Goal: Task Accomplishment & Management: Manage account settings

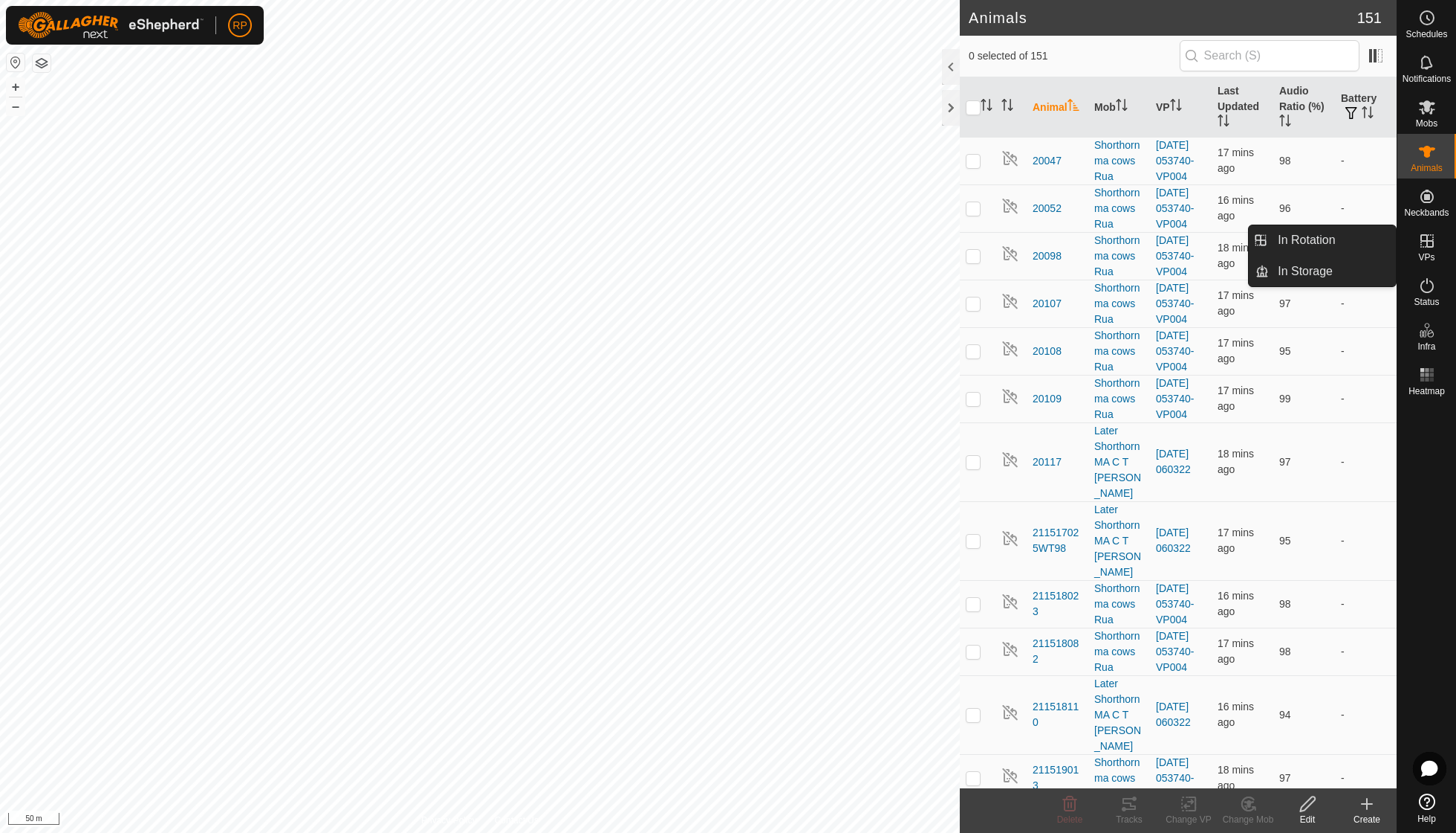
click at [1430, 250] on es-virtualpaddocks-svg-icon at bounding box center [1427, 240] width 27 height 24
click at [1425, 245] on icon at bounding box center [1427, 240] width 18 height 18
click at [1331, 239] on link "In Rotation" at bounding box center [1333, 240] width 127 height 29
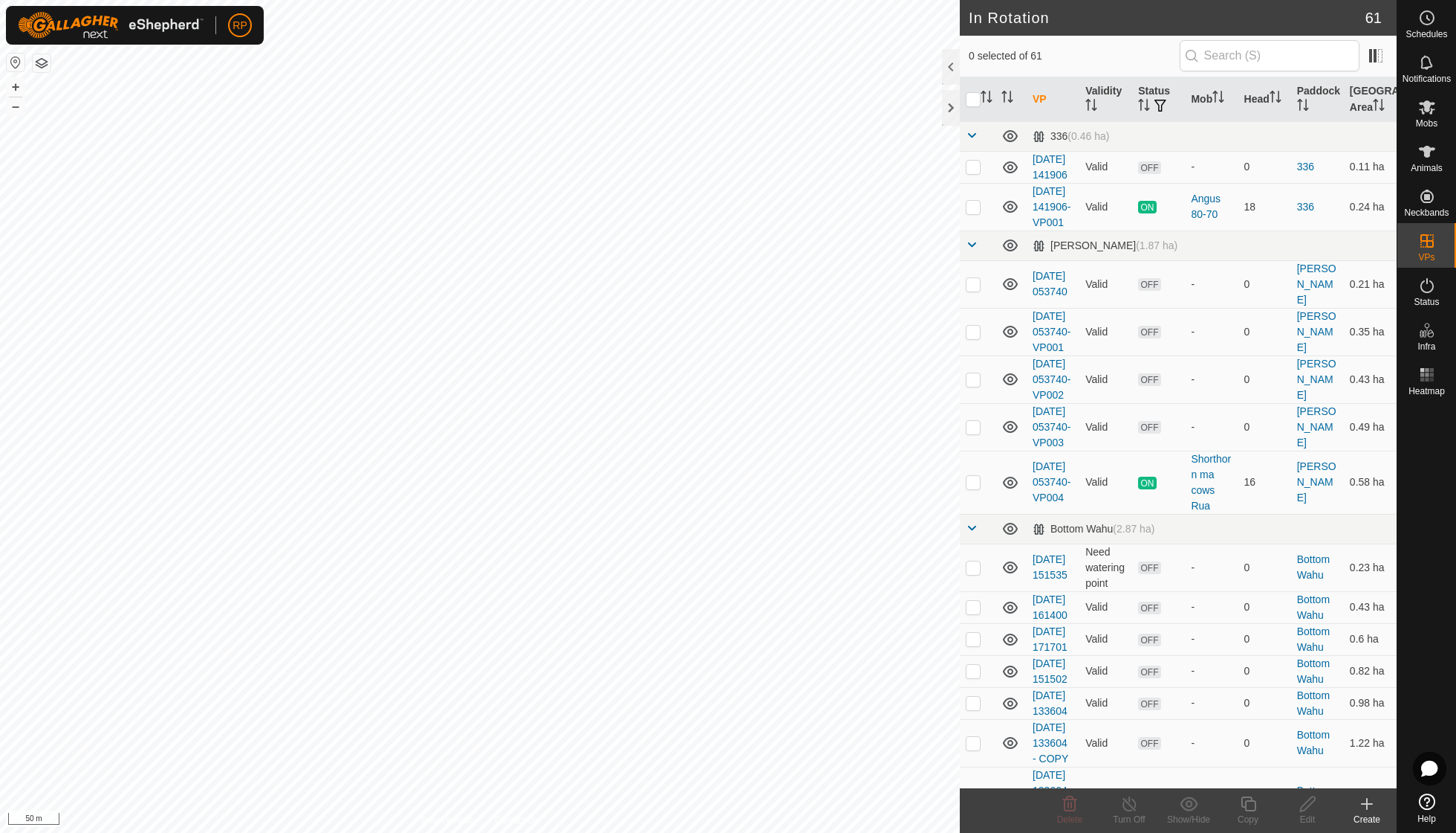
checkbox input "true"
click at [1250, 800] on icon at bounding box center [1248, 804] width 19 height 18
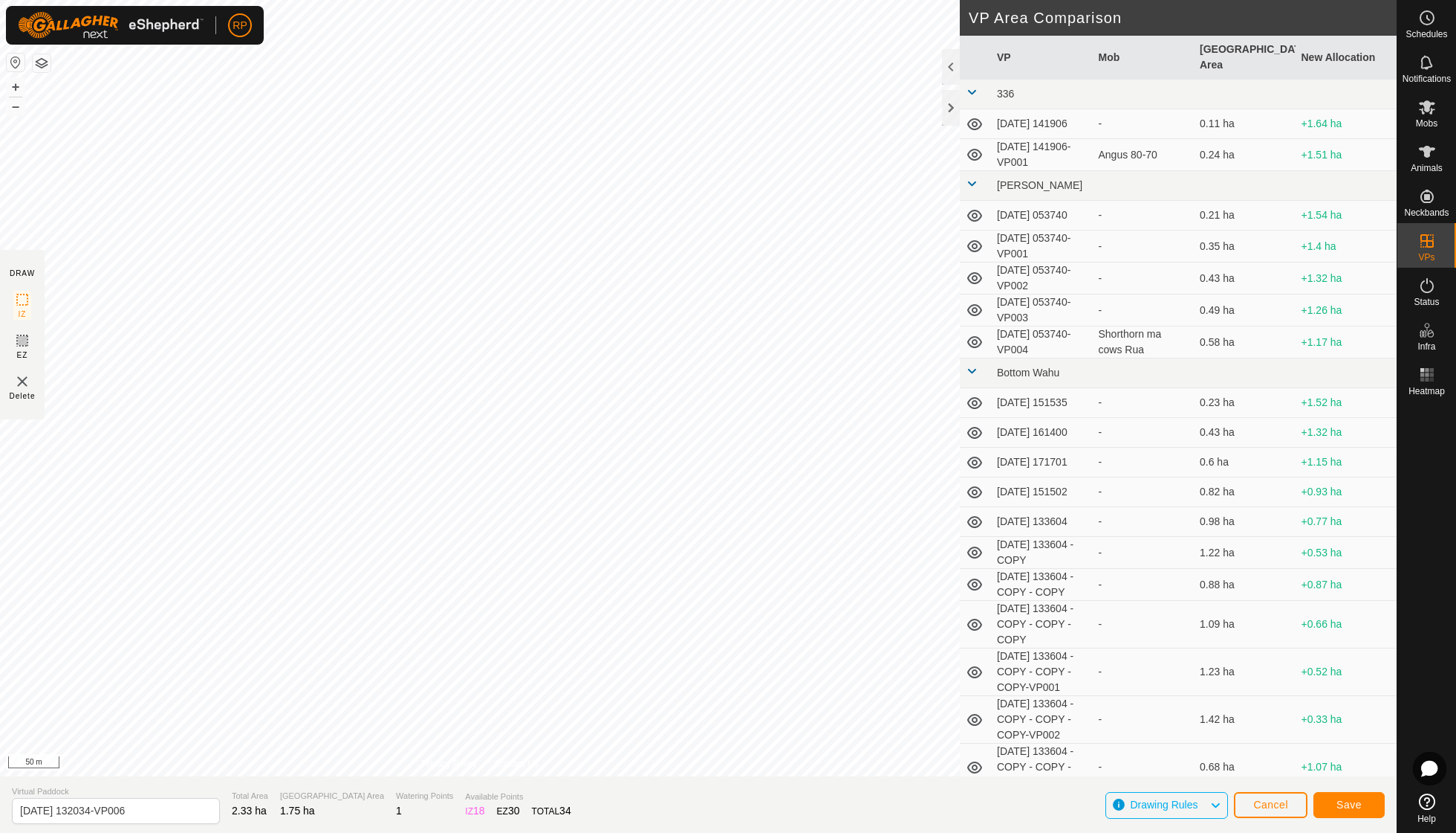
click at [1339, 806] on span "Save" at bounding box center [1349, 804] width 26 height 12
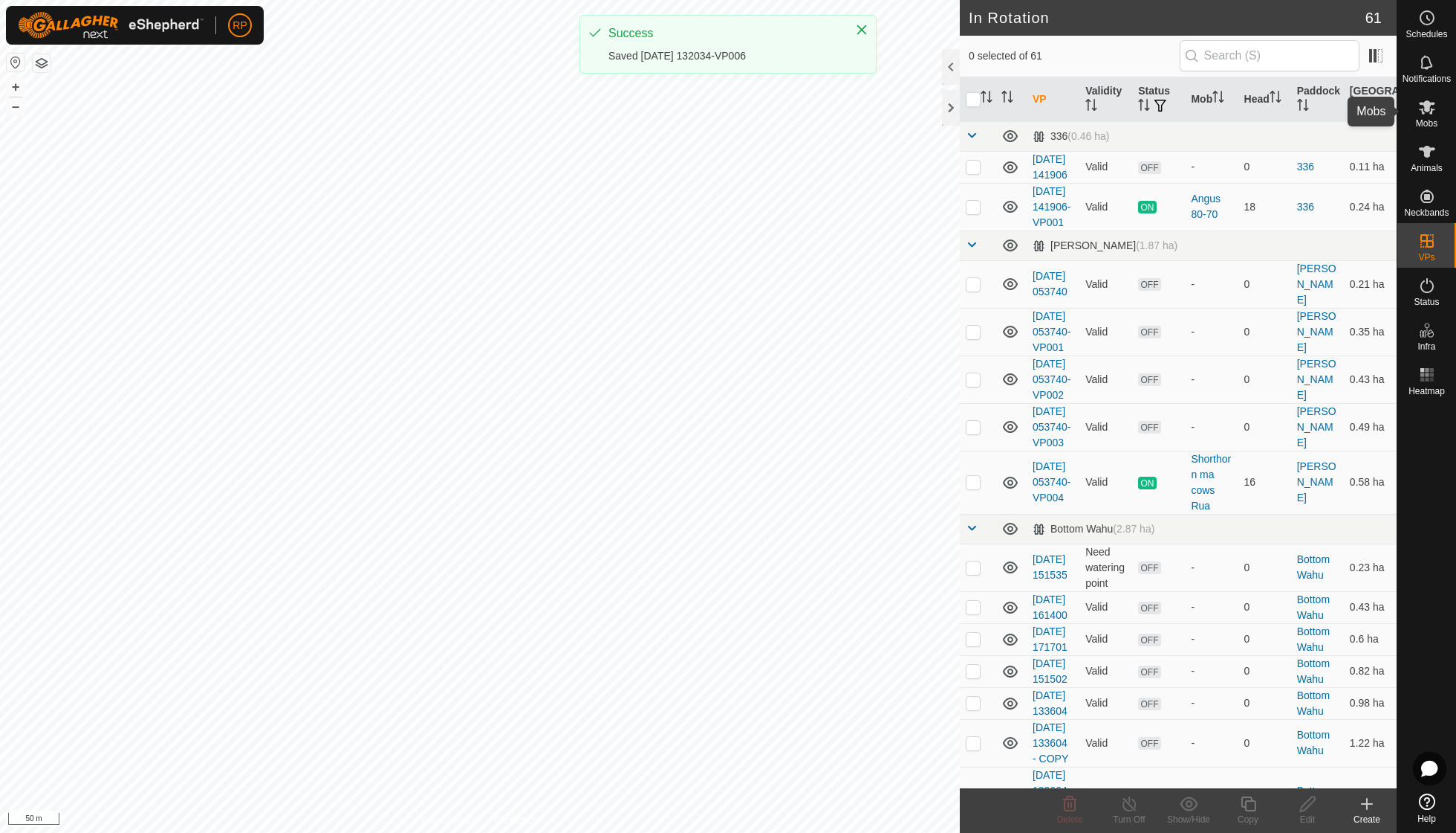
click at [1422, 120] on span "Mobs" at bounding box center [1427, 124] width 22 height 9
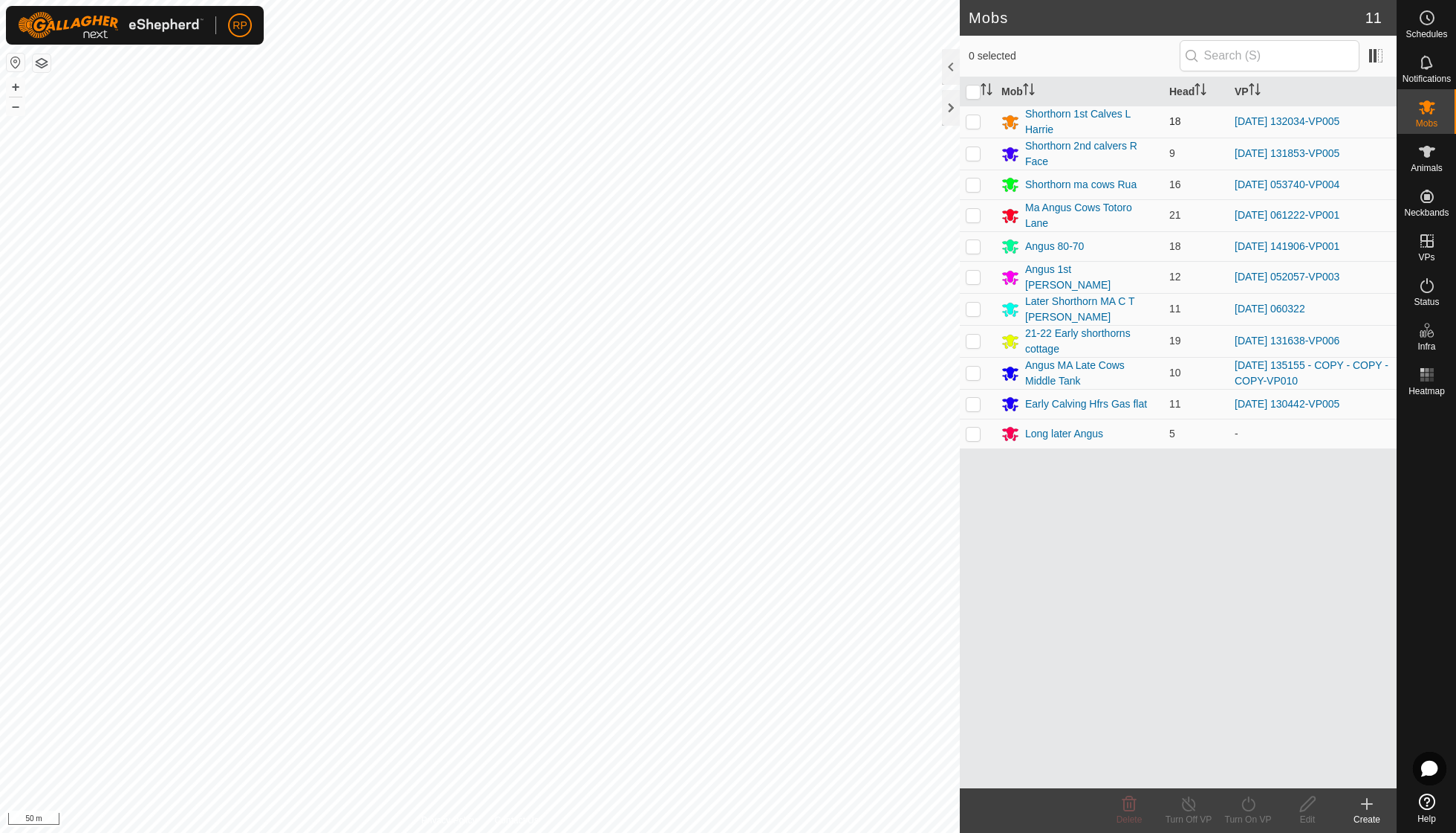
click at [977, 120] on p-checkbox at bounding box center [973, 121] width 15 height 12
checkbox input "true"
click at [1247, 811] on icon at bounding box center [1248, 804] width 13 height 15
click at [1248, 773] on link "Now" at bounding box center [1293, 770] width 147 height 29
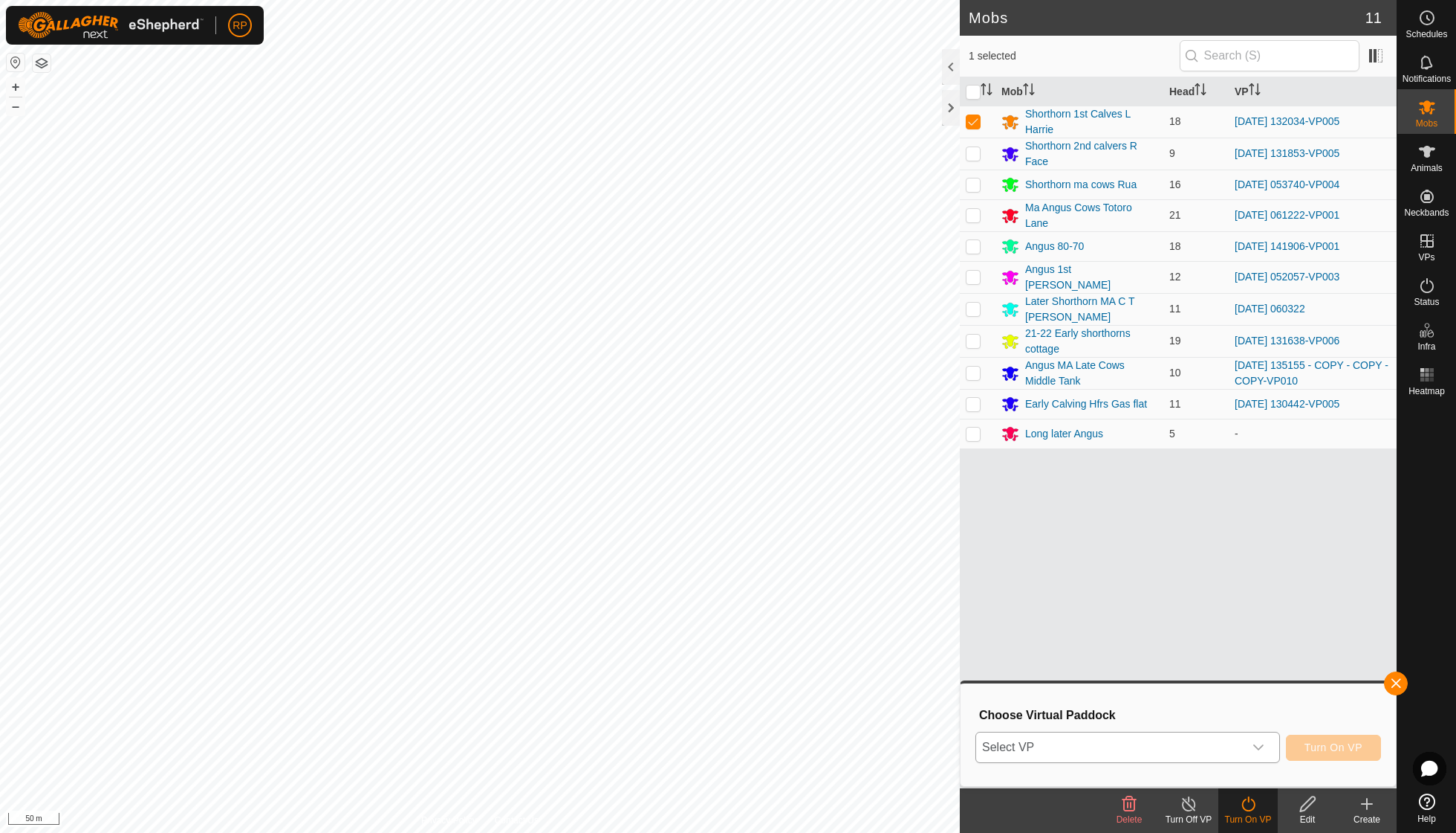
click at [1258, 744] on icon "dropdown trigger" at bounding box center [1259, 747] width 12 height 12
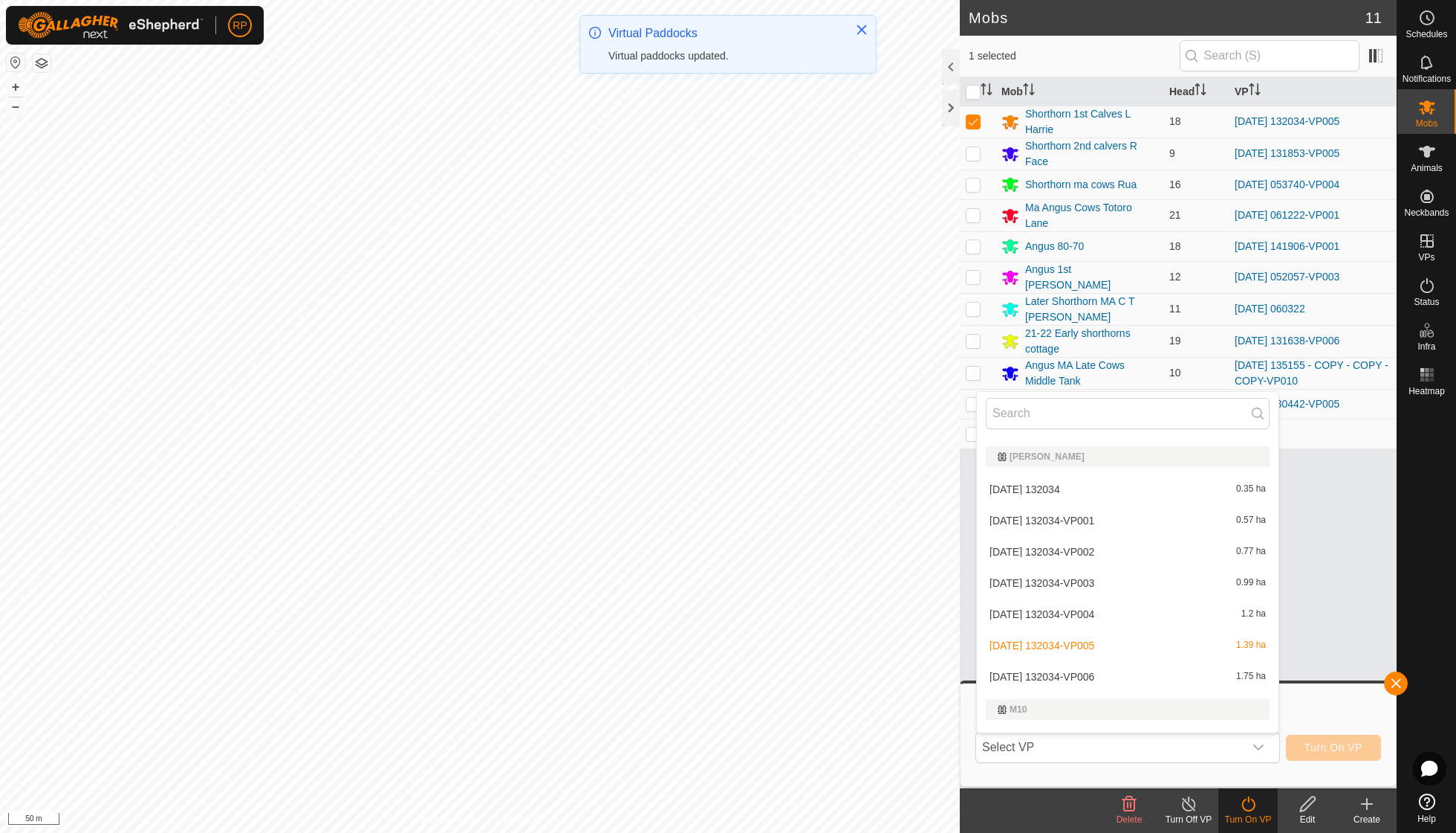
scroll to position [1261, 0]
click at [1130, 659] on li "[DATE] 132034-VP006 1.75 ha" at bounding box center [1128, 674] width 302 height 29
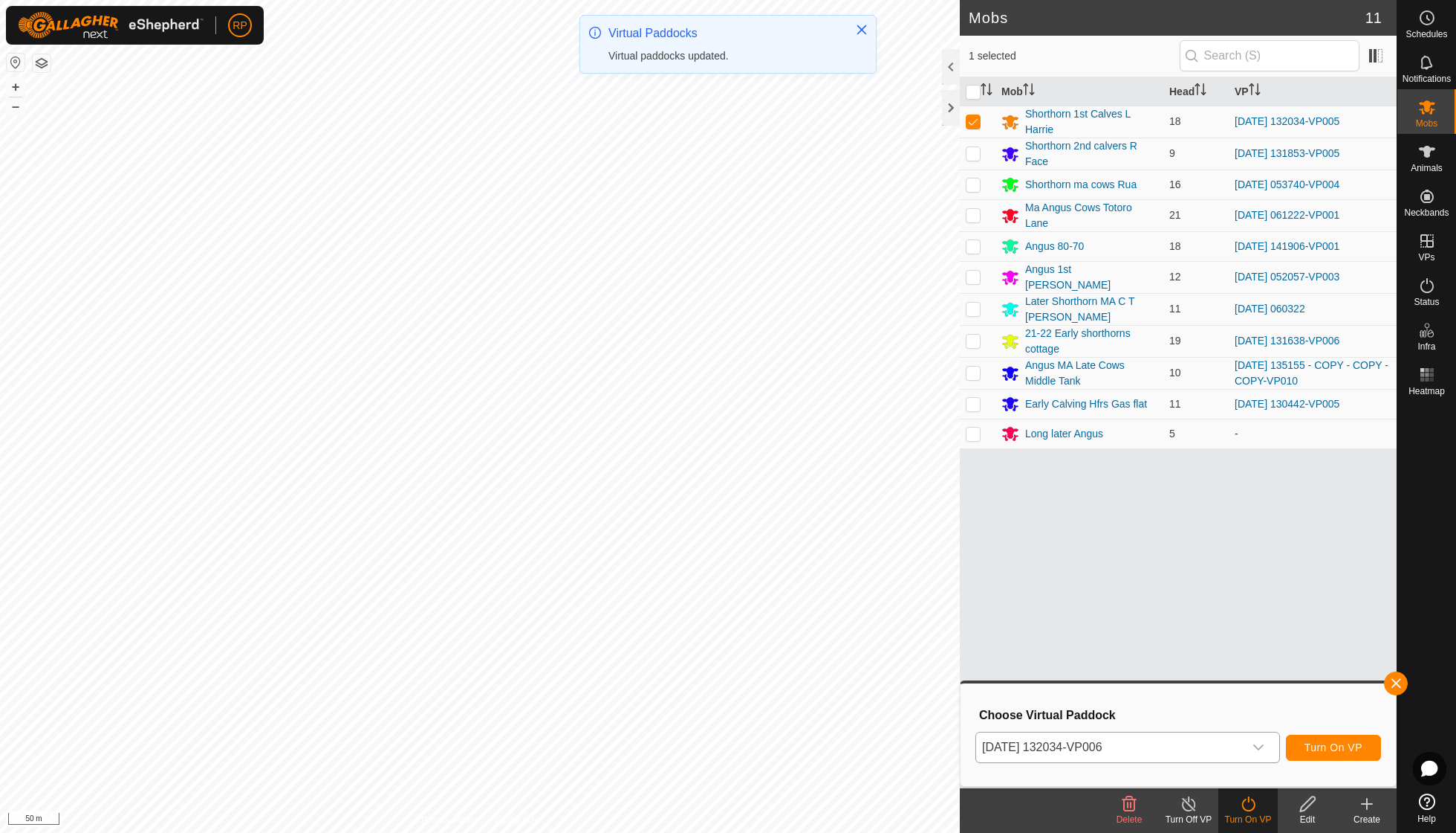
click at [1317, 741] on button "Turn On VP" at bounding box center [1334, 748] width 95 height 26
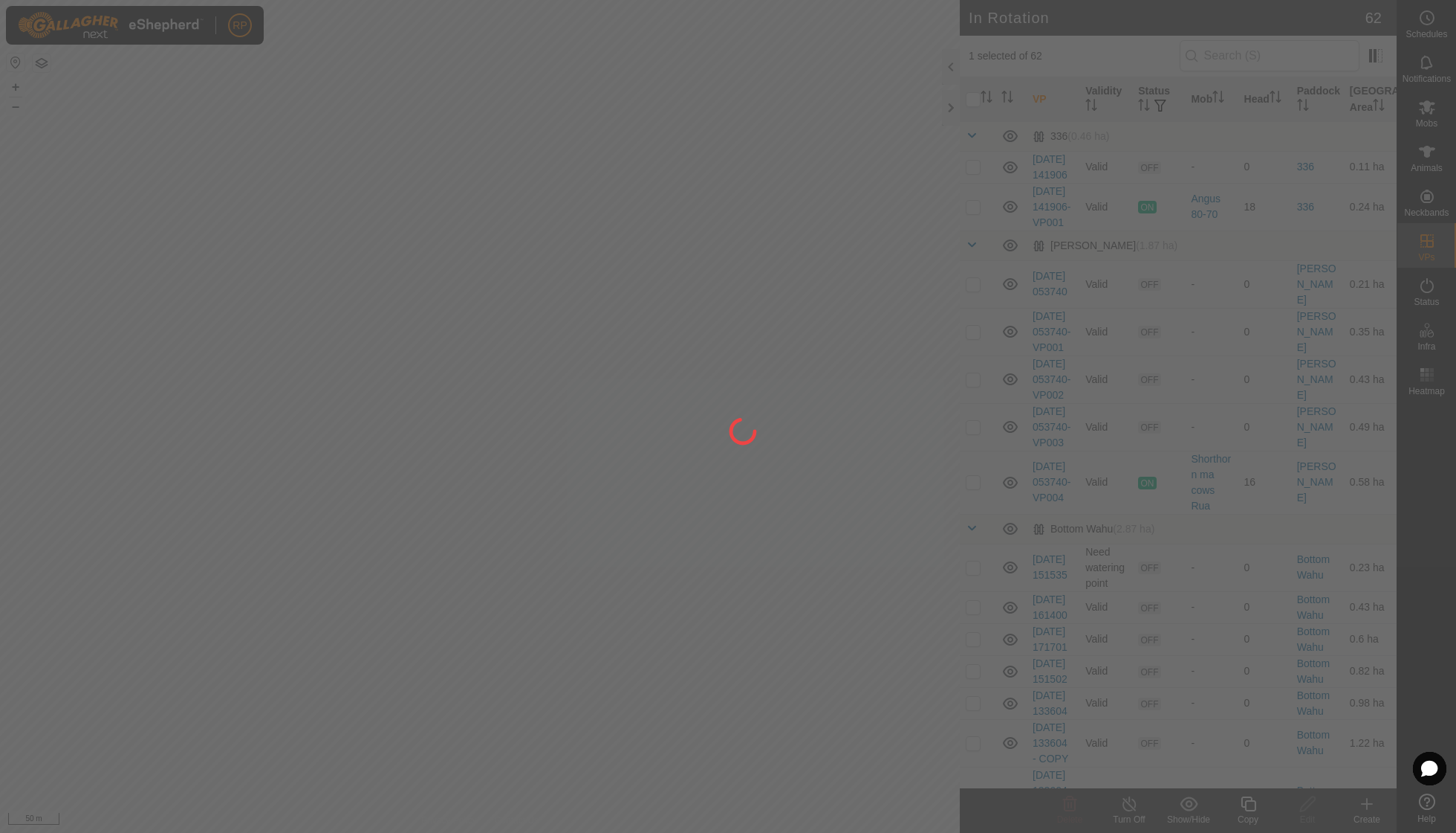
click at [514, 446] on div at bounding box center [728, 416] width 1456 height 833
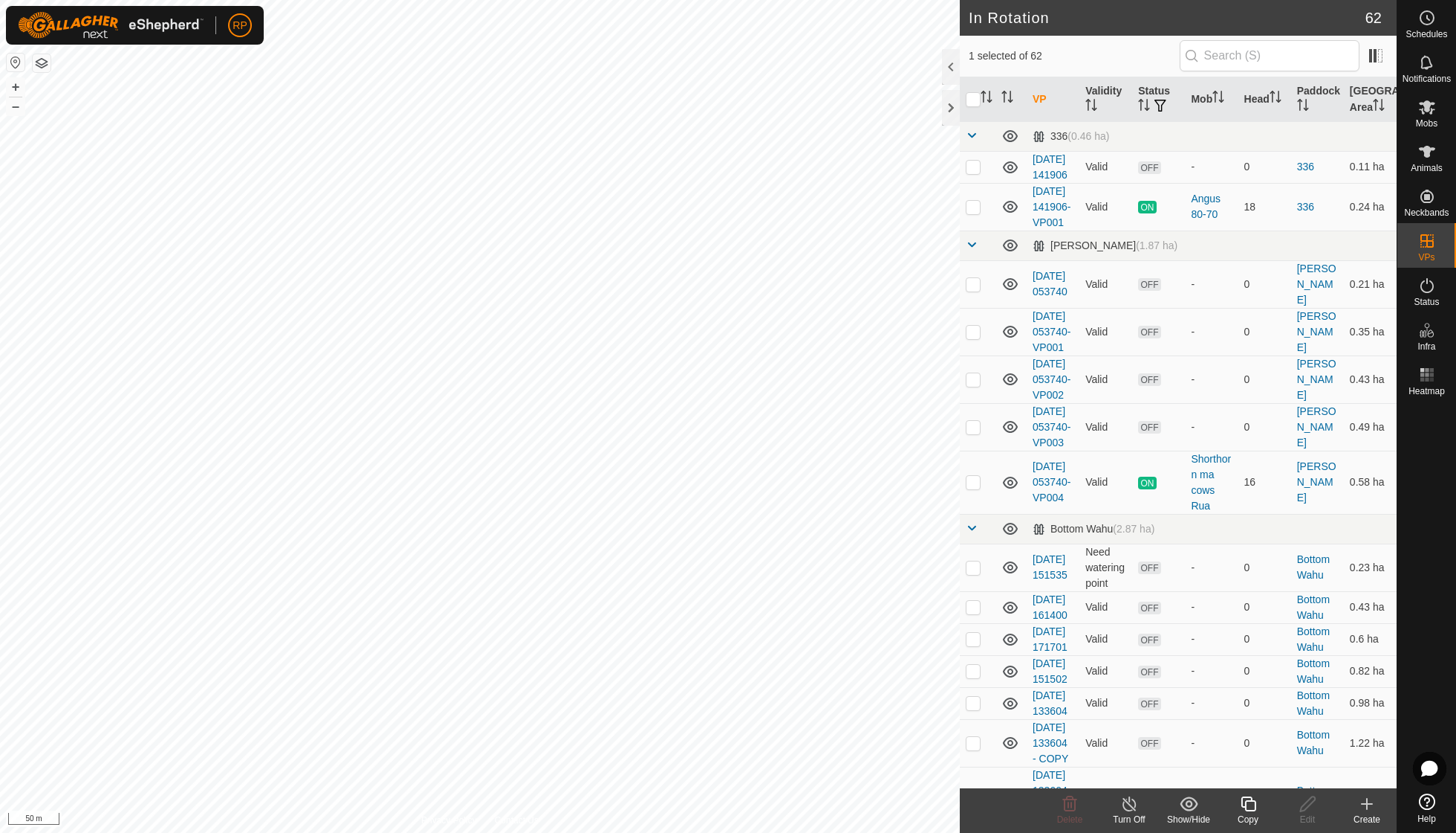
click at [1249, 800] on icon at bounding box center [1248, 804] width 15 height 15
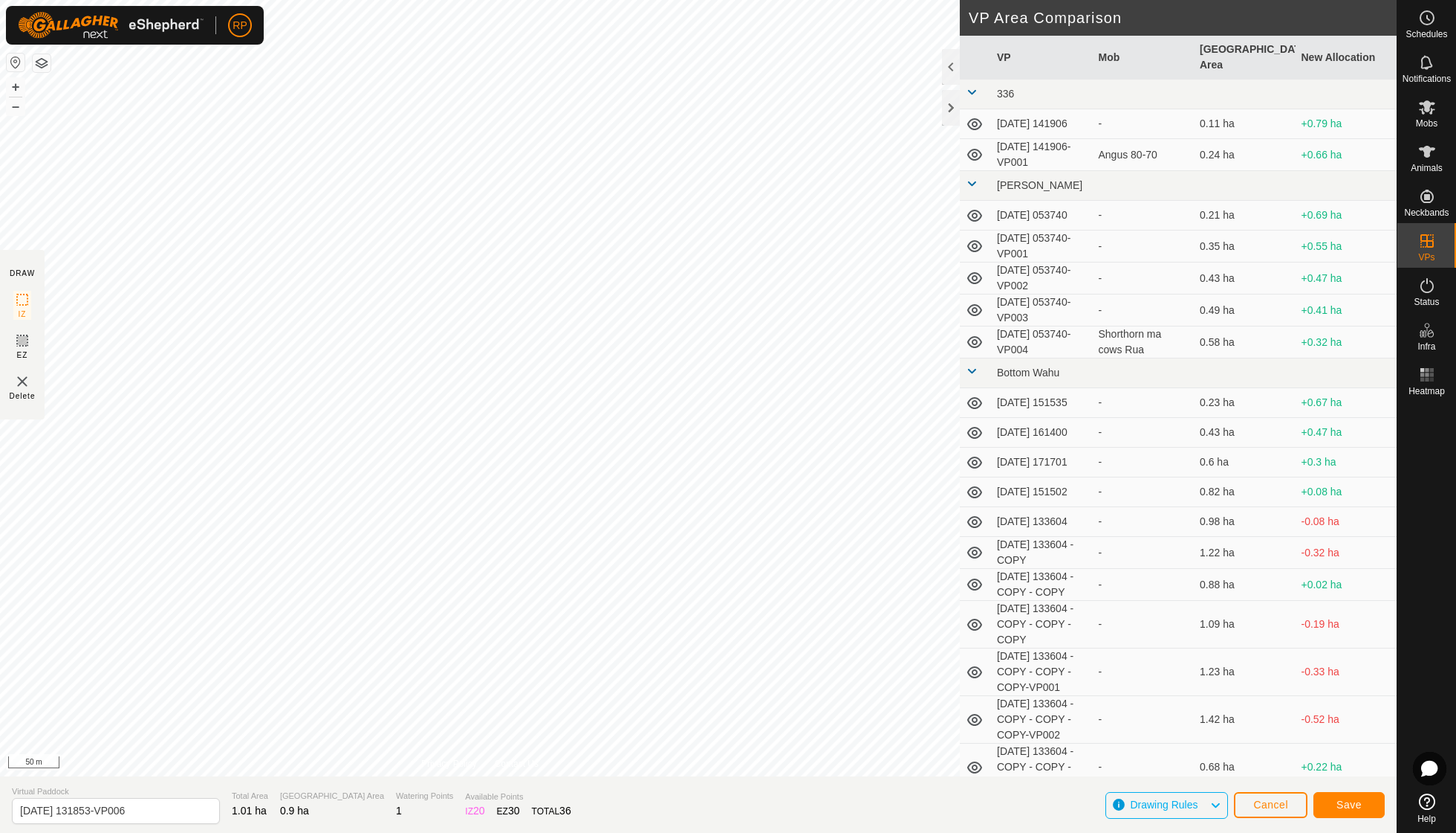
click at [1337, 804] on span "Save" at bounding box center [1349, 804] width 26 height 12
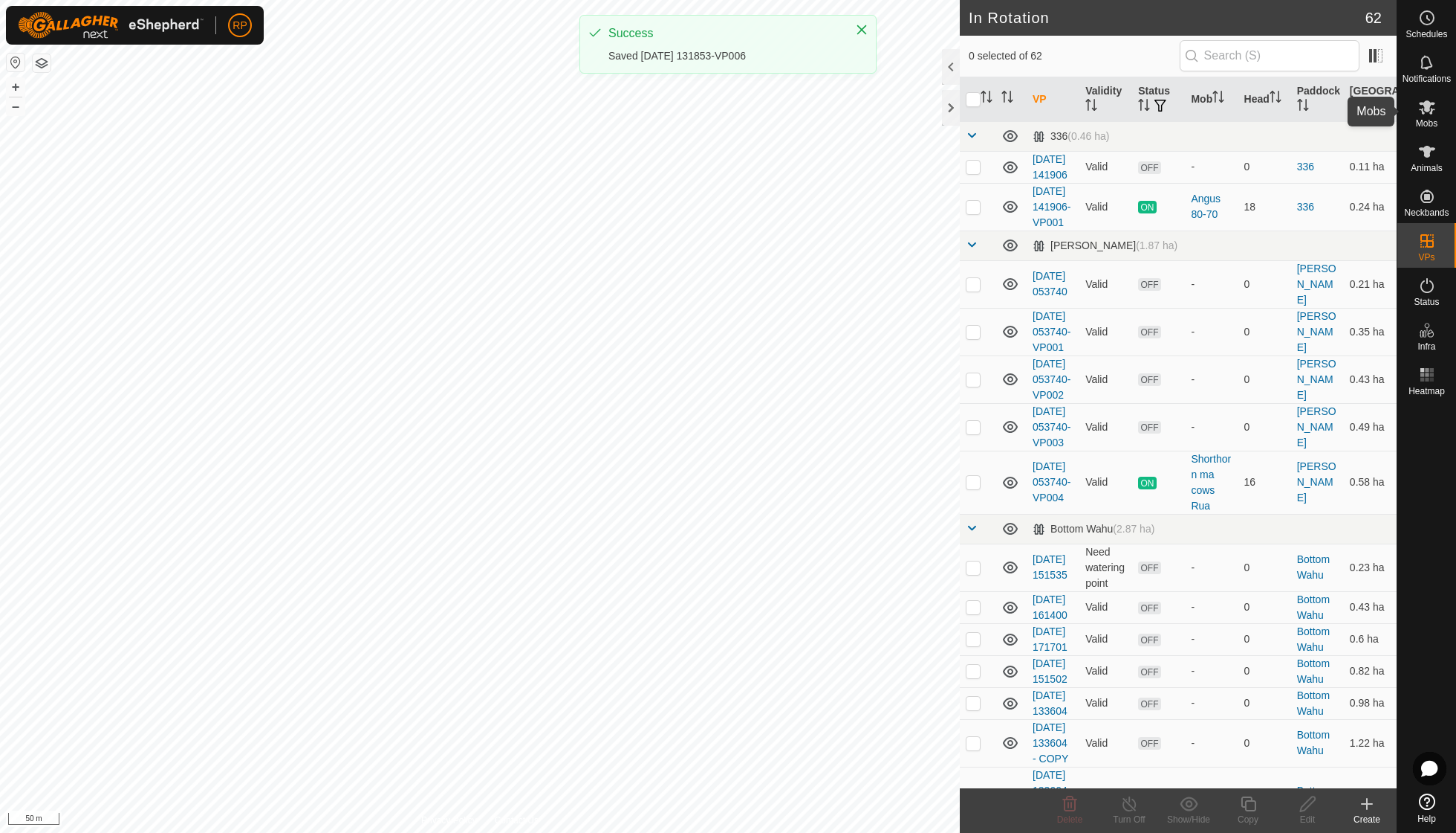
click at [1427, 110] on icon at bounding box center [1427, 108] width 16 height 14
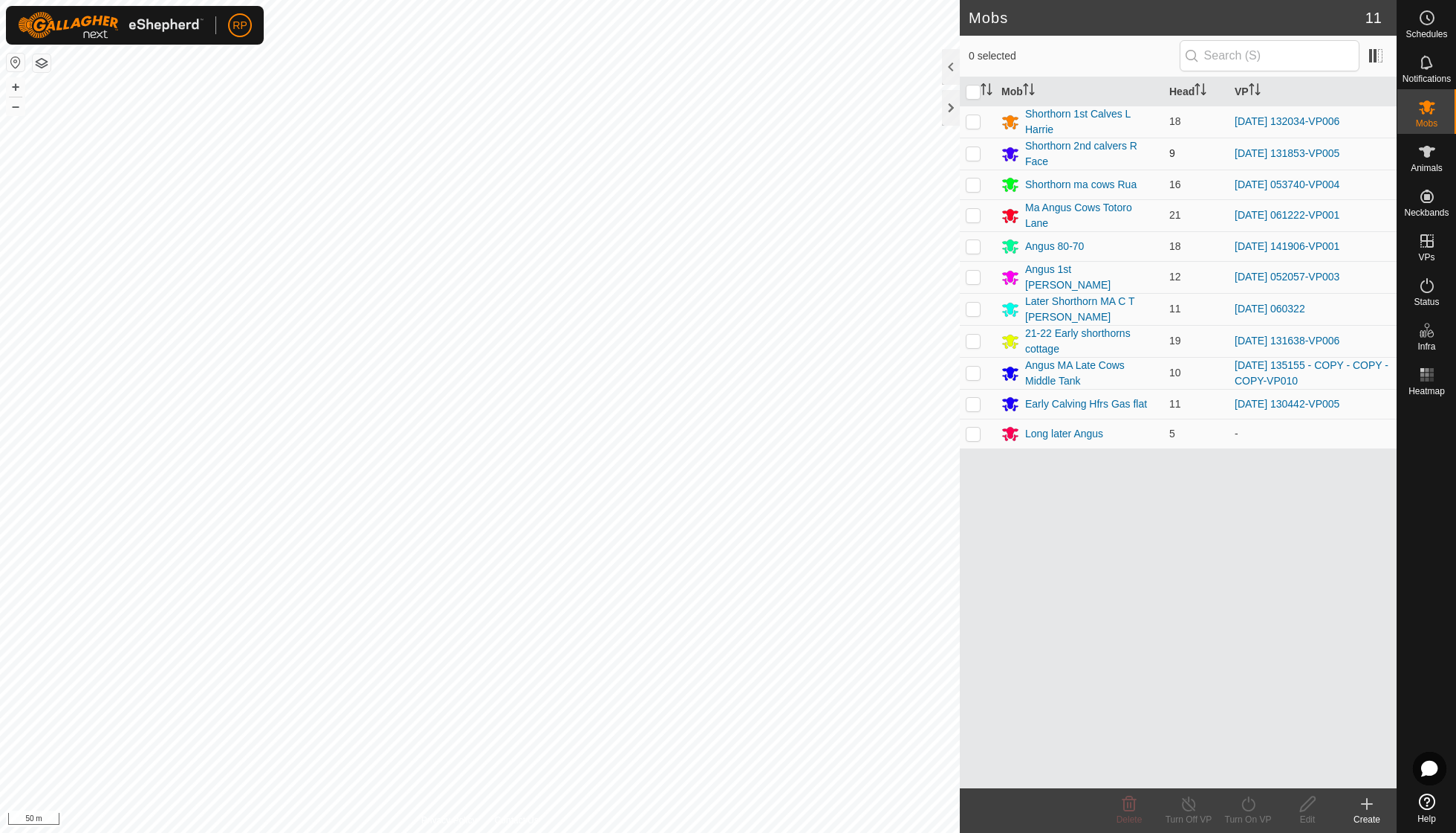
click at [969, 147] on p-checkbox at bounding box center [973, 153] width 15 height 12
checkbox input "true"
click at [1250, 807] on icon at bounding box center [1248, 804] width 19 height 18
click at [1245, 771] on link "Now" at bounding box center [1293, 770] width 147 height 29
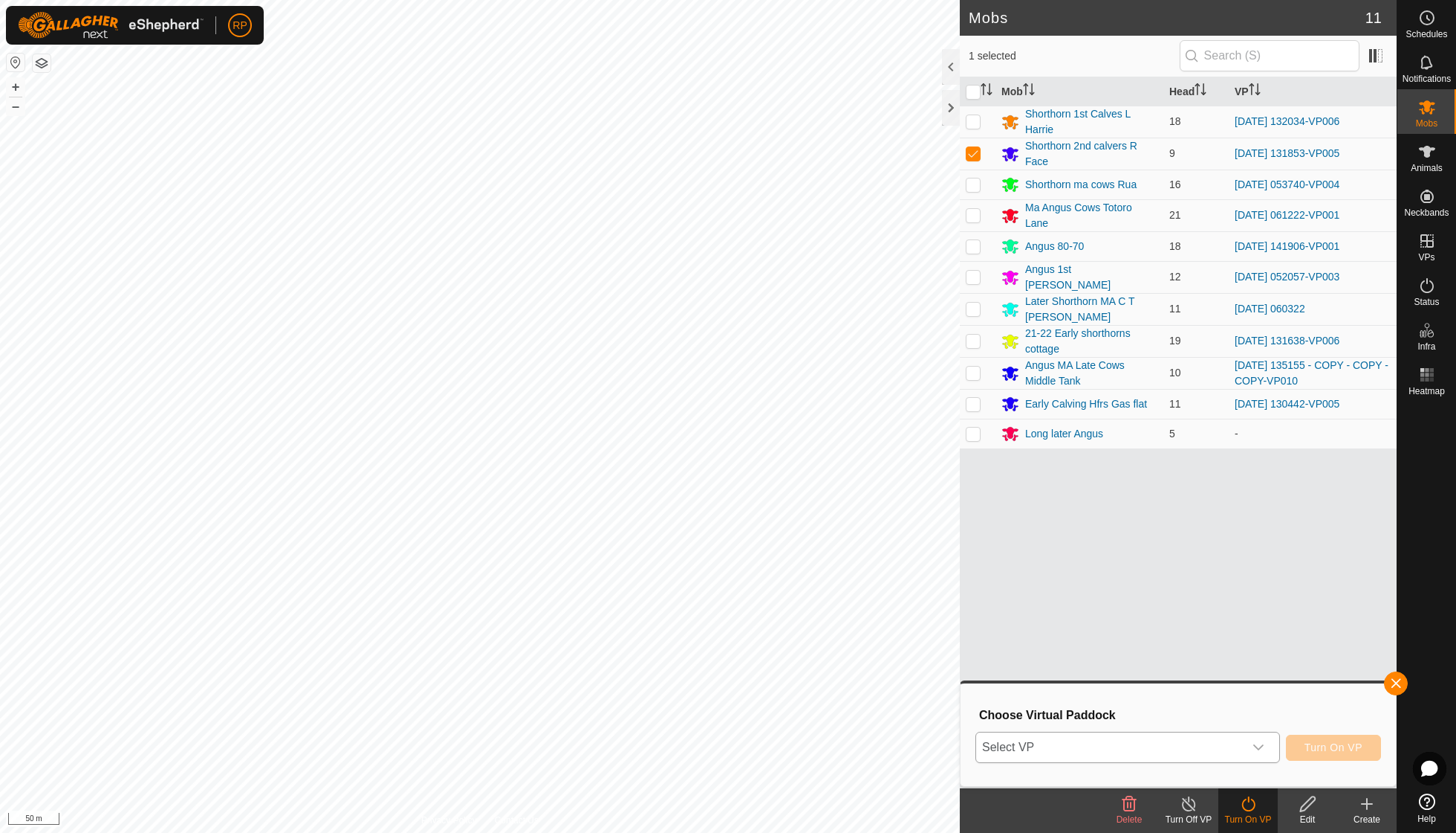
click at [1258, 744] on icon "dropdown trigger" at bounding box center [1259, 747] width 12 height 12
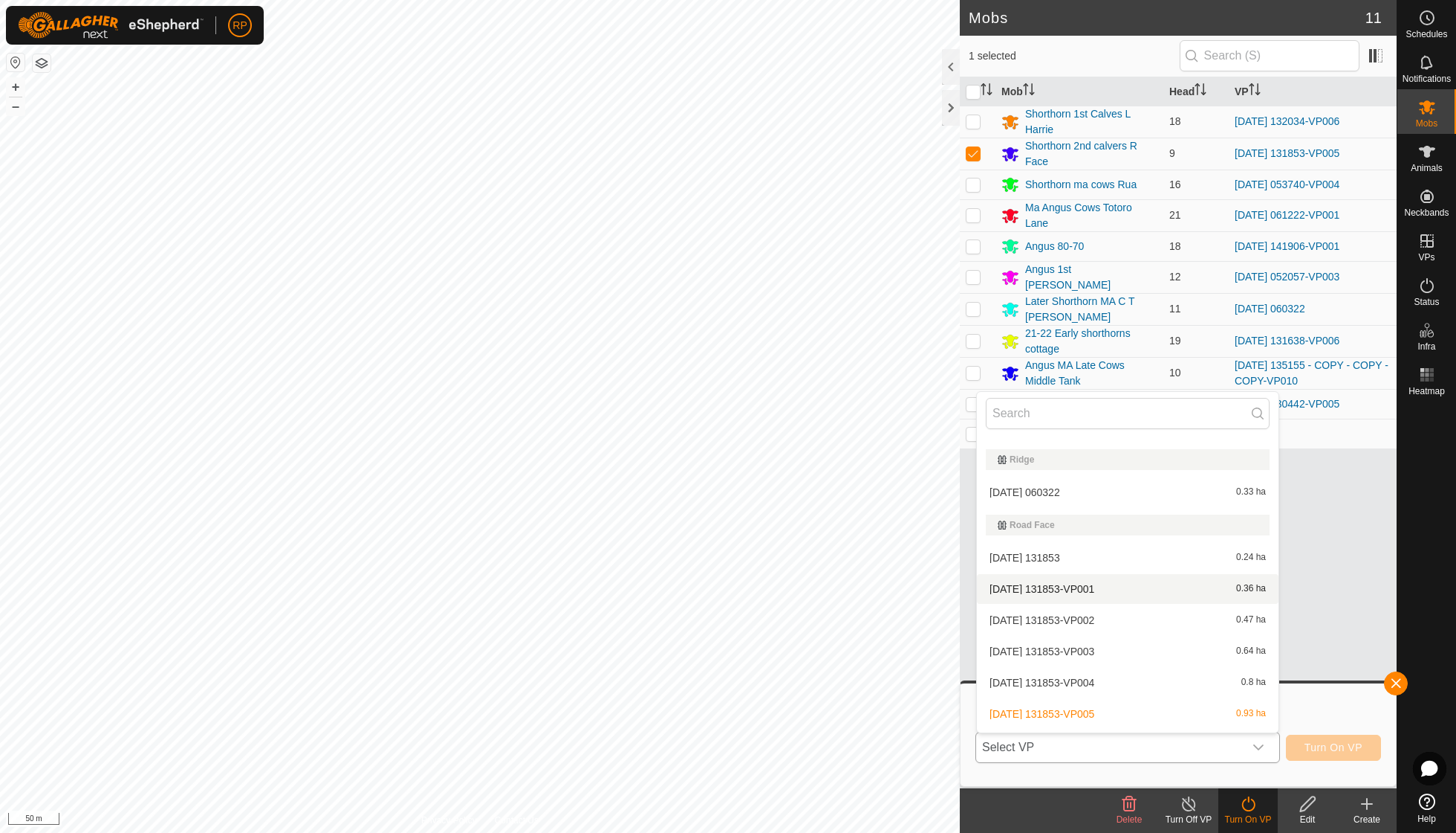
scroll to position [2013, 0]
click at [1066, 734] on li "[DATE] 131853-VP006 0.9 ha" at bounding box center [1128, 749] width 302 height 29
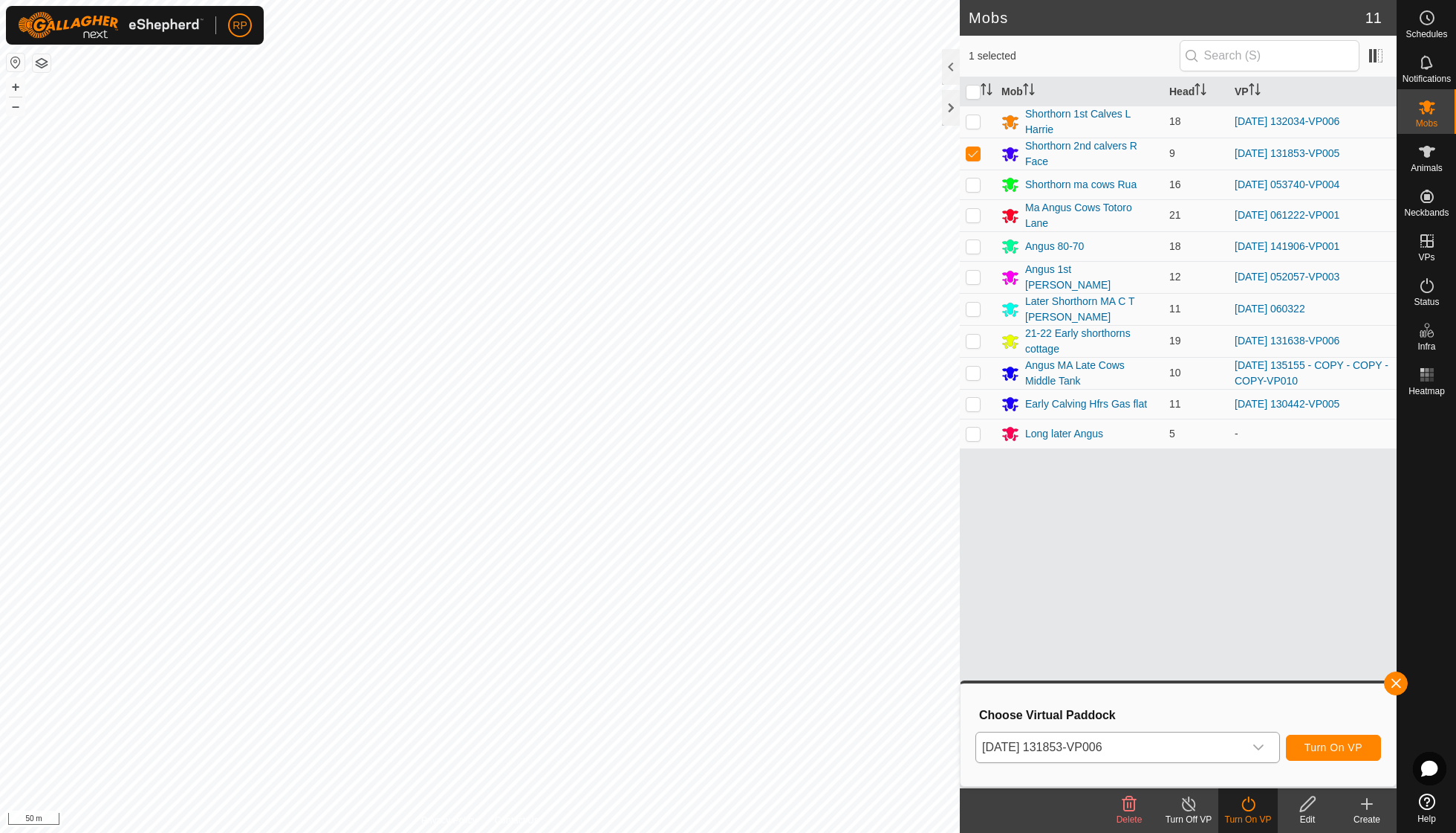
click at [1317, 750] on span "Turn On VP" at bounding box center [1334, 747] width 58 height 12
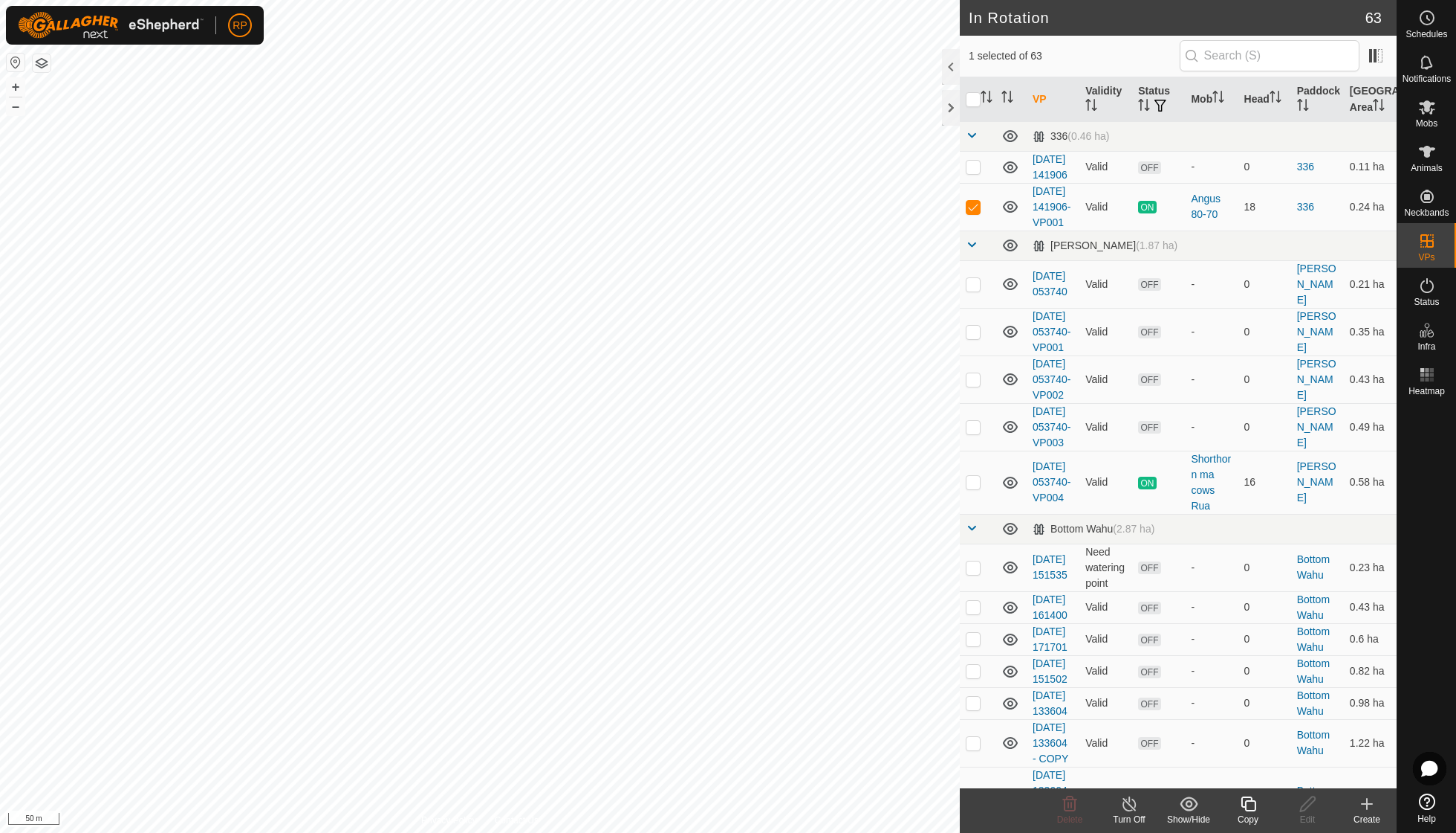
click at [1240, 812] on icon at bounding box center [1248, 804] width 19 height 18
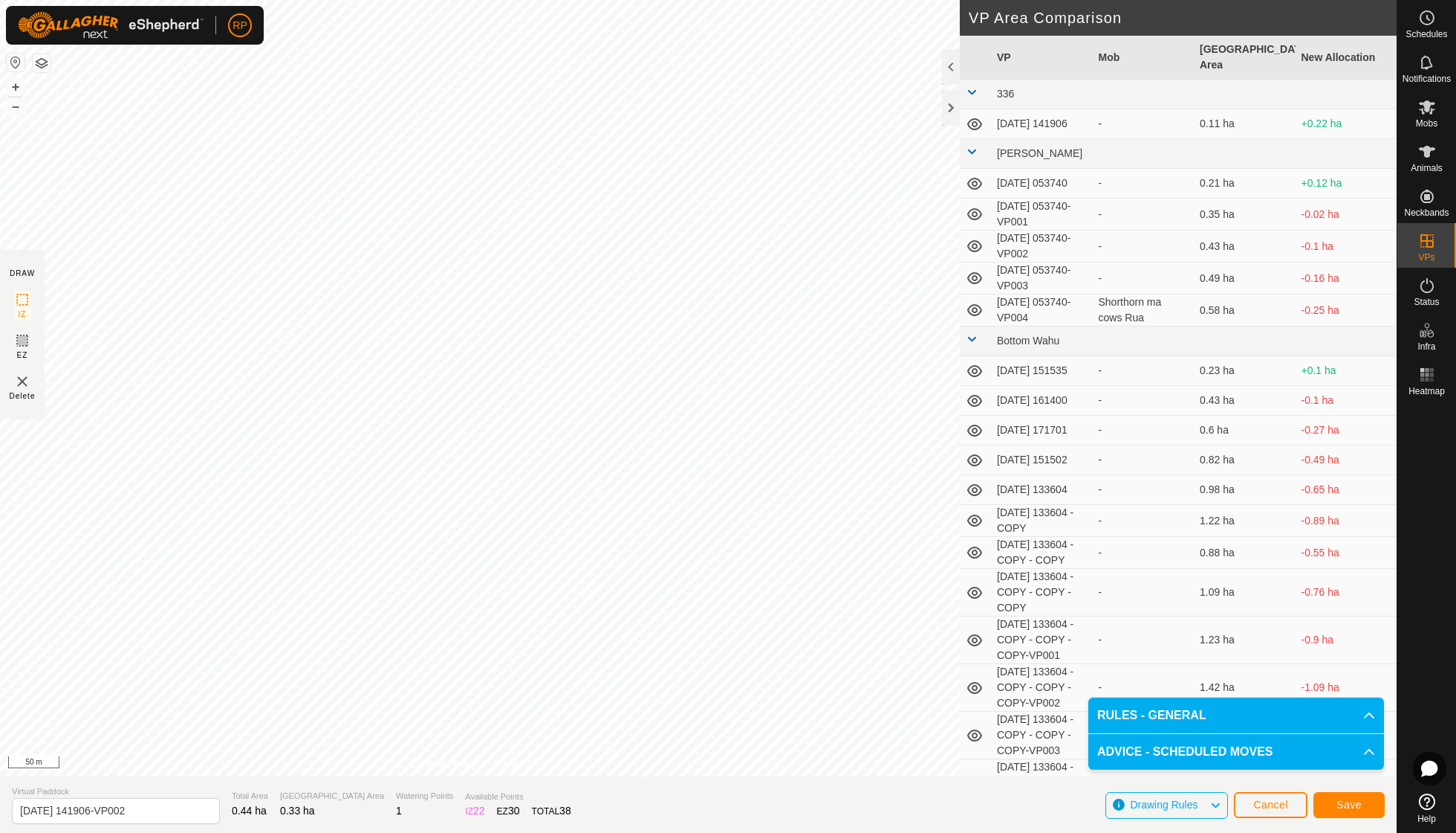
click at [1363, 797] on button "Save" at bounding box center [1349, 805] width 71 height 26
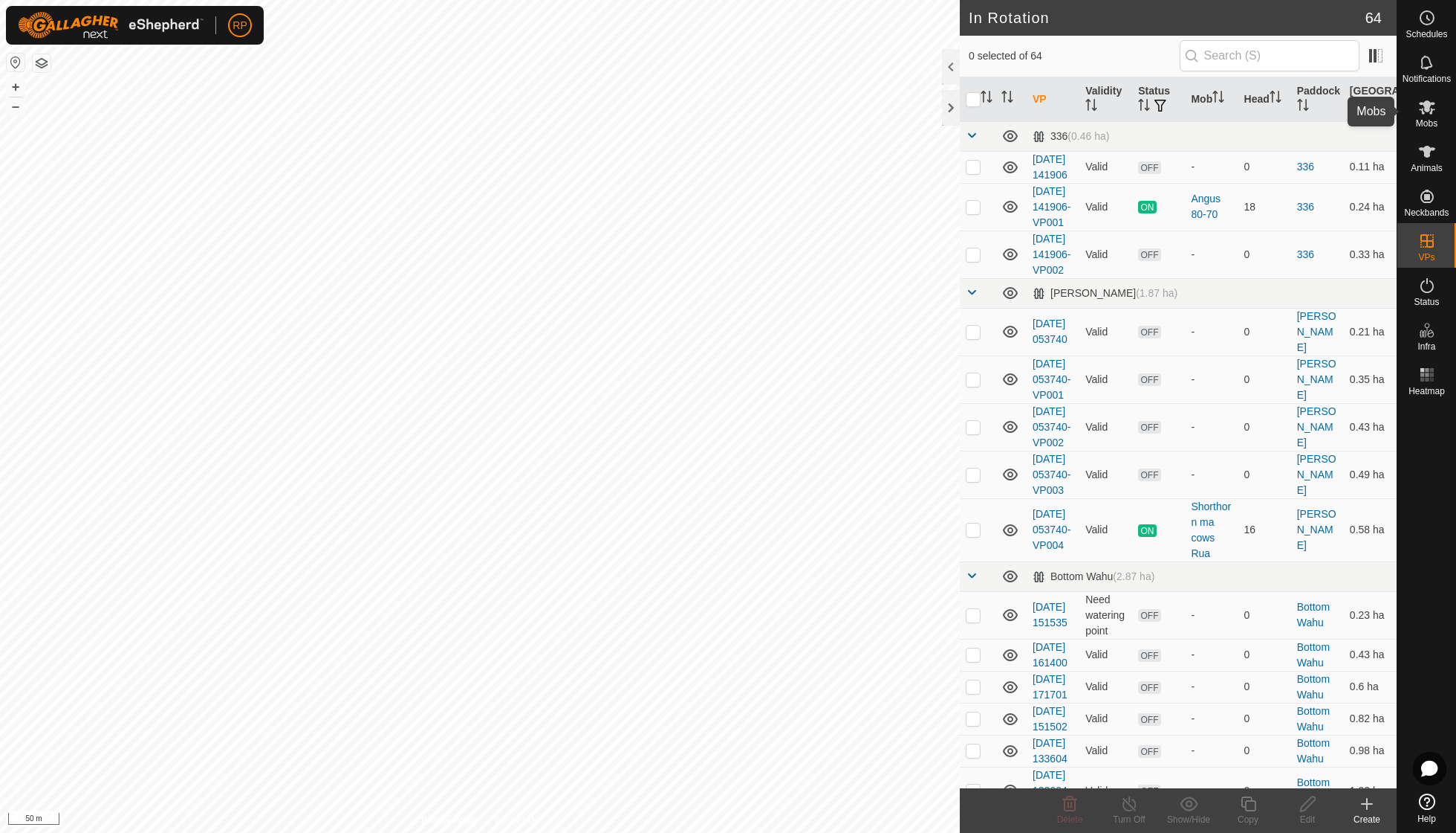
click at [1424, 117] on es-mob-svg-icon at bounding box center [1427, 107] width 27 height 24
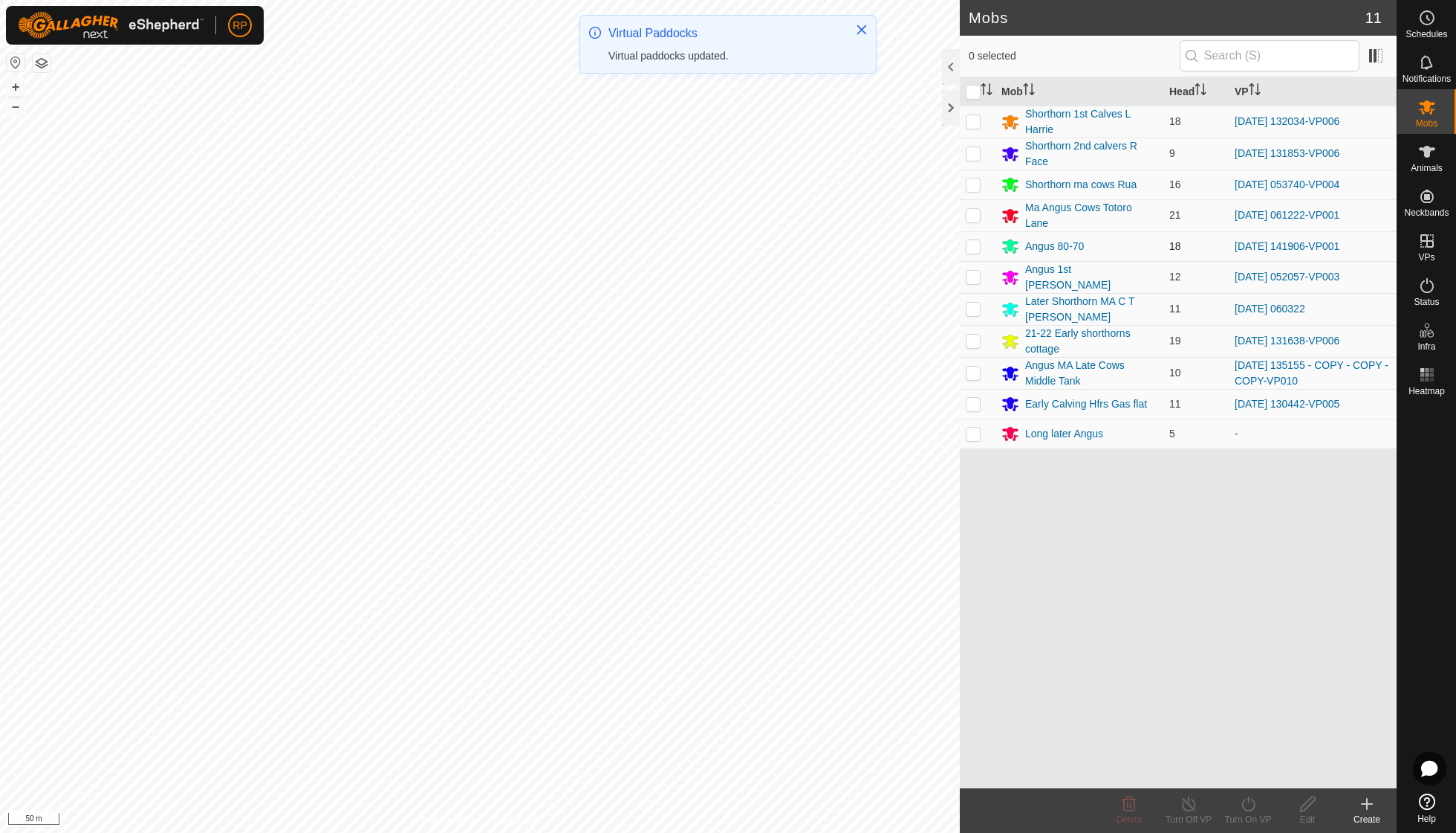
click at [976, 243] on p-checkbox at bounding box center [973, 246] width 15 height 12
checkbox input "true"
click at [1246, 803] on icon at bounding box center [1248, 804] width 19 height 18
click at [1244, 767] on span "Now" at bounding box center [1240, 769] width 24 height 18
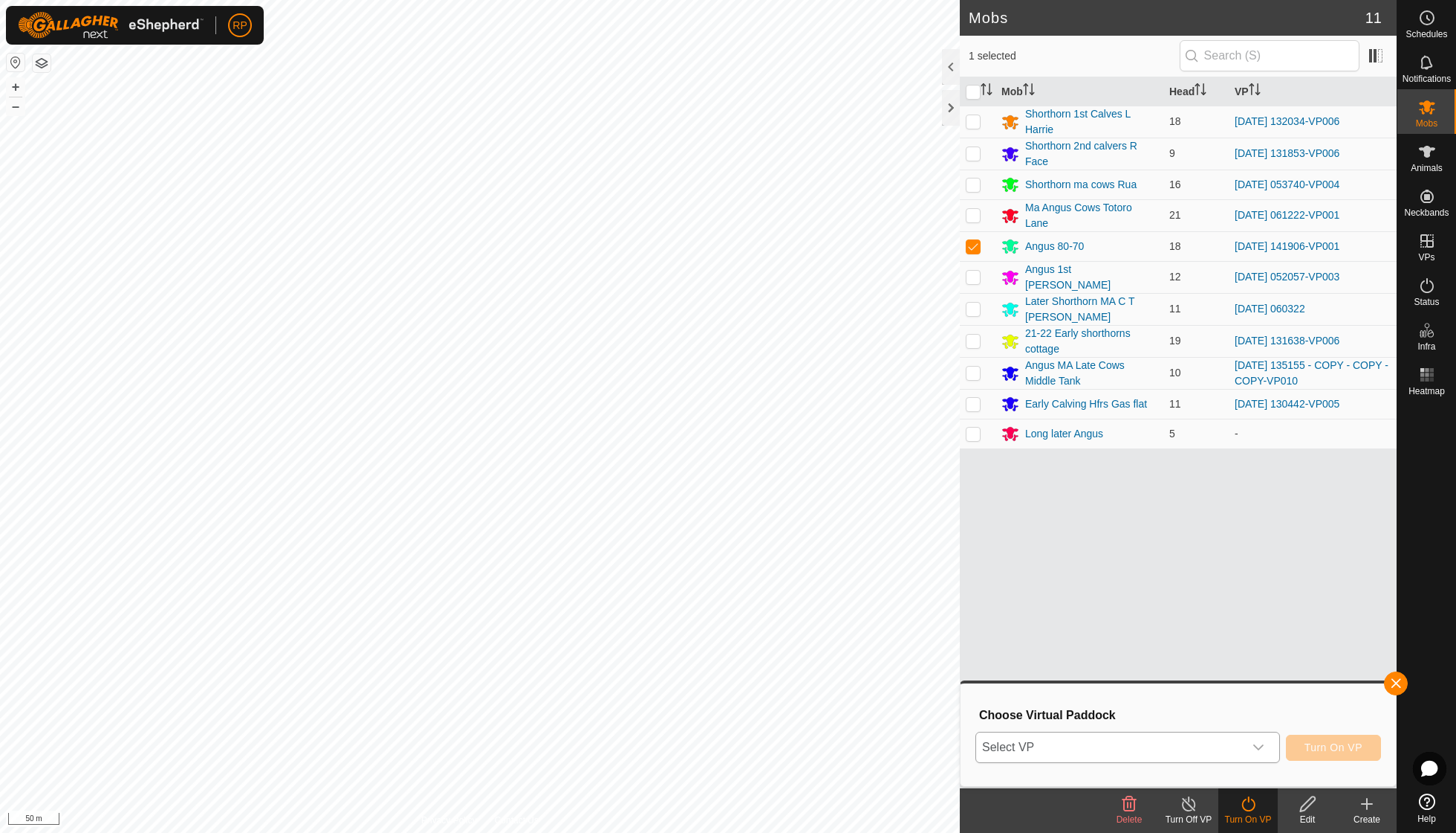
click at [1259, 745] on icon "dropdown trigger" at bounding box center [1259, 747] width 12 height 12
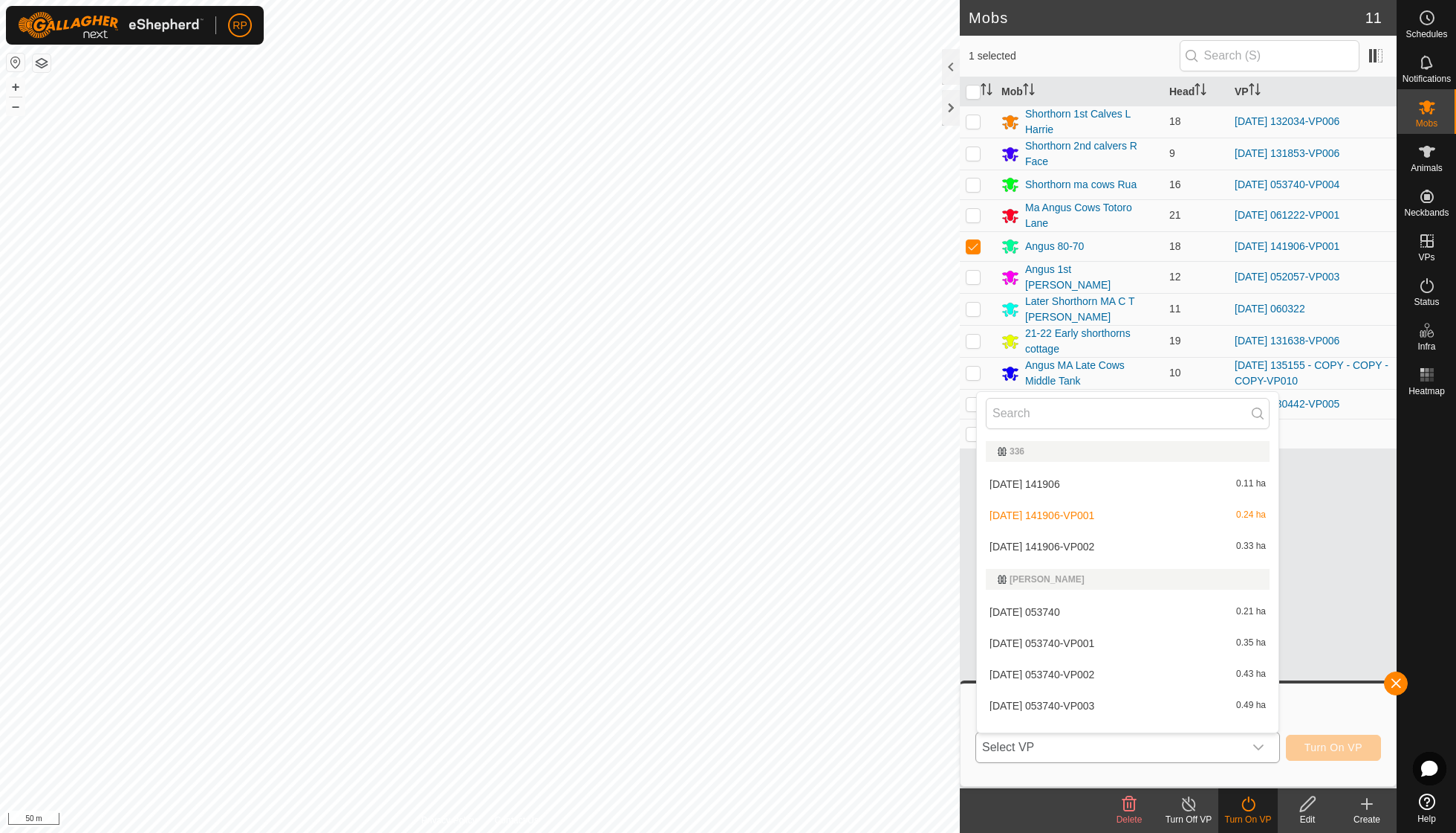
scroll to position [15, 0]
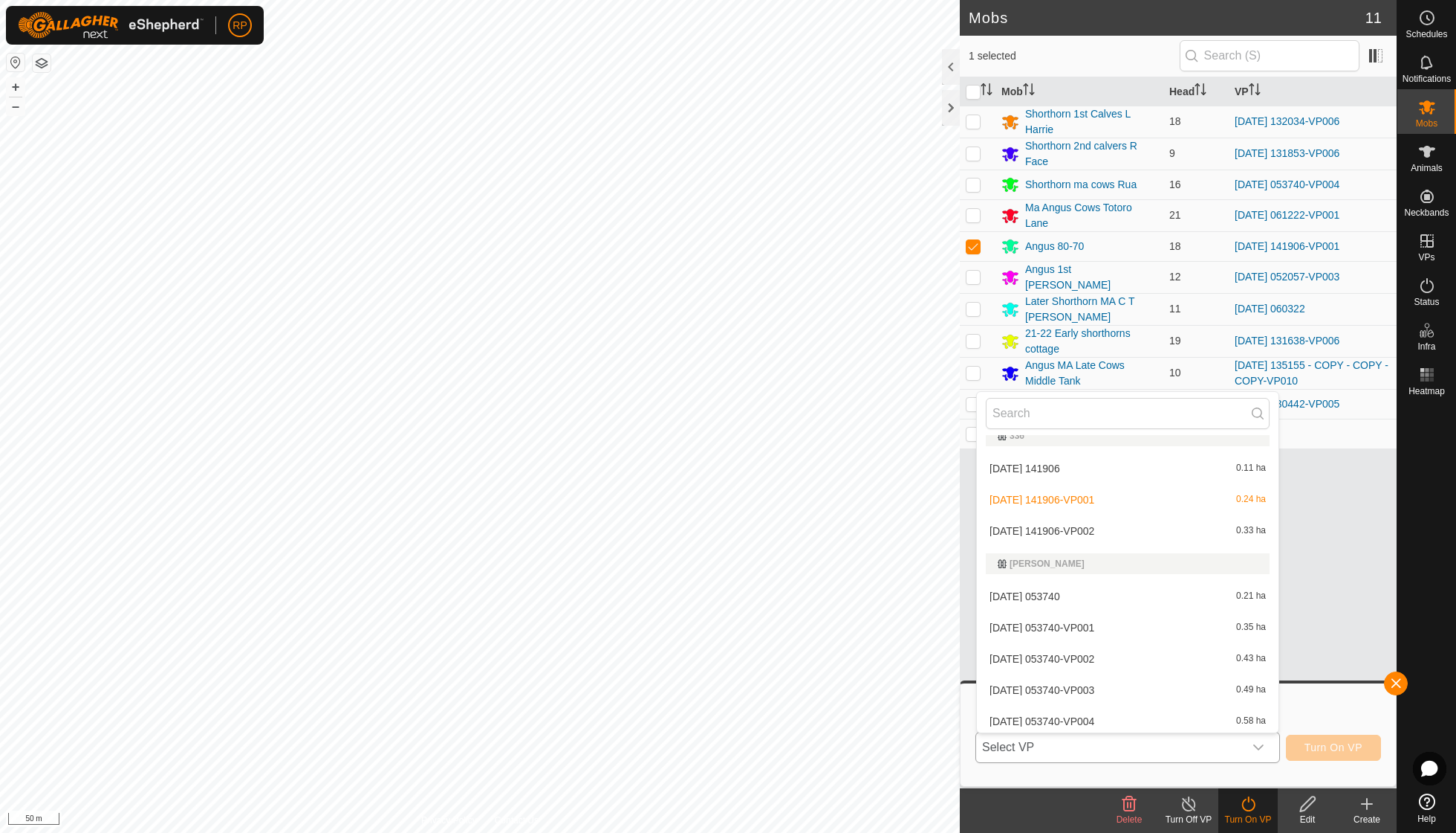
click at [1112, 529] on li "[DATE] 141906-VP002 0.33 ha" at bounding box center [1128, 531] width 302 height 29
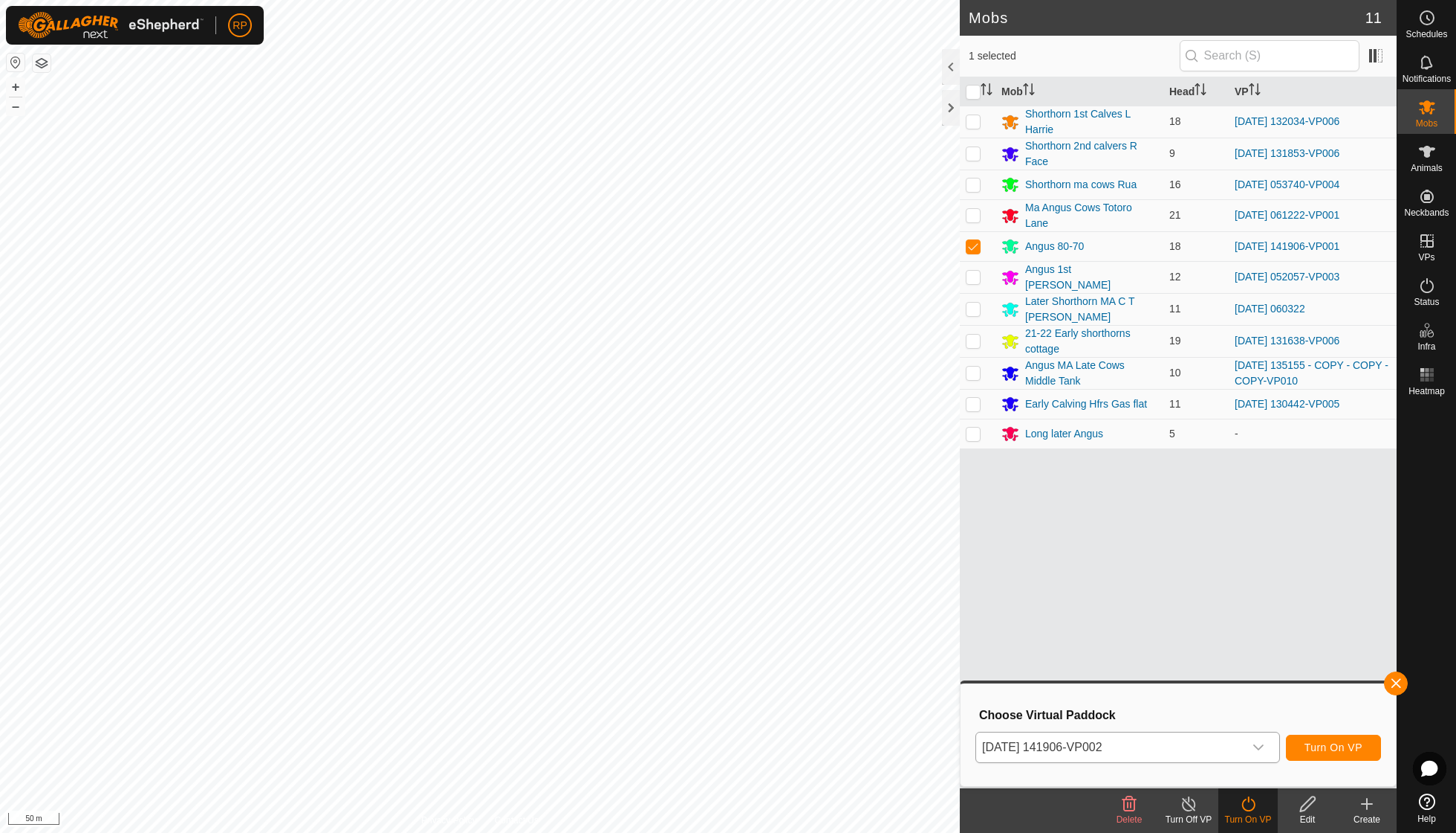
click at [1330, 742] on span "Turn On VP" at bounding box center [1334, 747] width 58 height 12
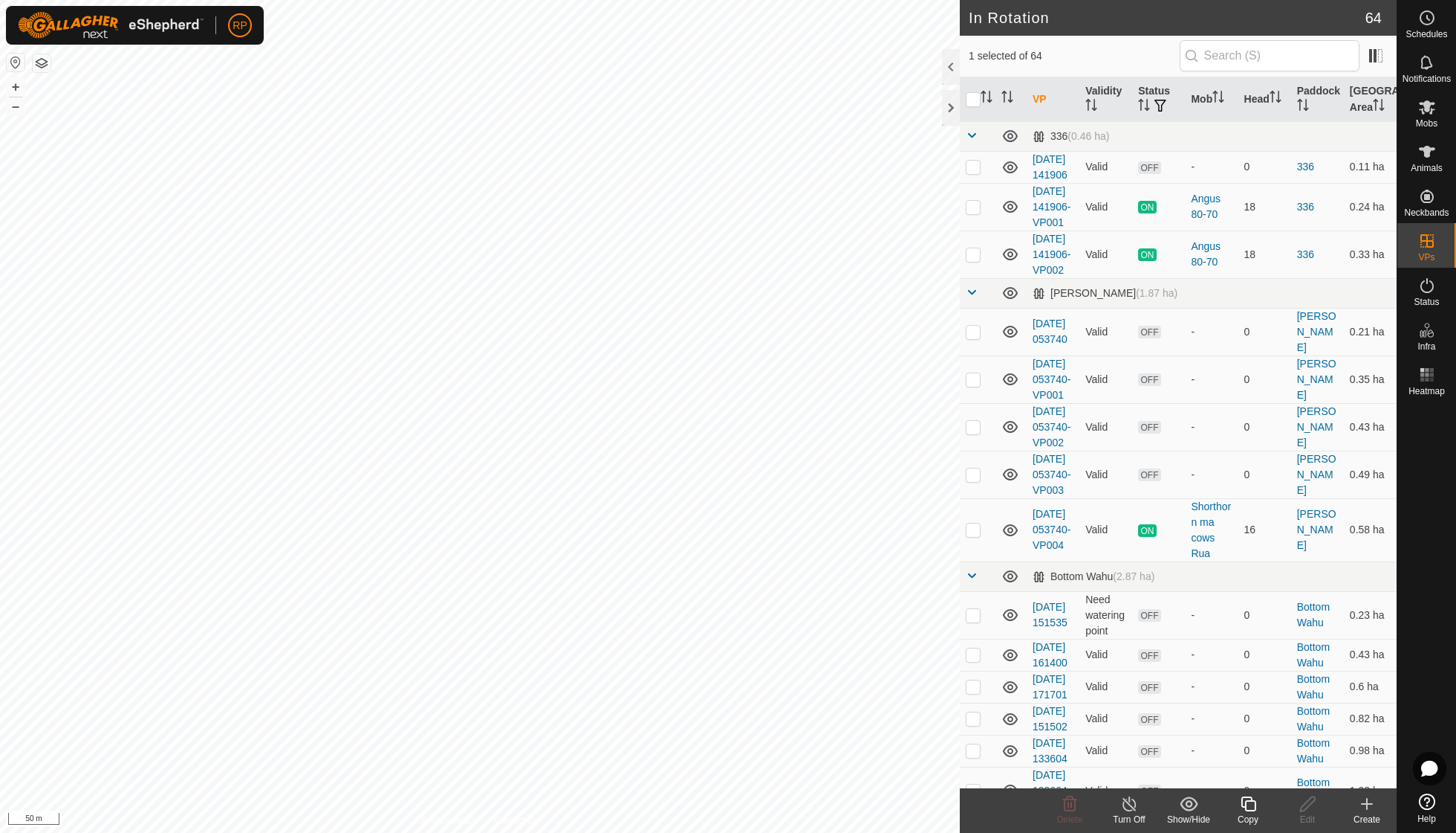
click at [1252, 807] on icon at bounding box center [1248, 804] width 19 height 18
checkbox input "true"
click at [1248, 803] on icon at bounding box center [1248, 804] width 19 height 18
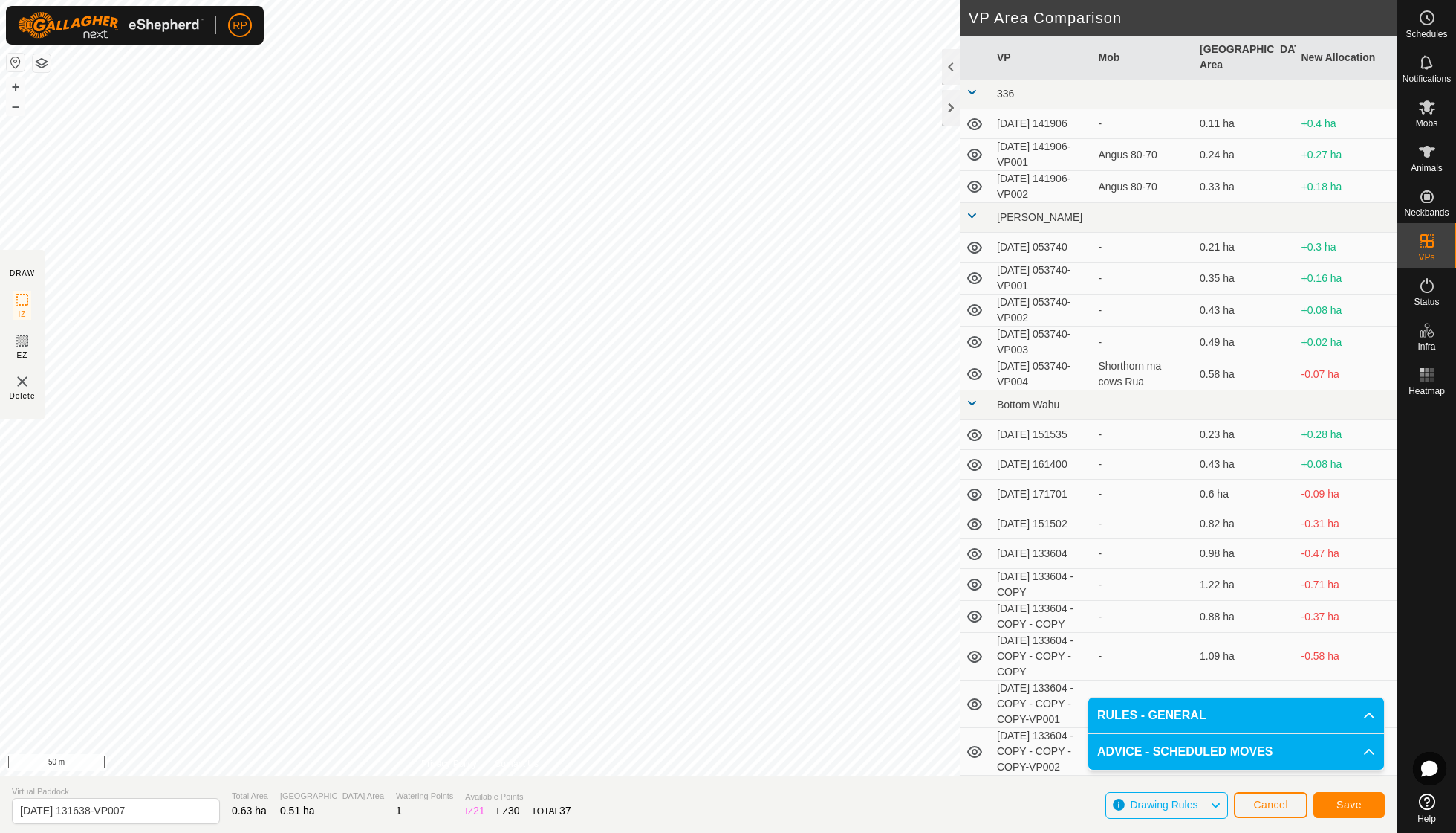
click at [1352, 807] on span "Save" at bounding box center [1349, 804] width 26 height 12
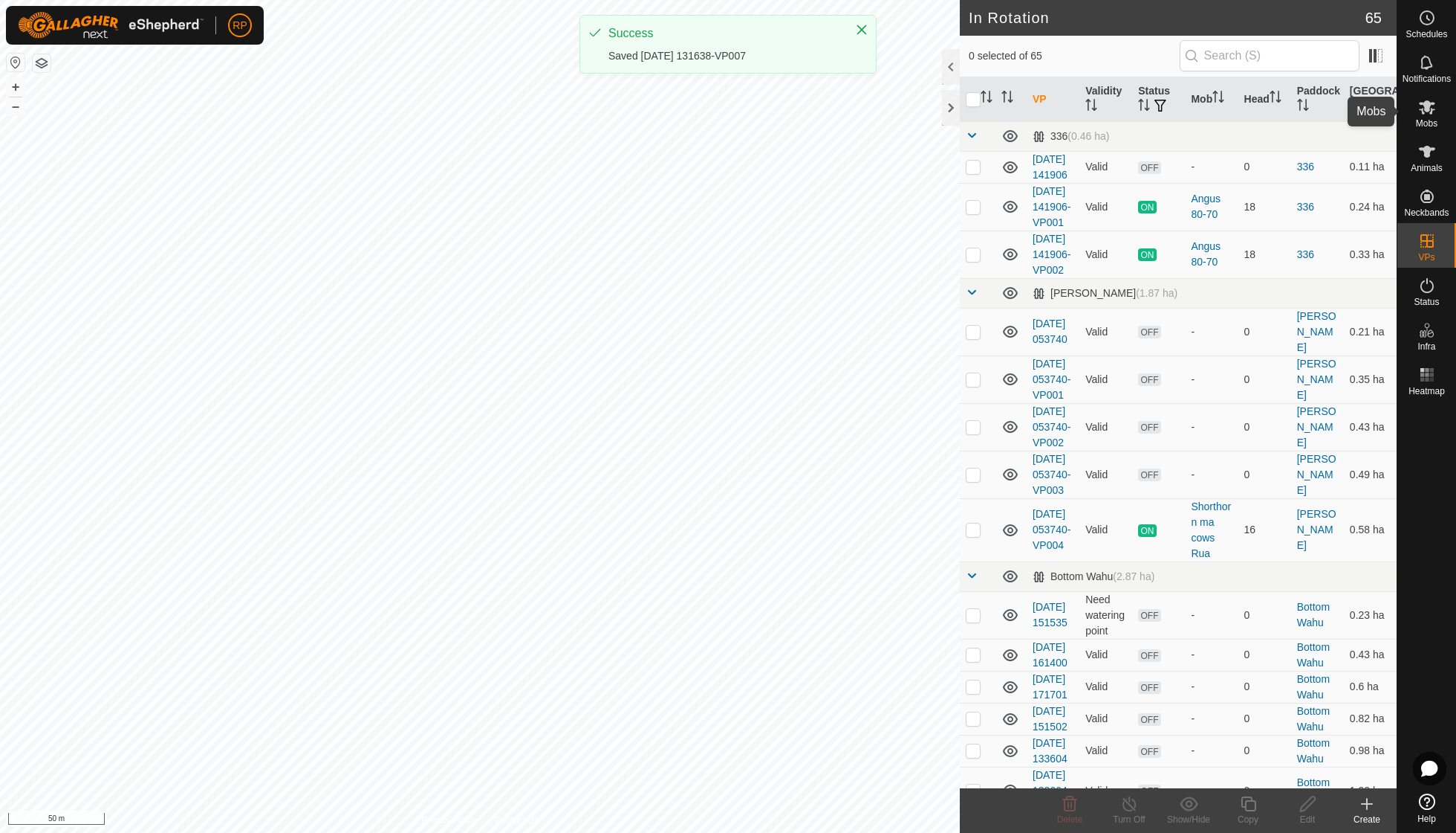
click at [1430, 114] on icon at bounding box center [1427, 107] width 18 height 18
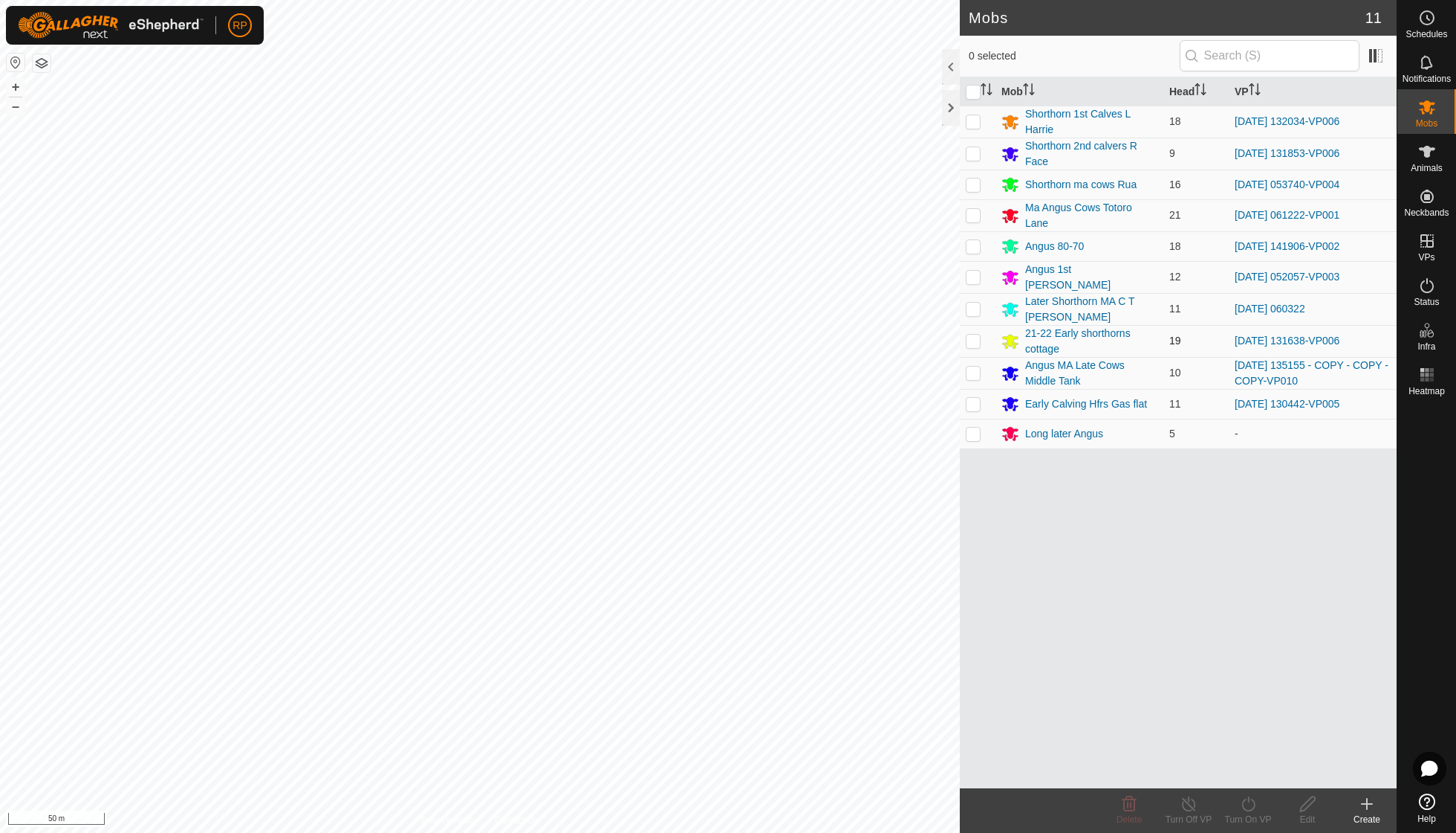
click at [974, 335] on p-checkbox at bounding box center [973, 340] width 15 height 12
checkbox input "true"
click at [1250, 806] on icon at bounding box center [1248, 804] width 19 height 18
click at [1250, 768] on link "Now" at bounding box center [1293, 770] width 147 height 29
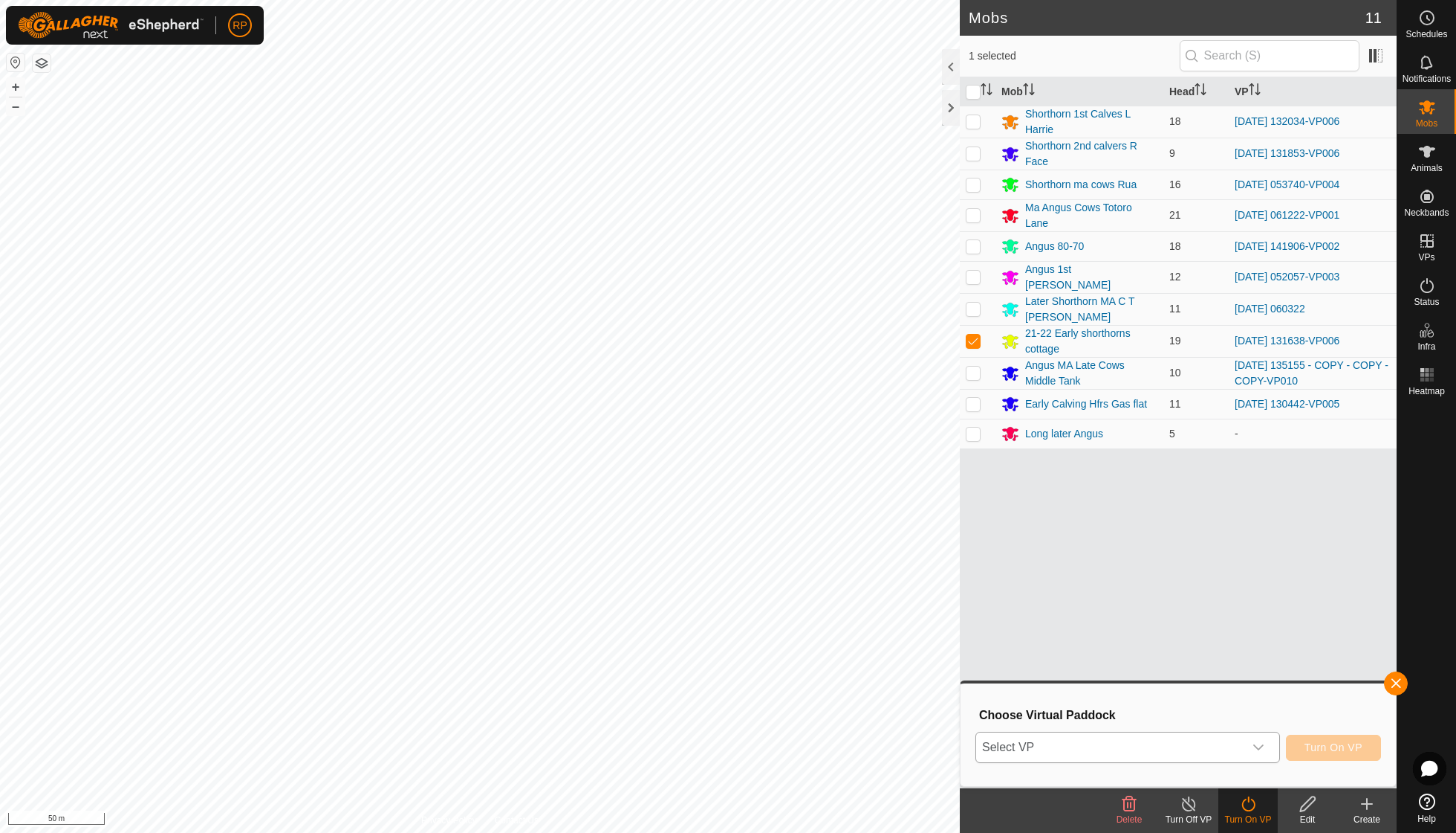
click at [1258, 745] on icon "dropdown trigger" at bounding box center [1259, 747] width 12 height 12
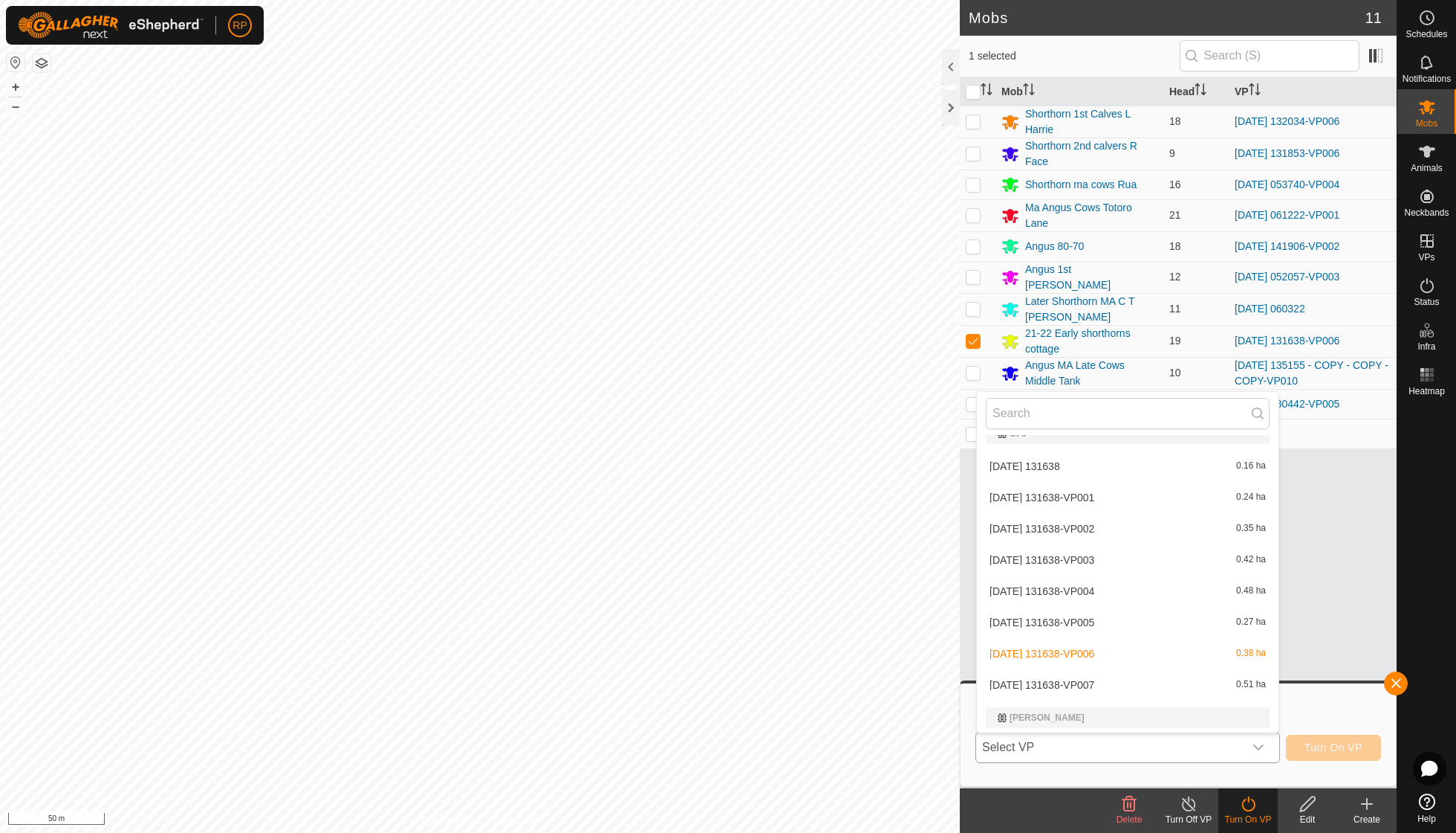
scroll to position [907, 0]
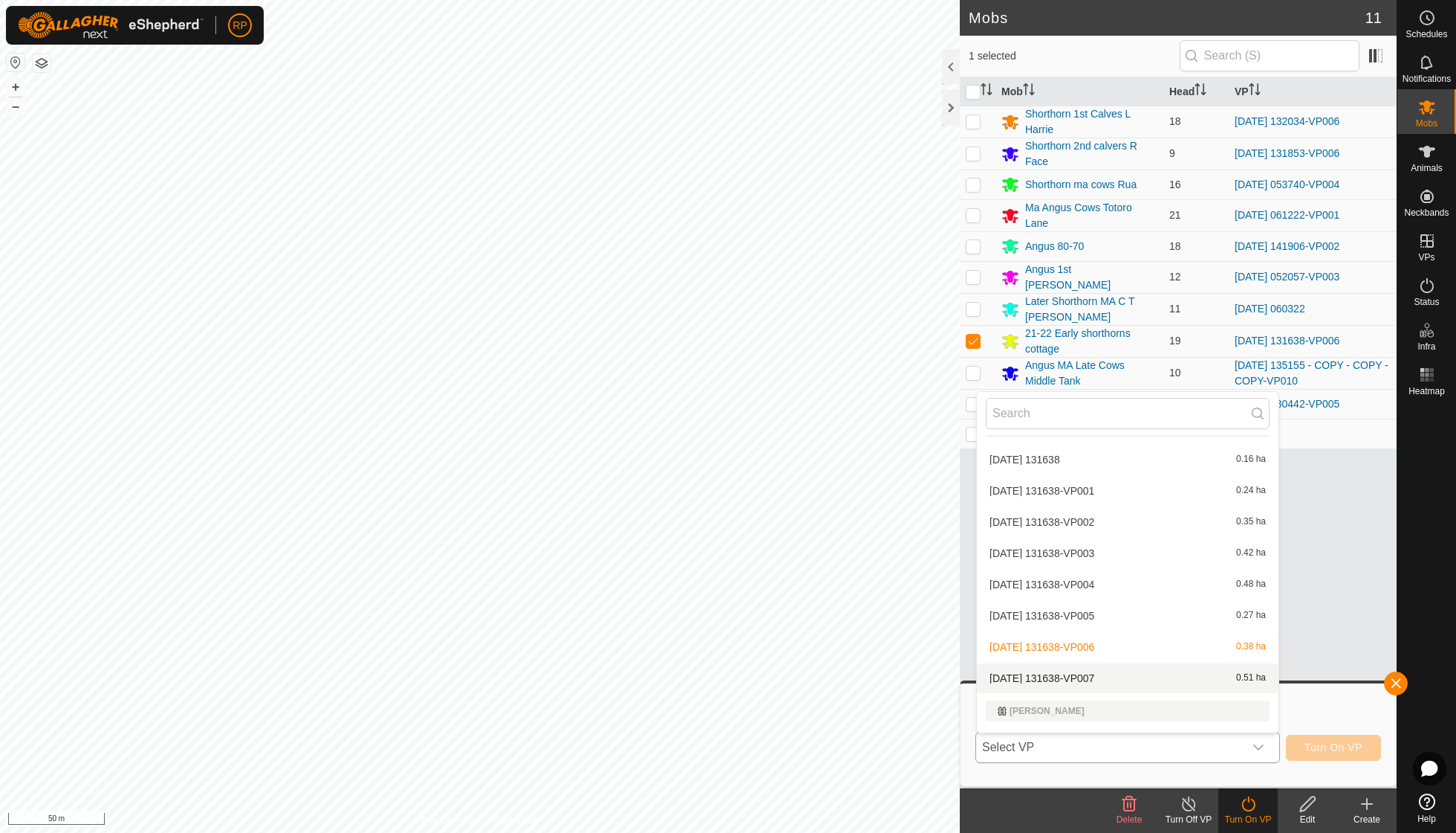
click at [1100, 663] on li "[DATE] 131638-VP007 0.51 ha" at bounding box center [1128, 678] width 302 height 29
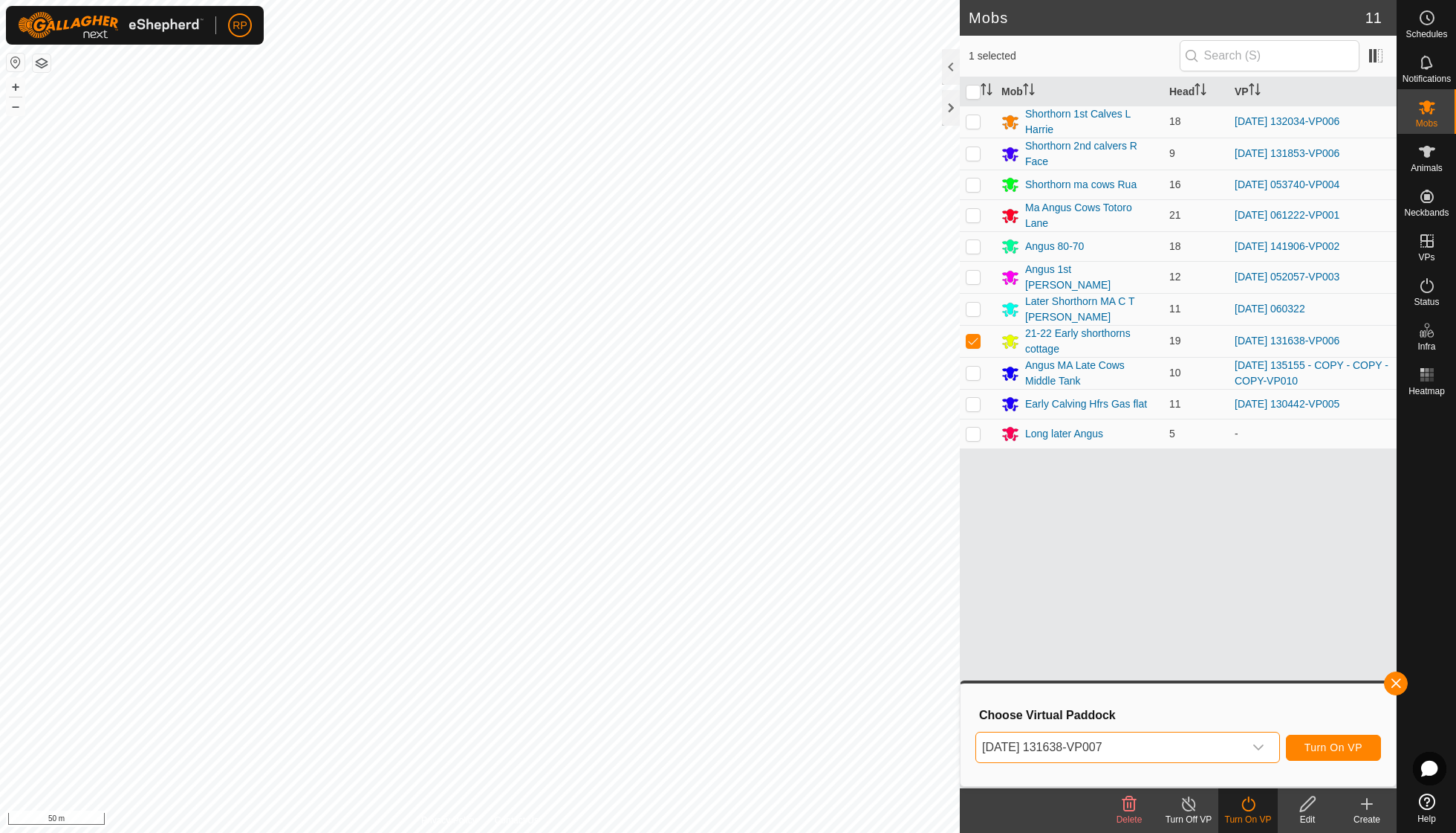
click at [1318, 744] on span "Turn On VP" at bounding box center [1334, 747] width 58 height 12
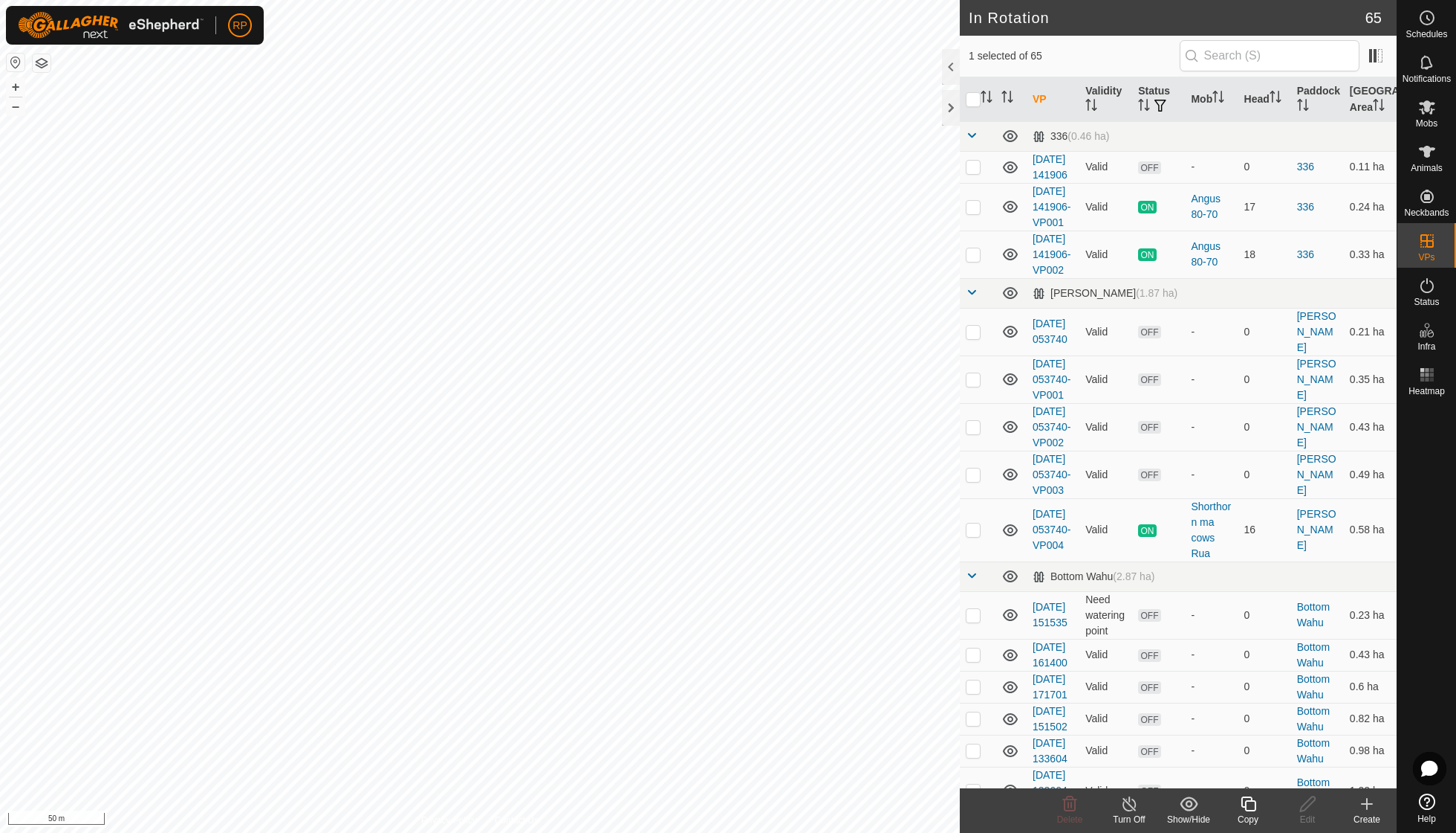
click at [1255, 807] on icon at bounding box center [1248, 804] width 15 height 15
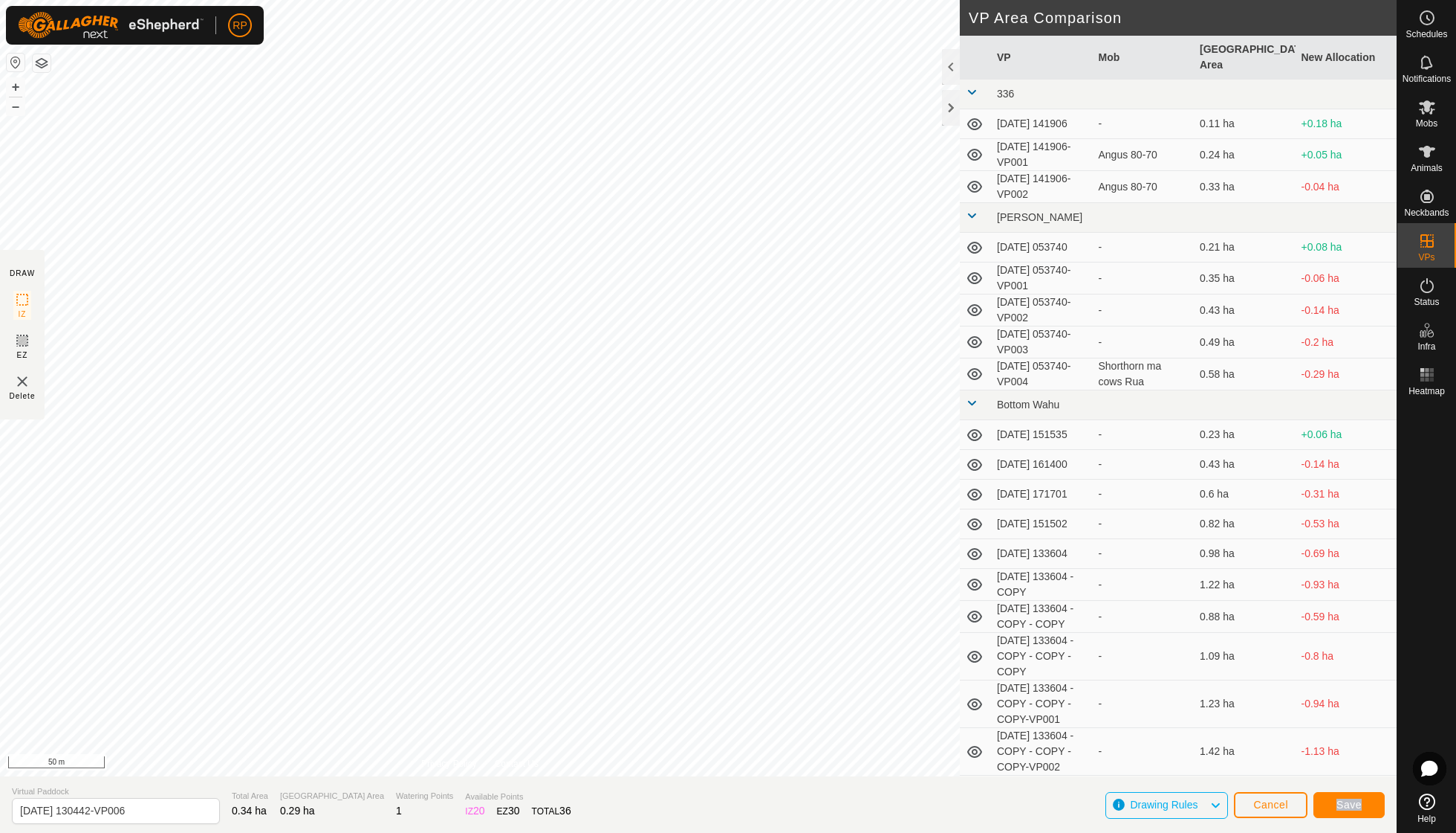
click at [1353, 810] on span "Save" at bounding box center [1349, 804] width 26 height 12
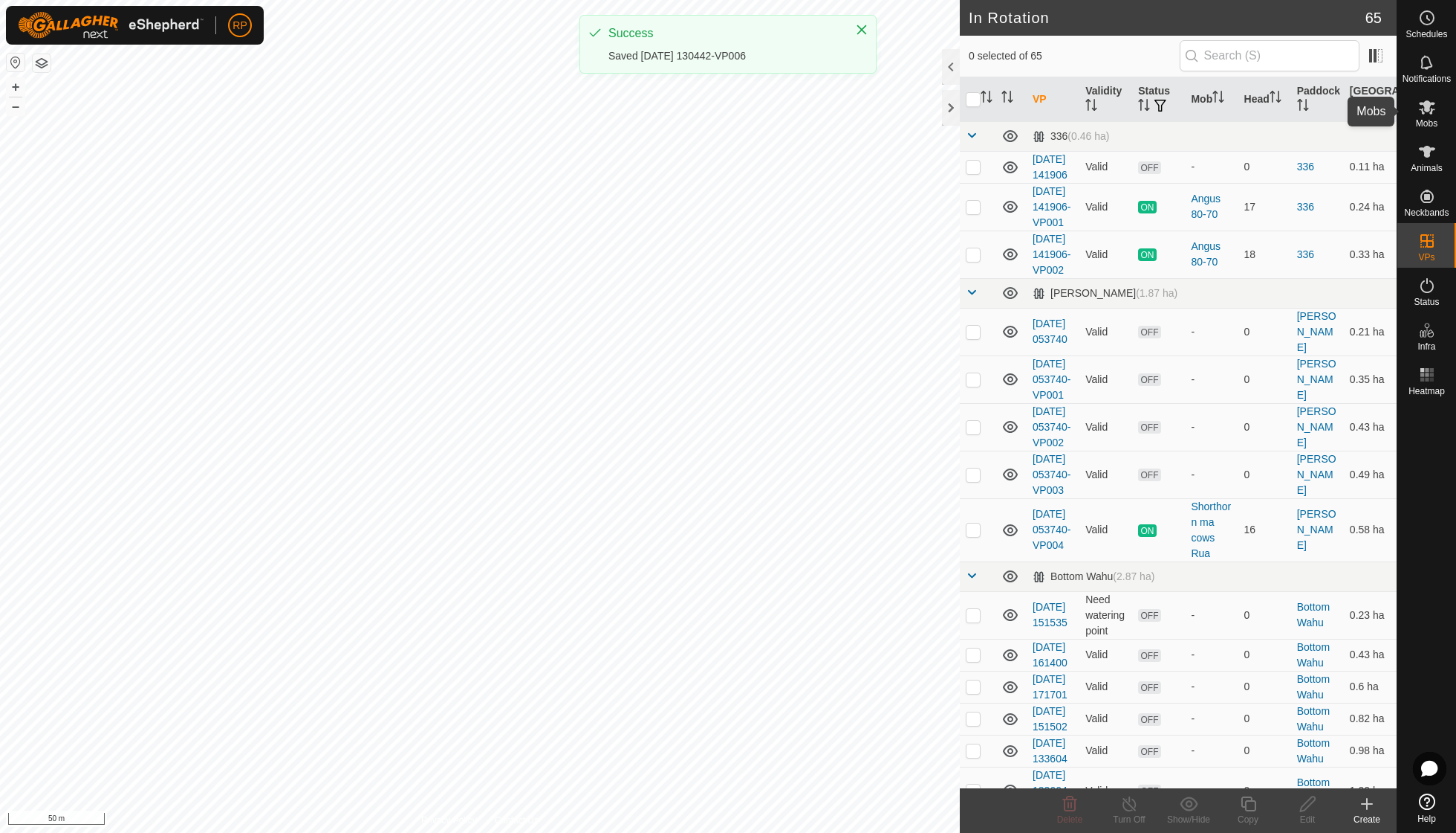
click at [1427, 120] on span "Mobs" at bounding box center [1427, 124] width 22 height 9
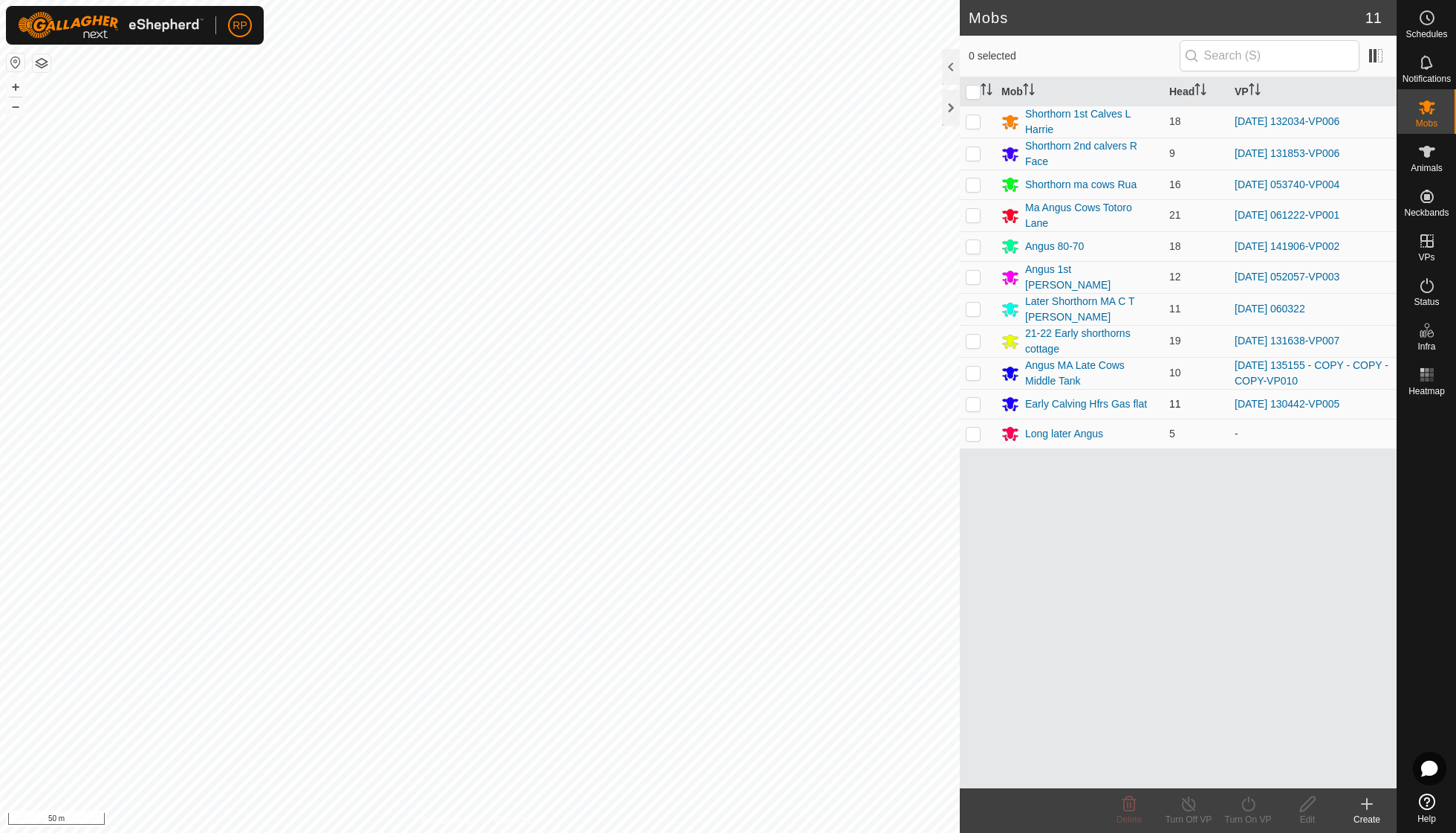
click at [974, 398] on p-checkbox at bounding box center [973, 403] width 15 height 12
checkbox input "true"
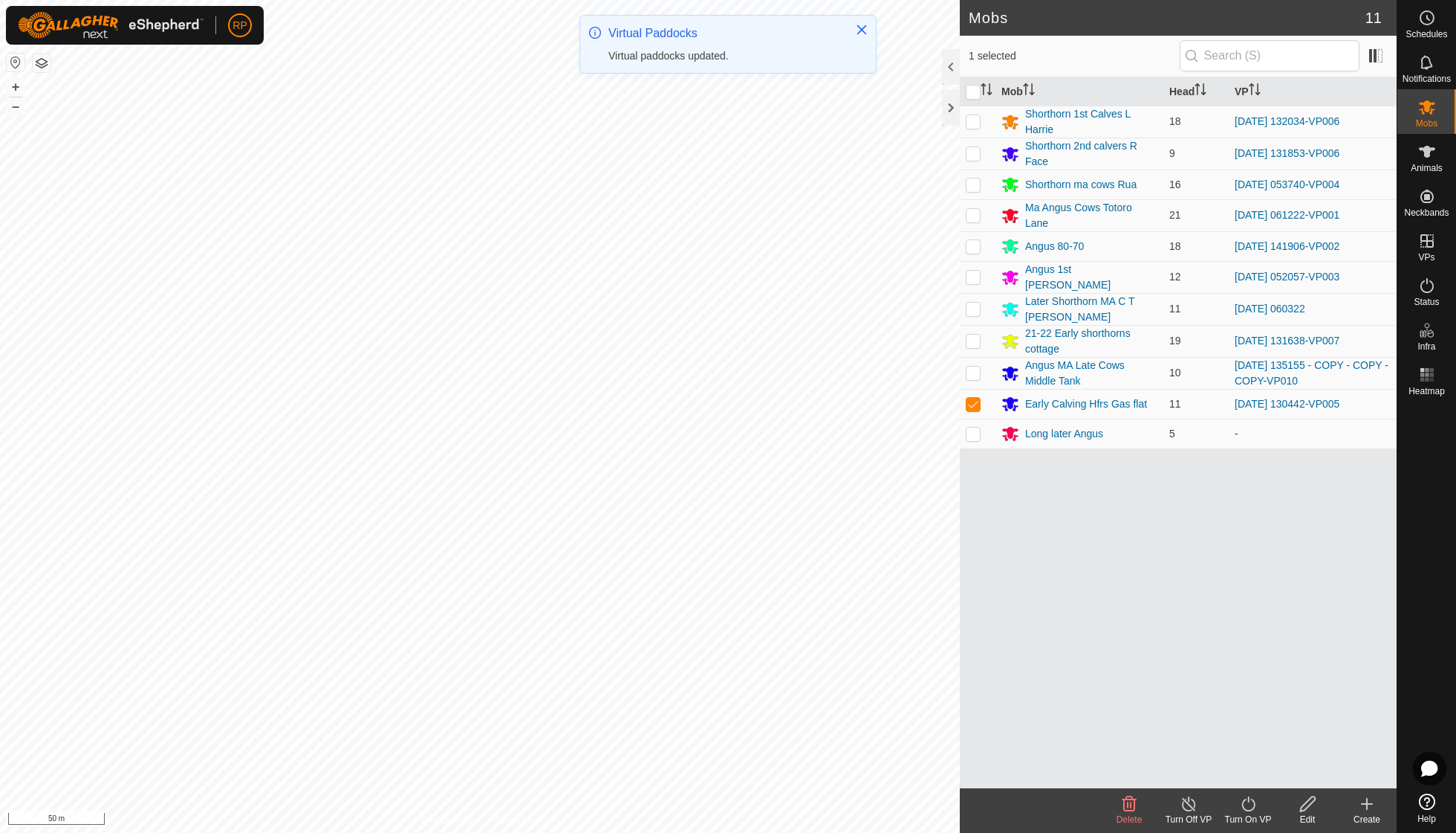
click at [1249, 803] on icon at bounding box center [1248, 804] width 19 height 18
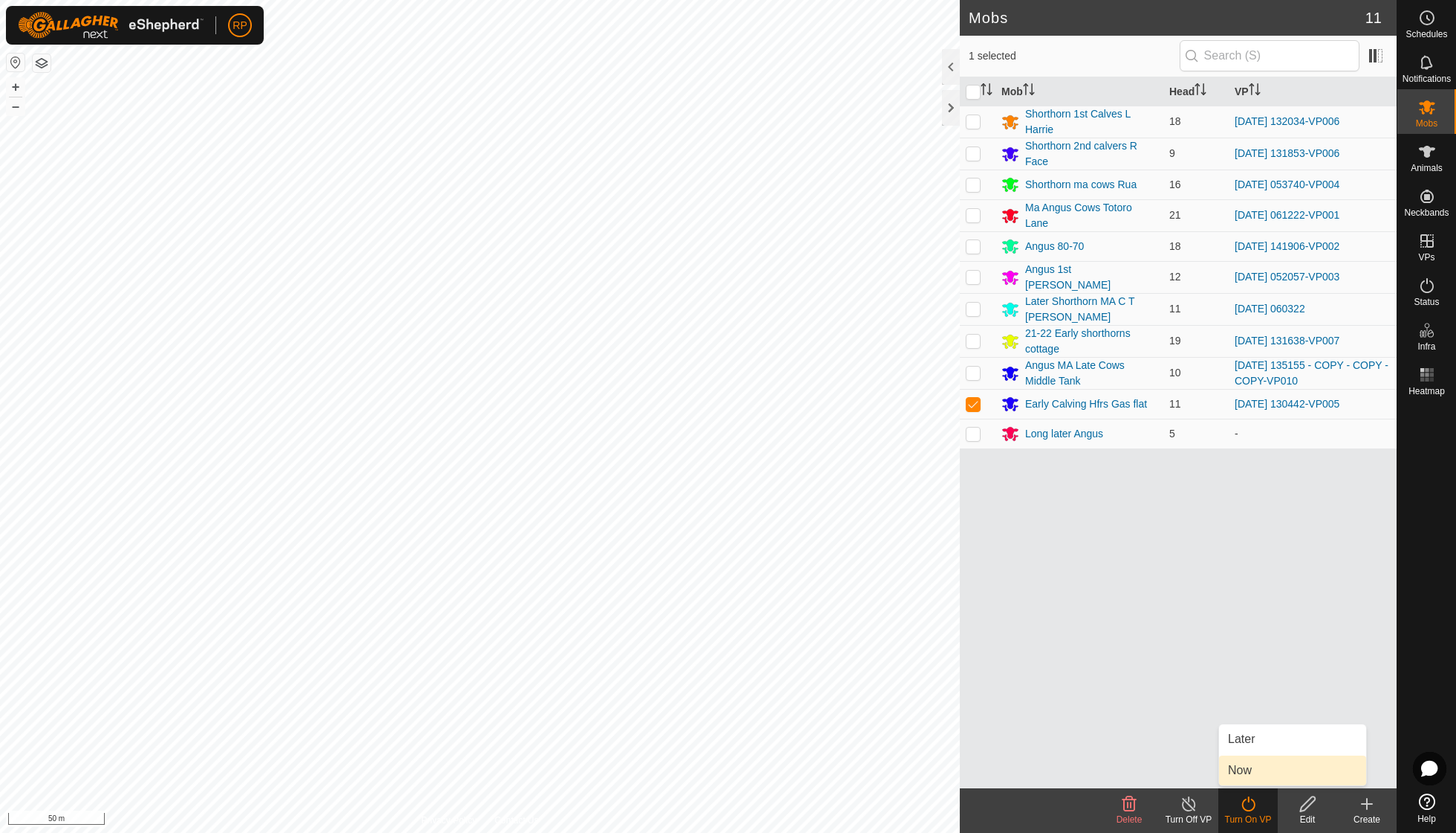
click at [1237, 772] on link "Now" at bounding box center [1293, 770] width 147 height 29
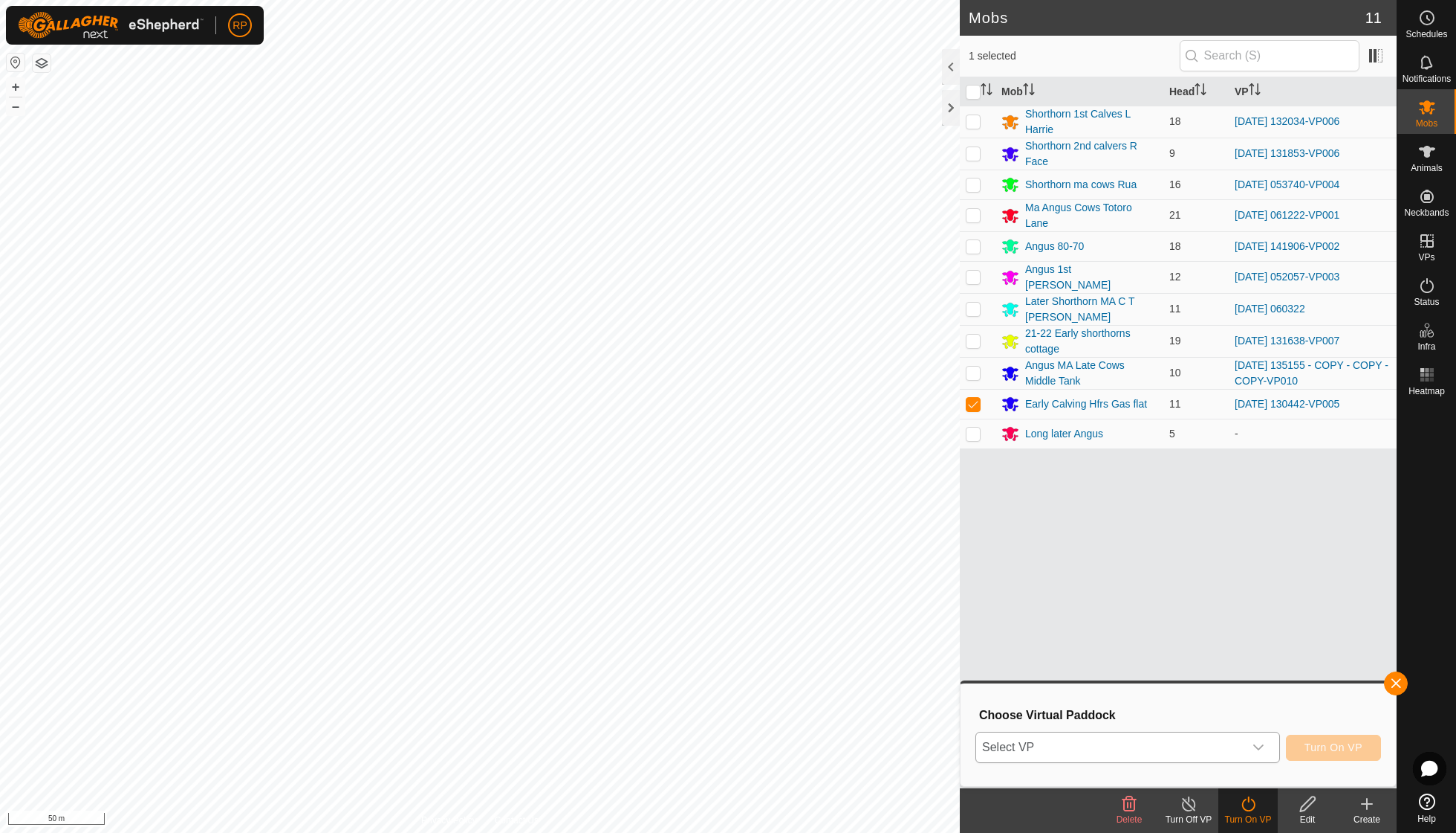
click at [1258, 748] on icon "dropdown trigger" at bounding box center [1259, 747] width 10 height 6
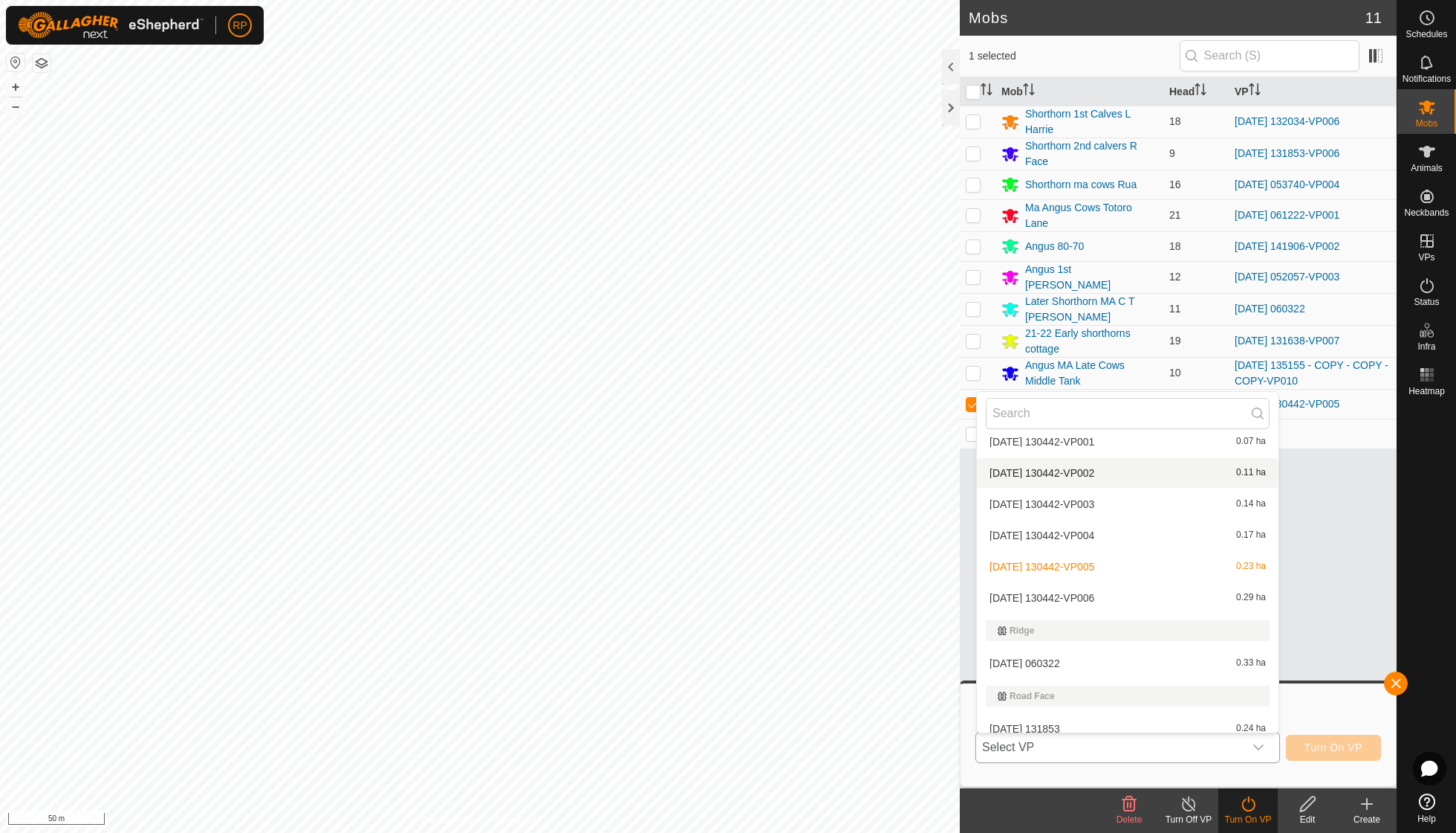
scroll to position [1942, 0]
click at [1115, 580] on li "[DATE] 130442-VP006 0.29 ha" at bounding box center [1128, 595] width 302 height 29
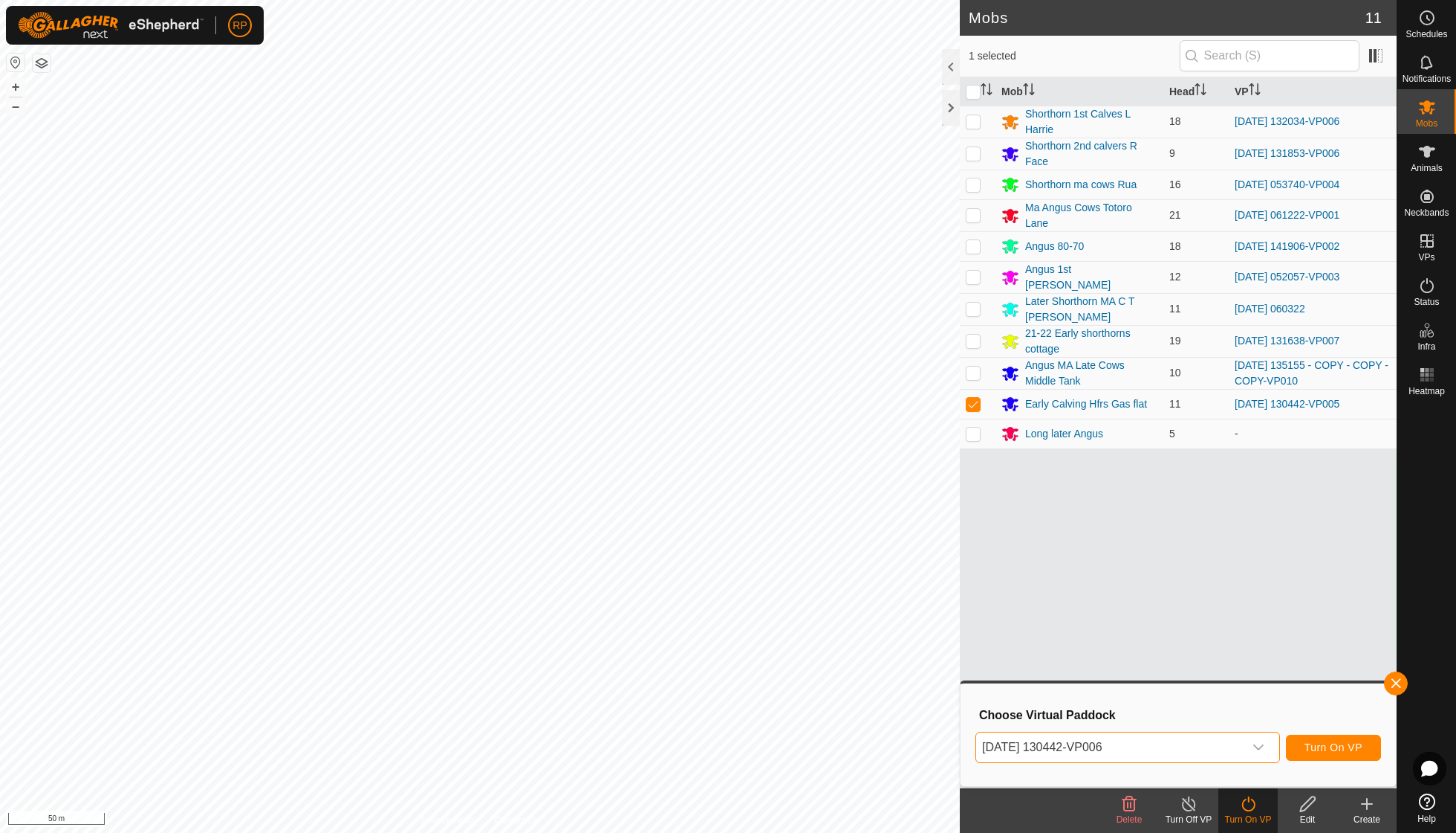
click at [1320, 750] on span "Turn On VP" at bounding box center [1334, 747] width 58 height 12
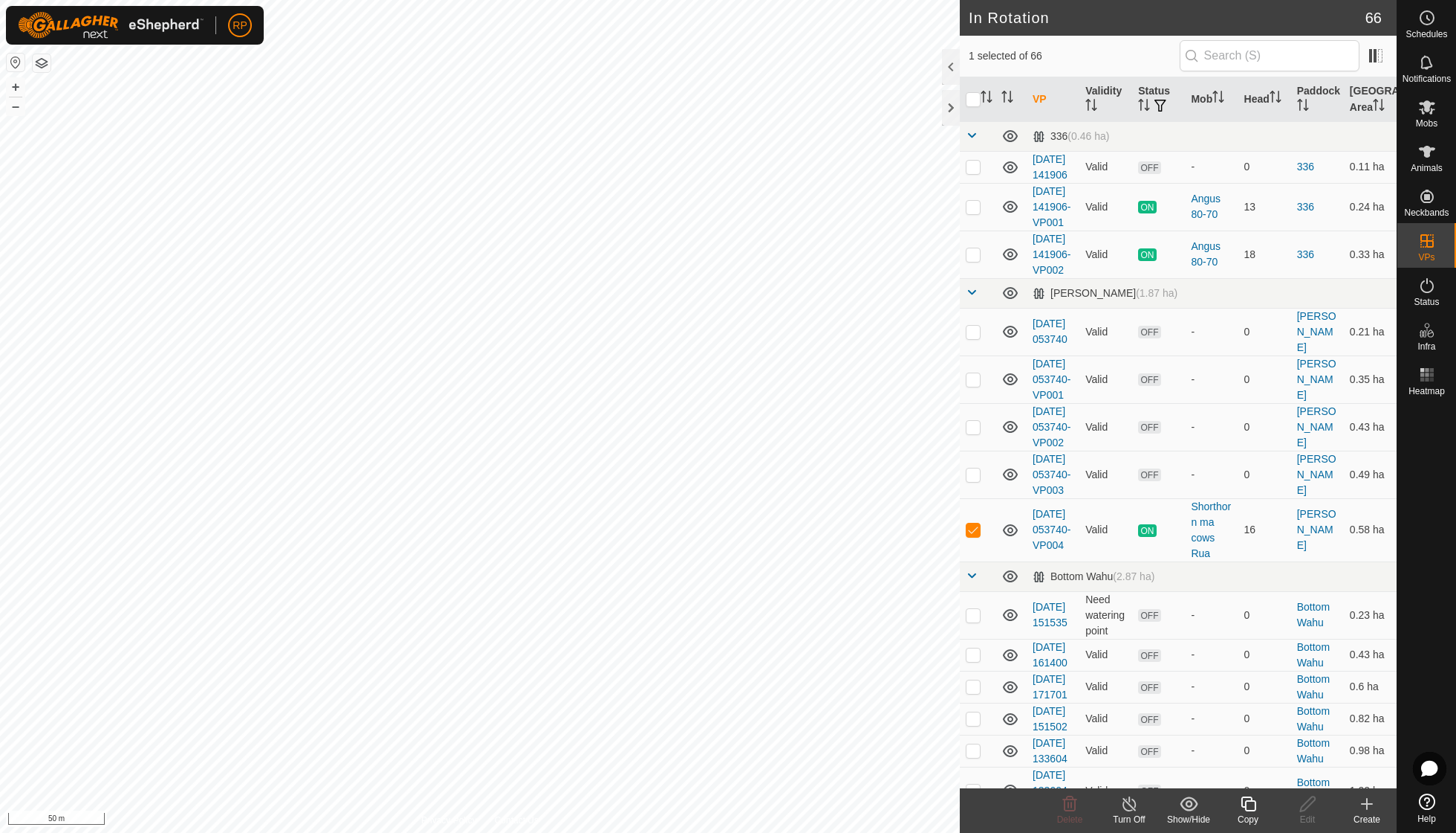
click at [1250, 806] on icon at bounding box center [1248, 804] width 19 height 18
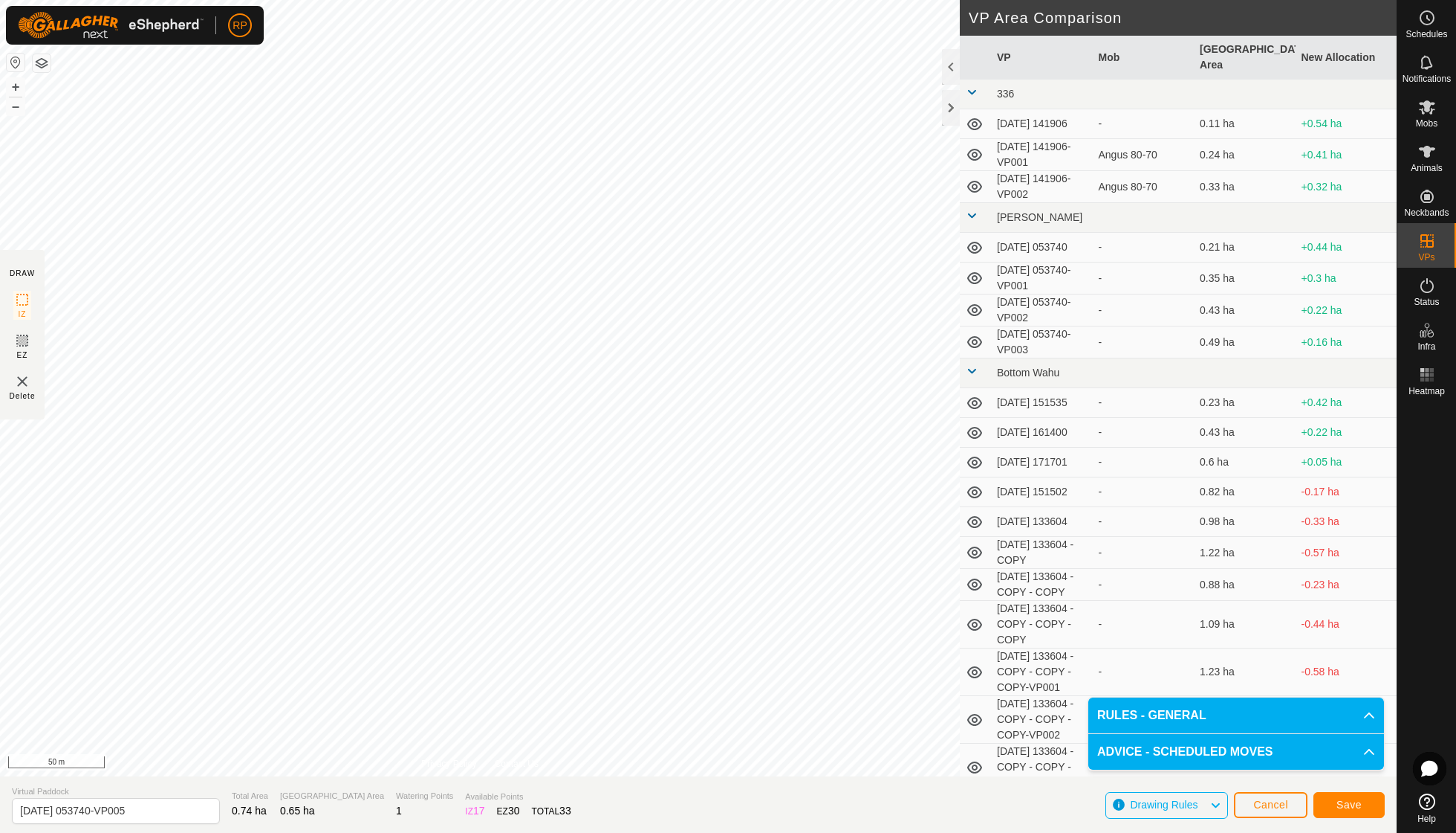
click at [1360, 804] on span "Save" at bounding box center [1349, 804] width 26 height 12
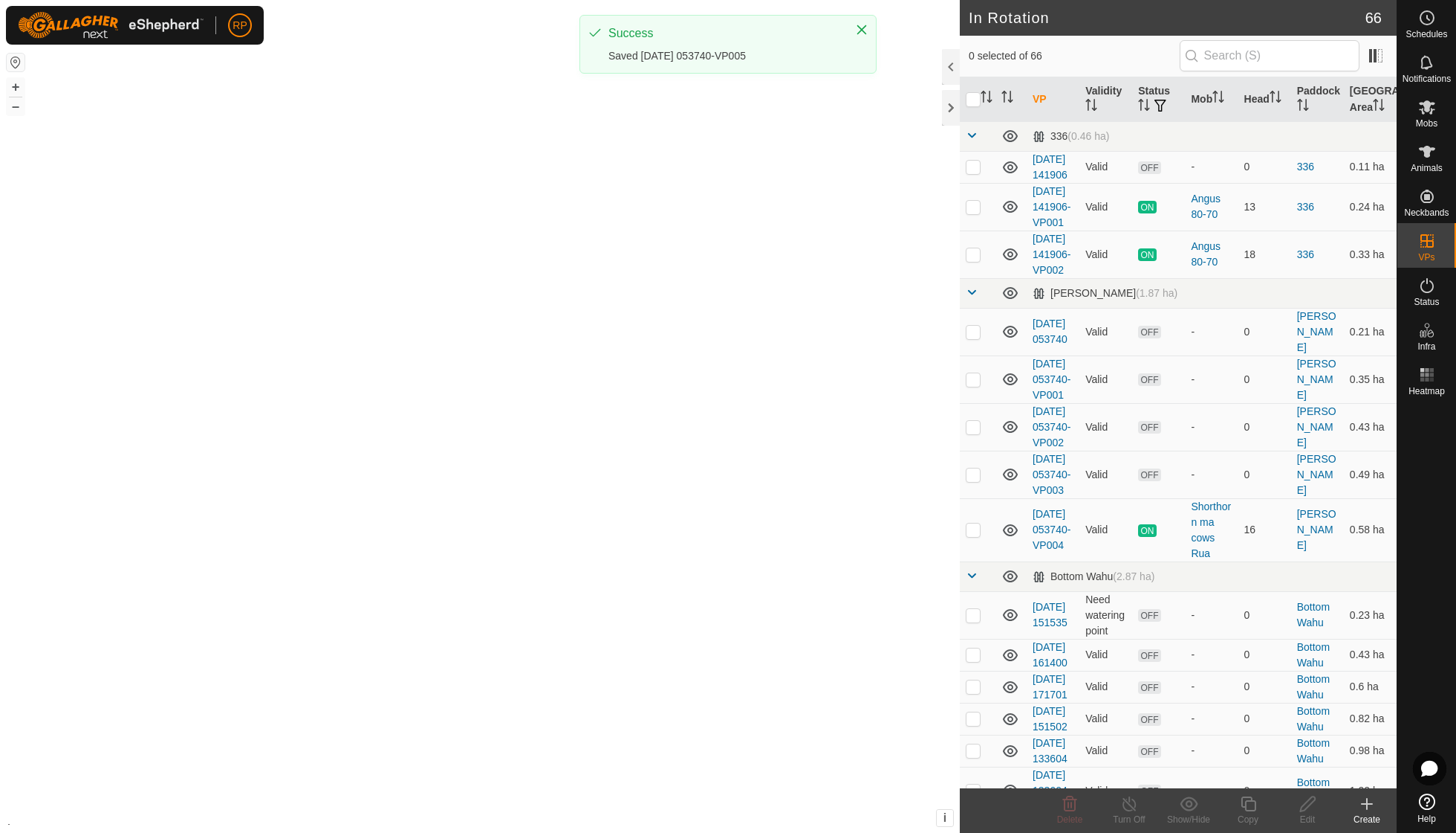
click at [1349, 807] on create-svg-icon at bounding box center [1367, 804] width 60 height 18
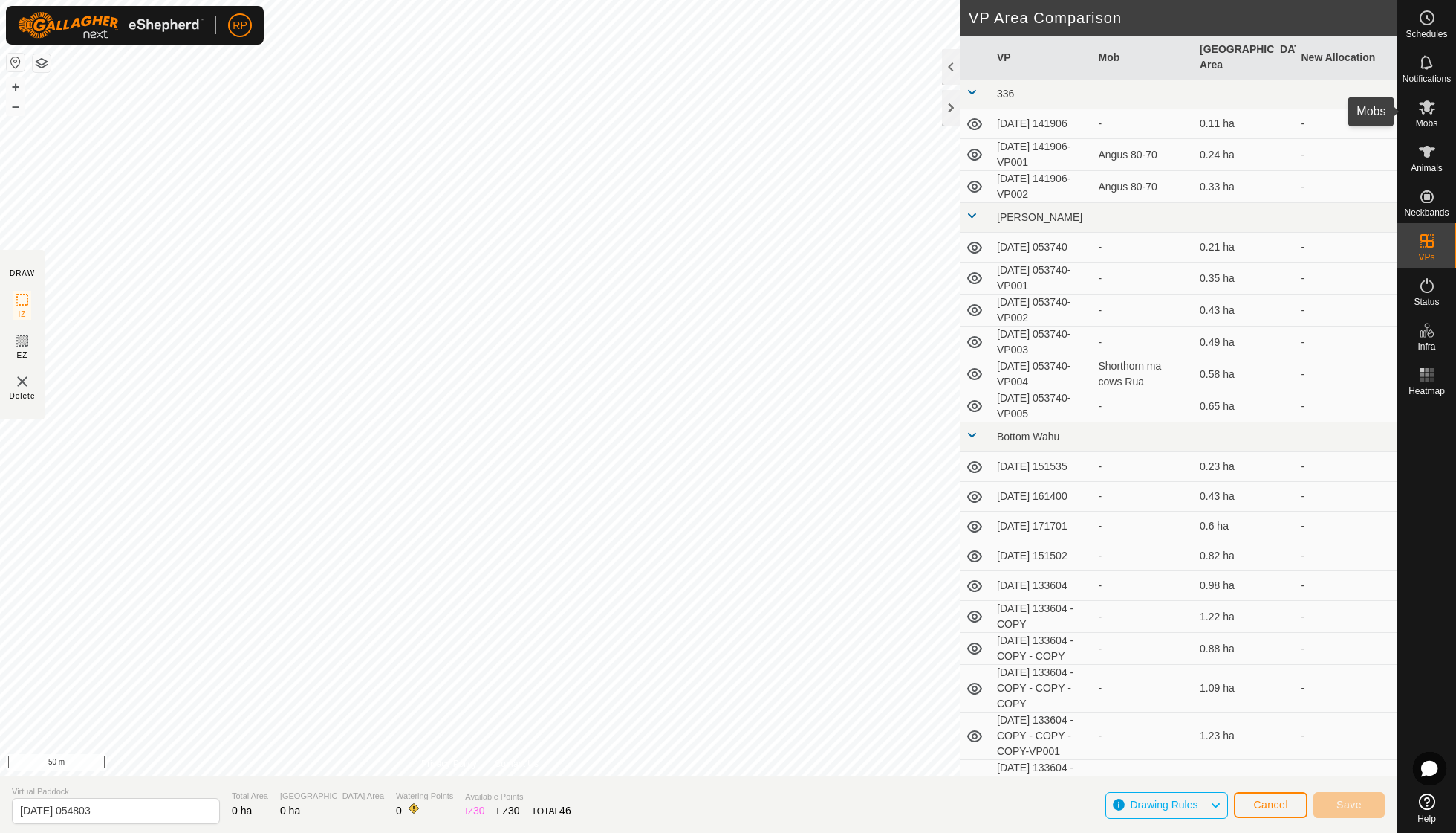
click at [1427, 116] on es-mob-svg-icon at bounding box center [1427, 107] width 27 height 24
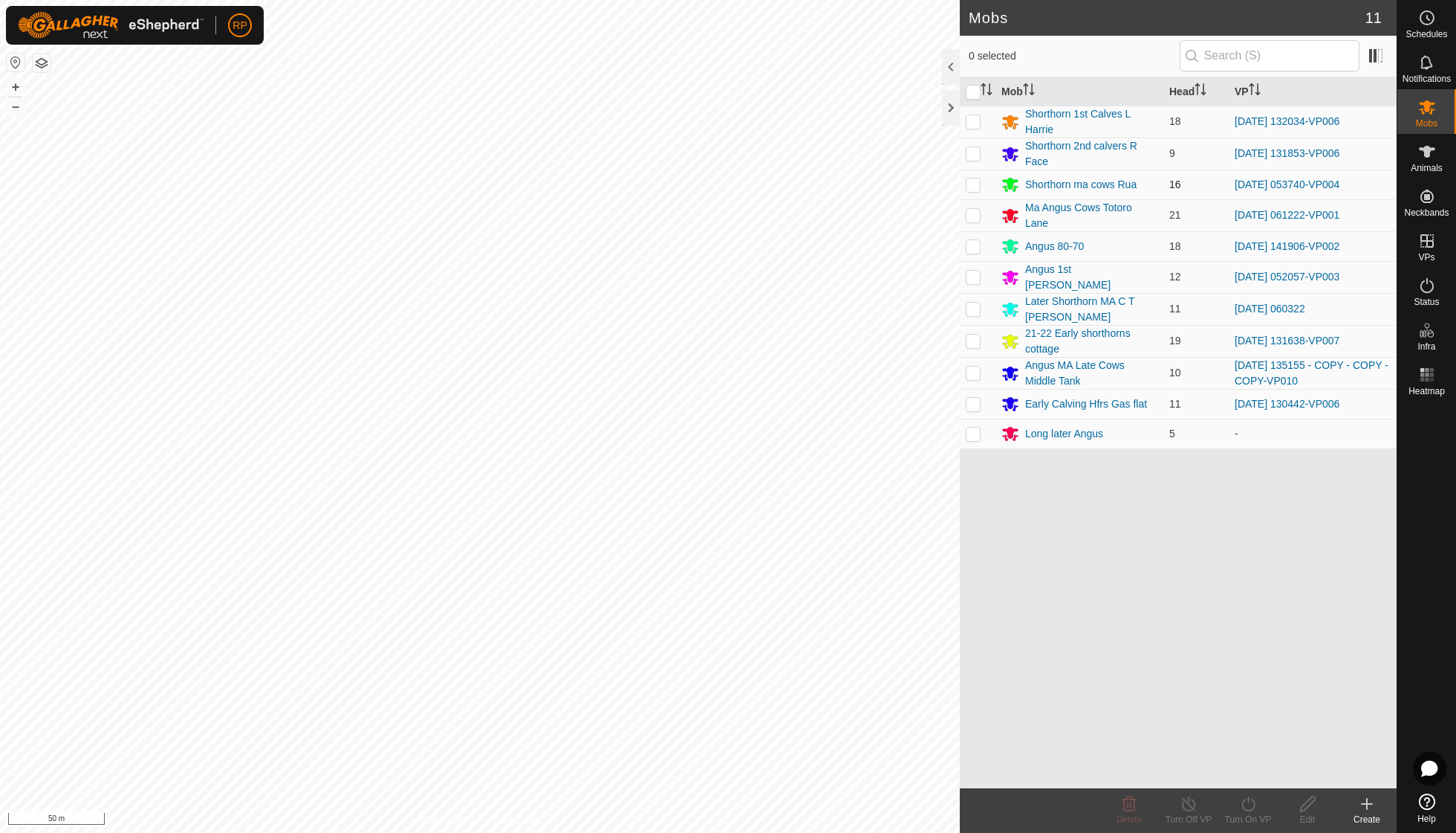
click at [974, 181] on p-checkbox at bounding box center [973, 184] width 15 height 12
checkbox input "true"
click at [1253, 798] on icon at bounding box center [1248, 804] width 19 height 18
click at [1253, 769] on link "Now" at bounding box center [1293, 770] width 147 height 29
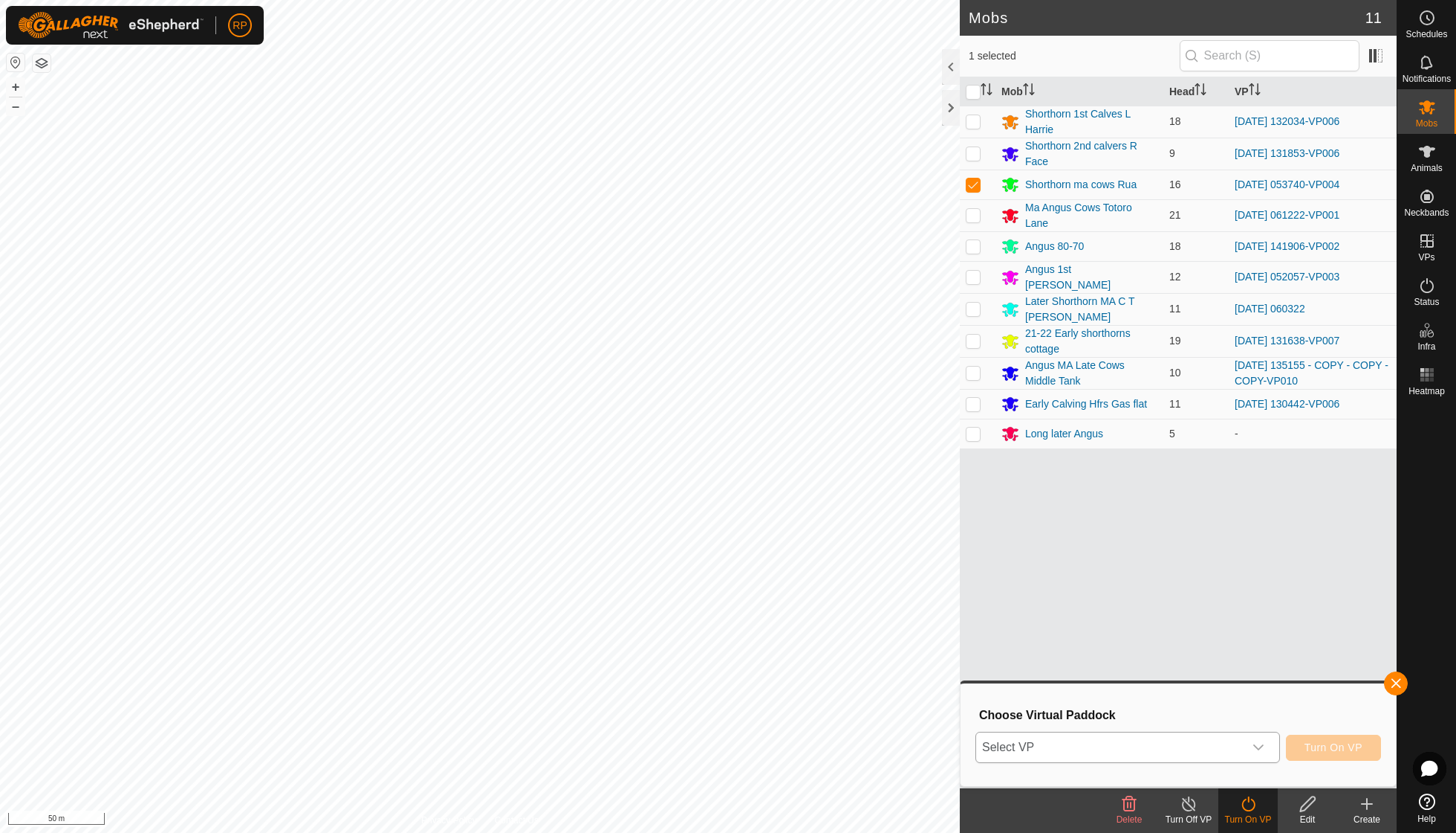
click at [1260, 746] on icon "dropdown trigger" at bounding box center [1259, 747] width 10 height 6
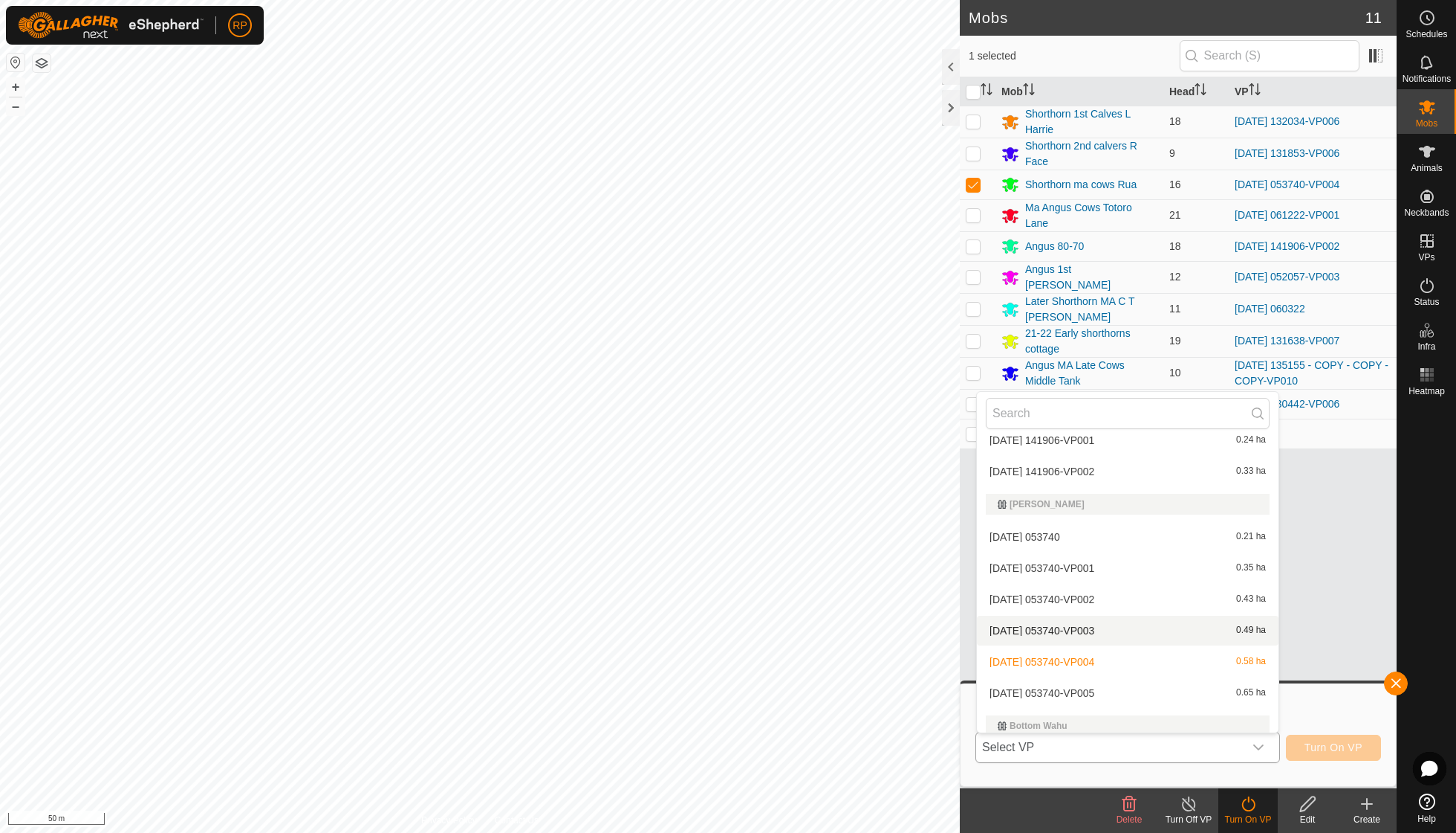
scroll to position [84, 0]
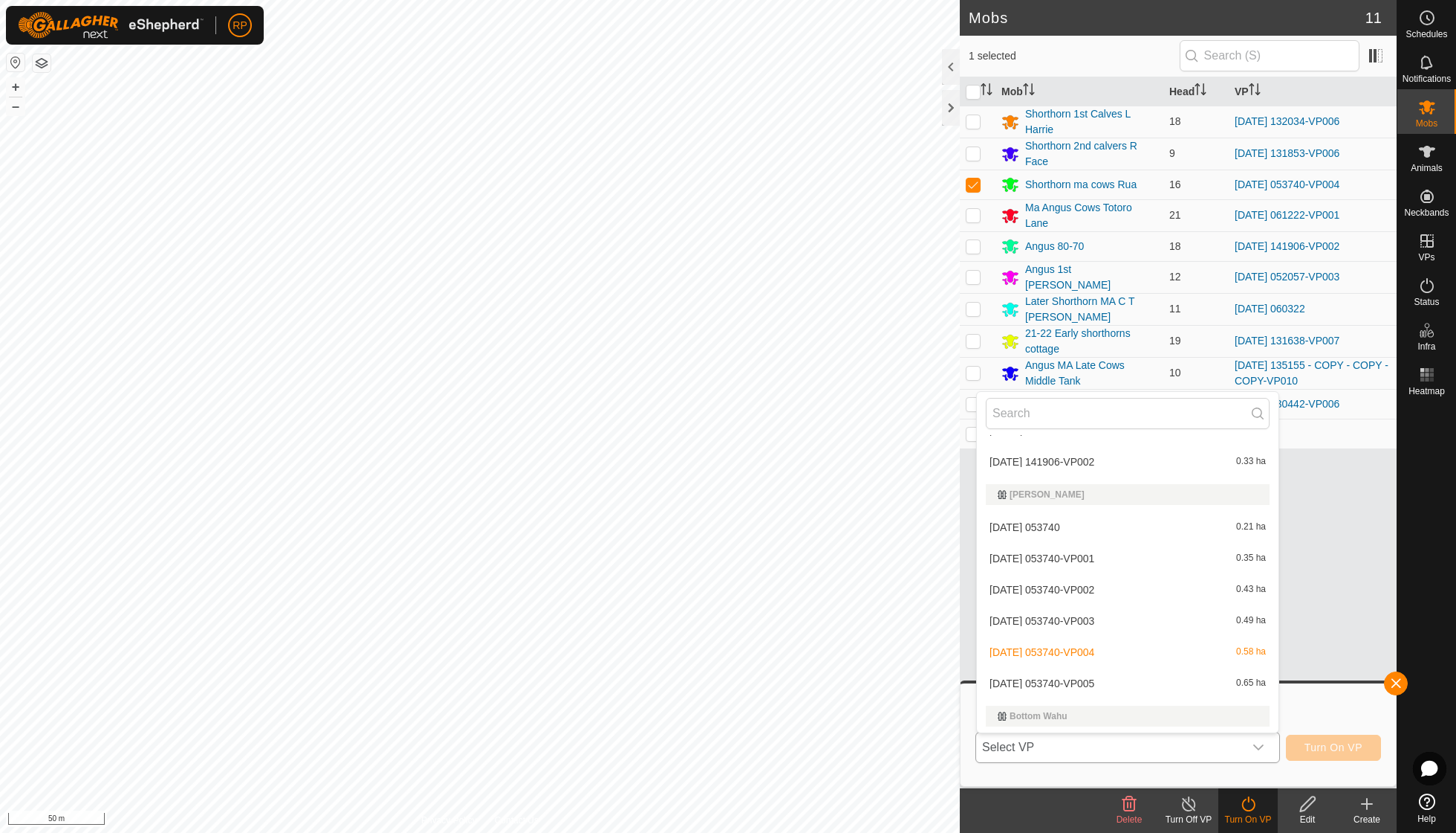
click at [1094, 680] on span "[DATE] 053740-VP005" at bounding box center [1042, 683] width 105 height 10
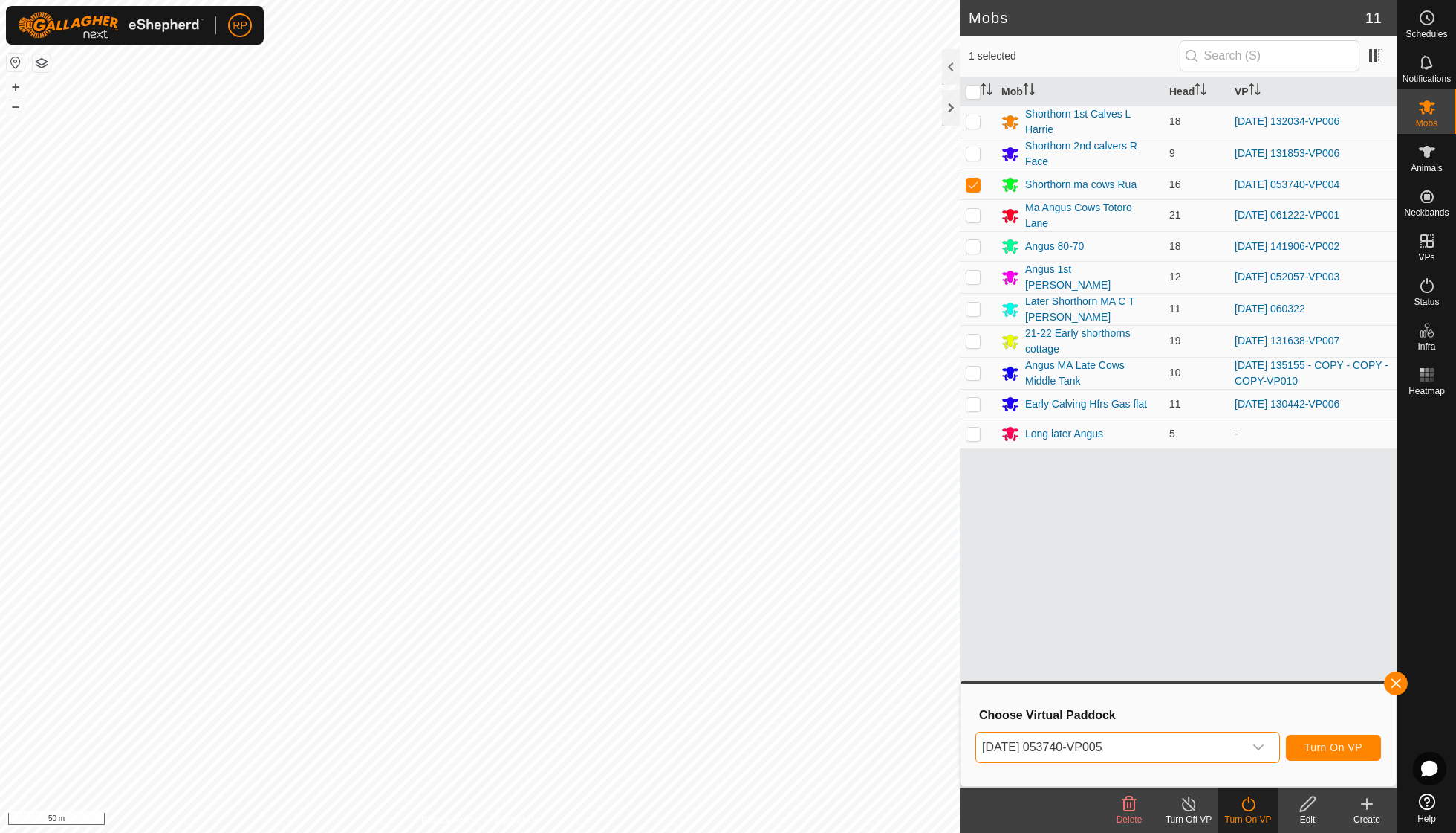
click at [1311, 743] on span "Turn On VP" at bounding box center [1334, 747] width 58 height 12
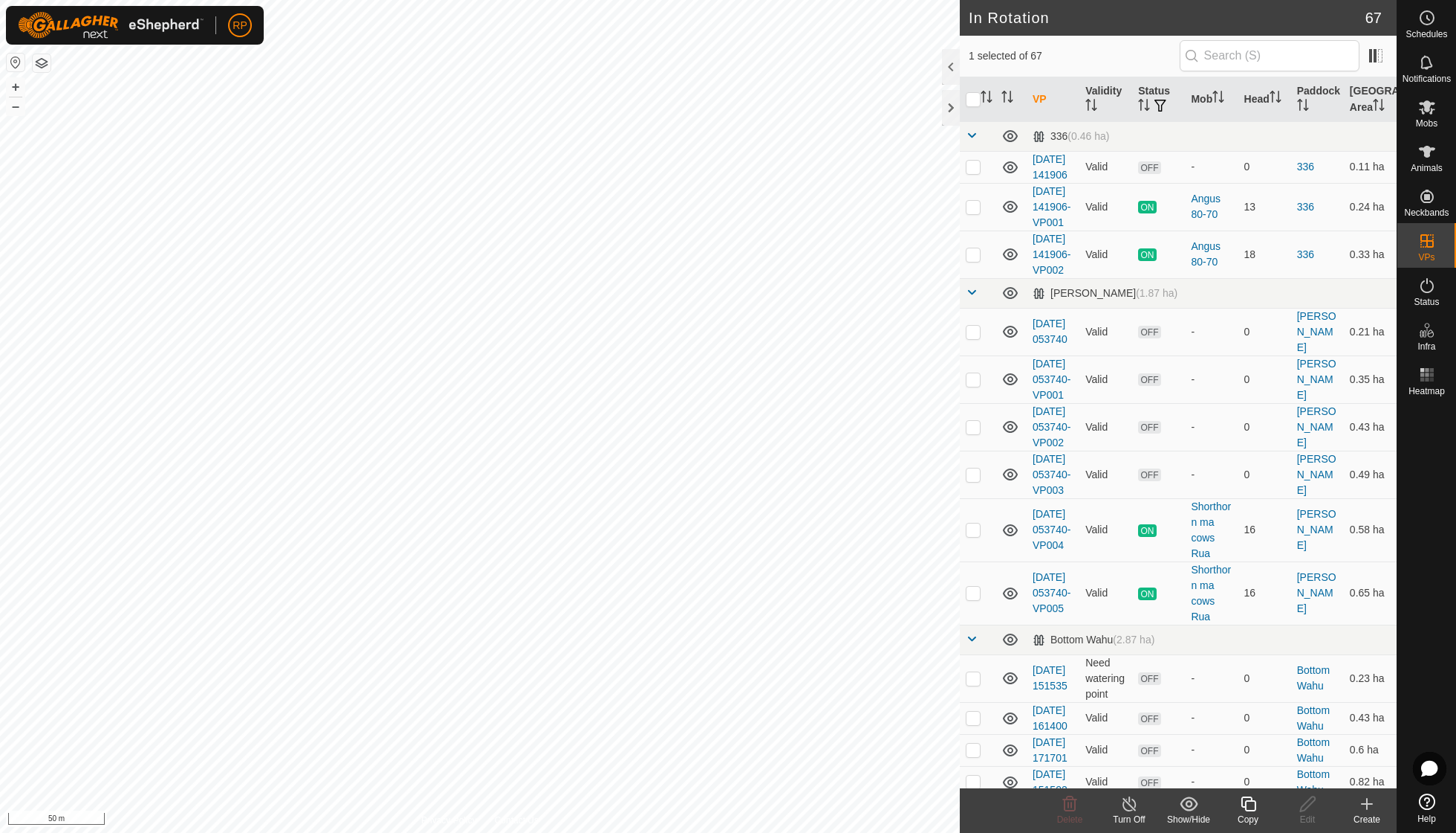
click at [1247, 806] on icon at bounding box center [1248, 804] width 19 height 18
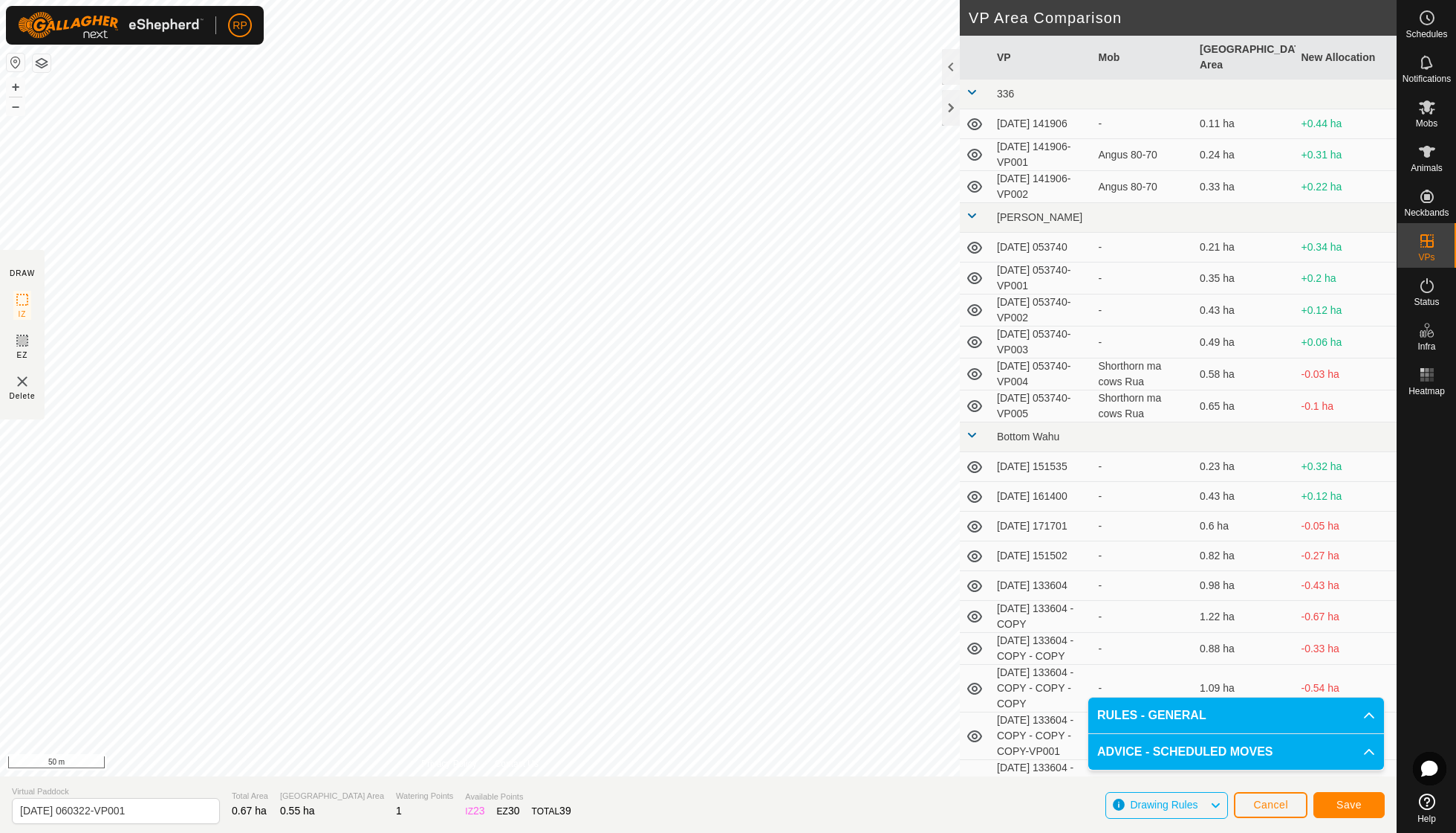
click at [1350, 798] on span "Save" at bounding box center [1349, 804] width 26 height 12
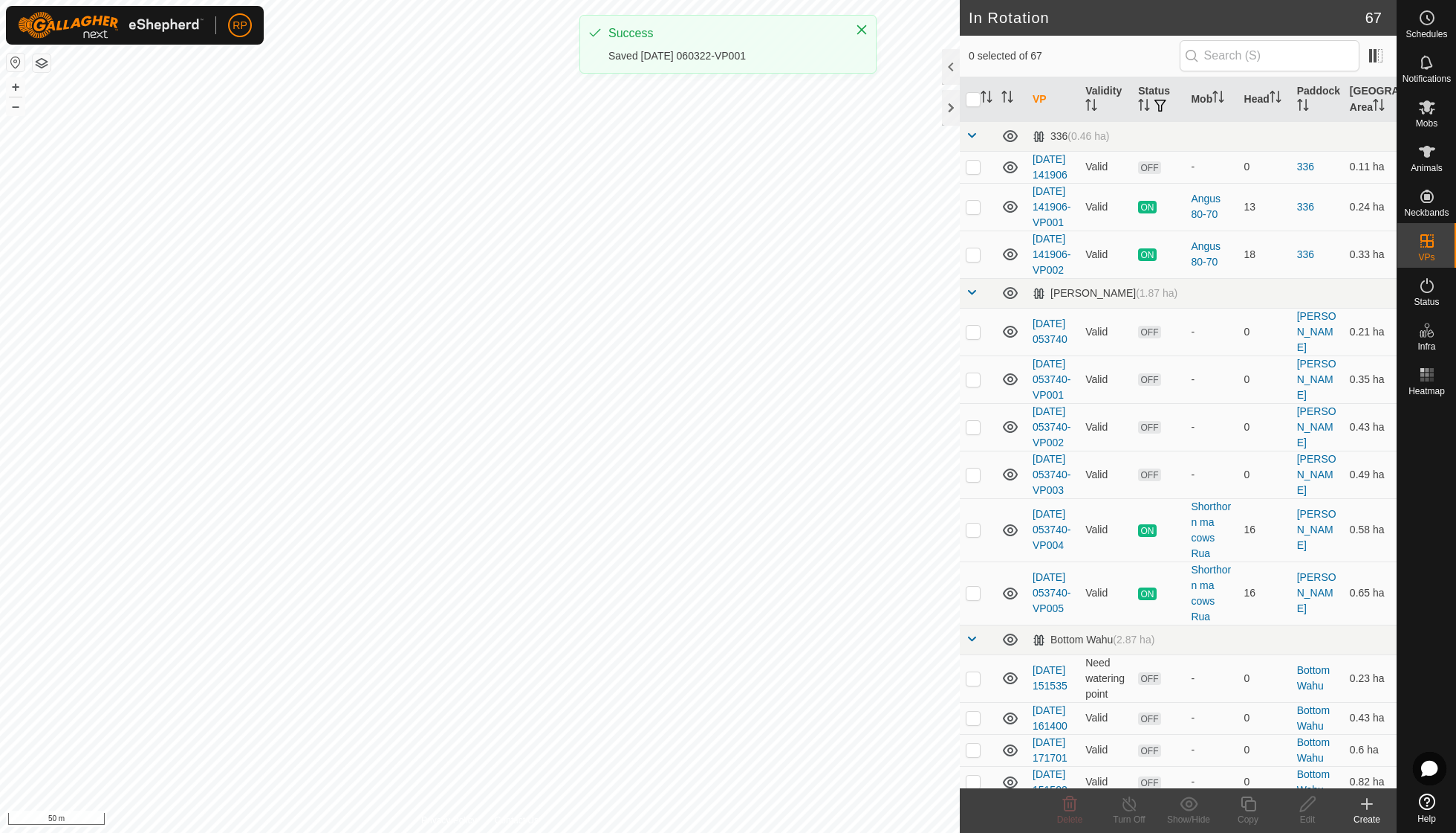
click at [1425, 116] on es-mob-svg-icon at bounding box center [1427, 107] width 27 height 24
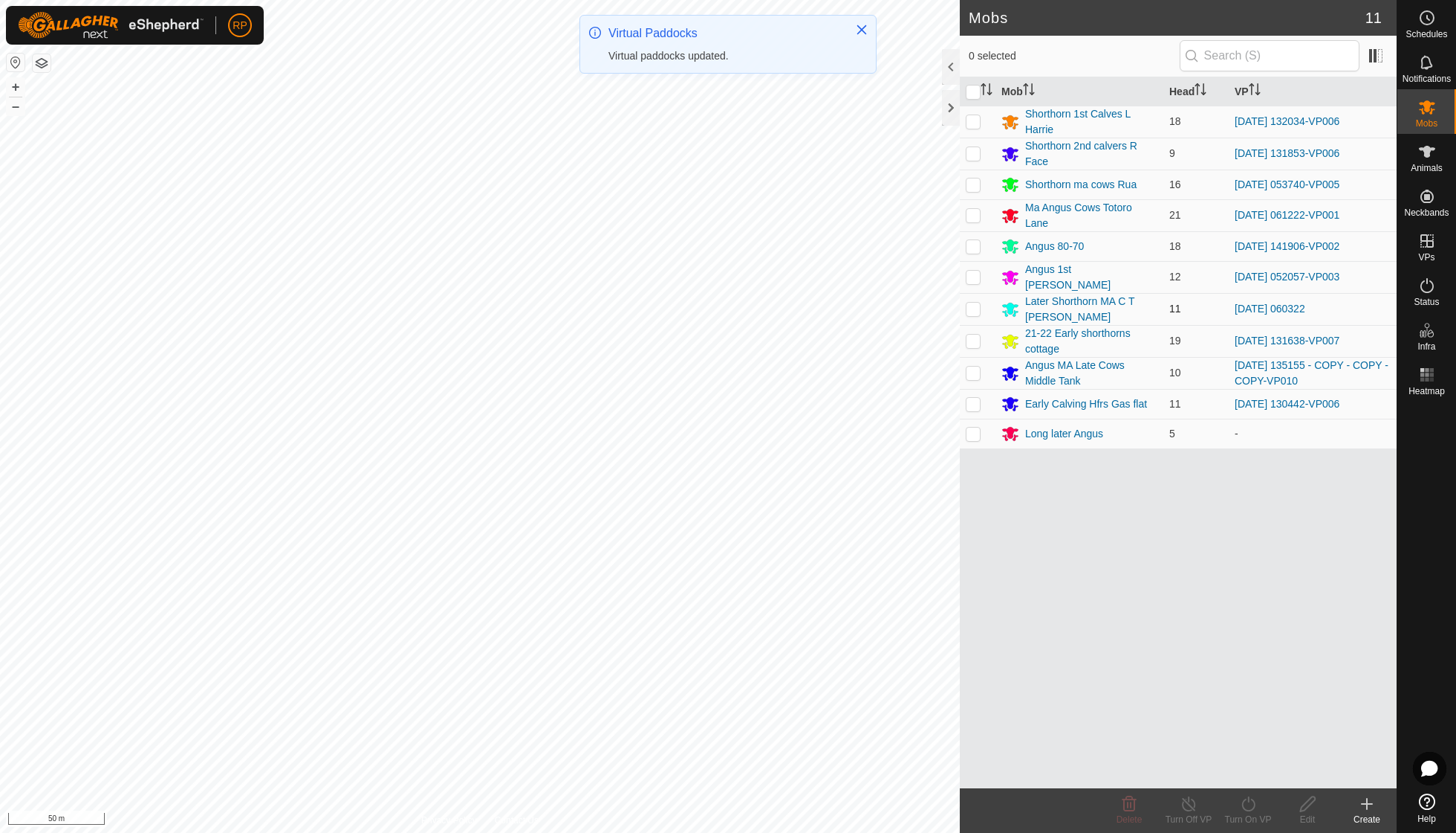
click at [970, 302] on p-checkbox at bounding box center [973, 308] width 15 height 12
checkbox input "true"
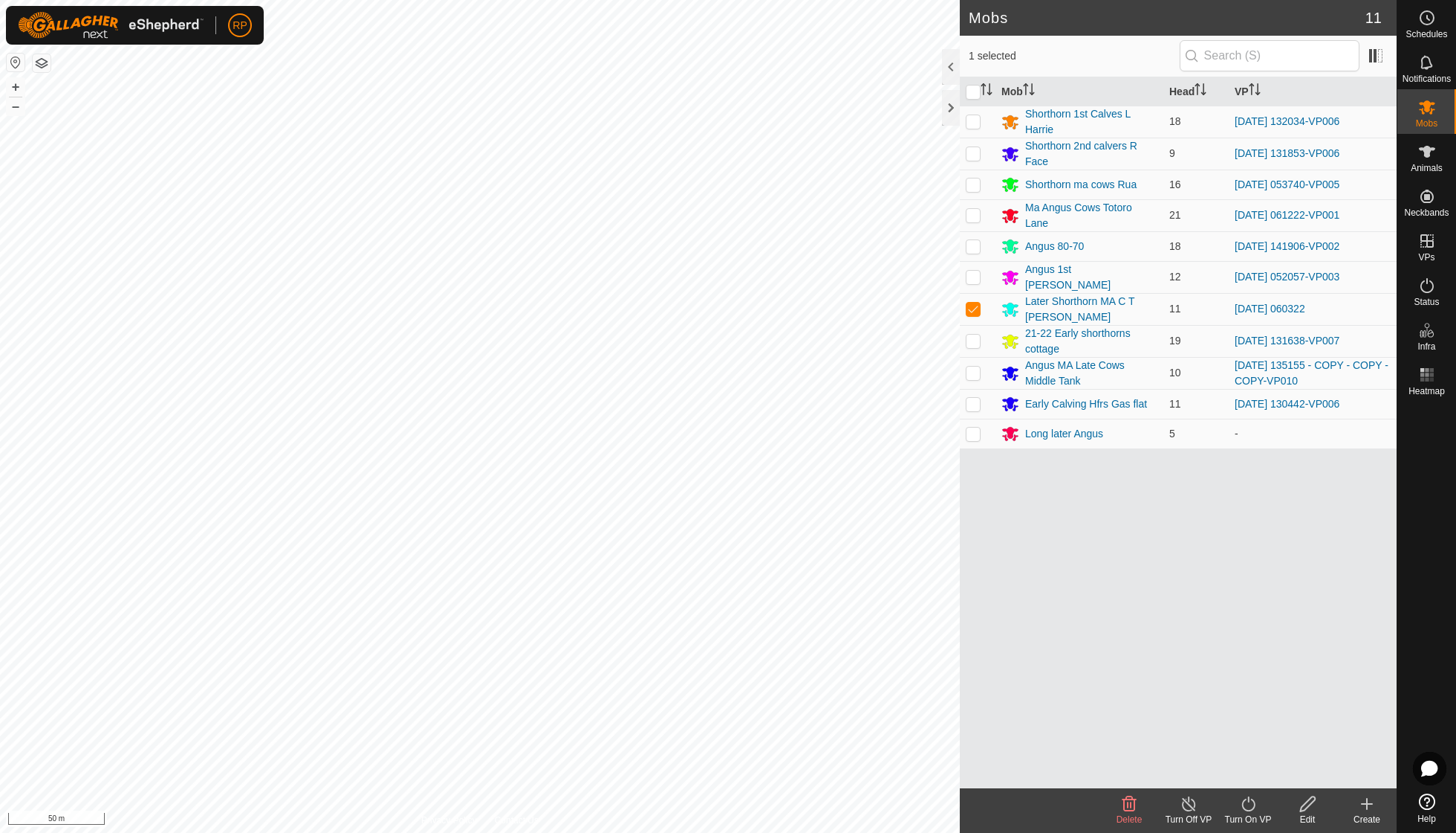
click at [1254, 807] on icon at bounding box center [1248, 804] width 13 height 15
click at [1248, 772] on link "Now" at bounding box center [1293, 770] width 147 height 29
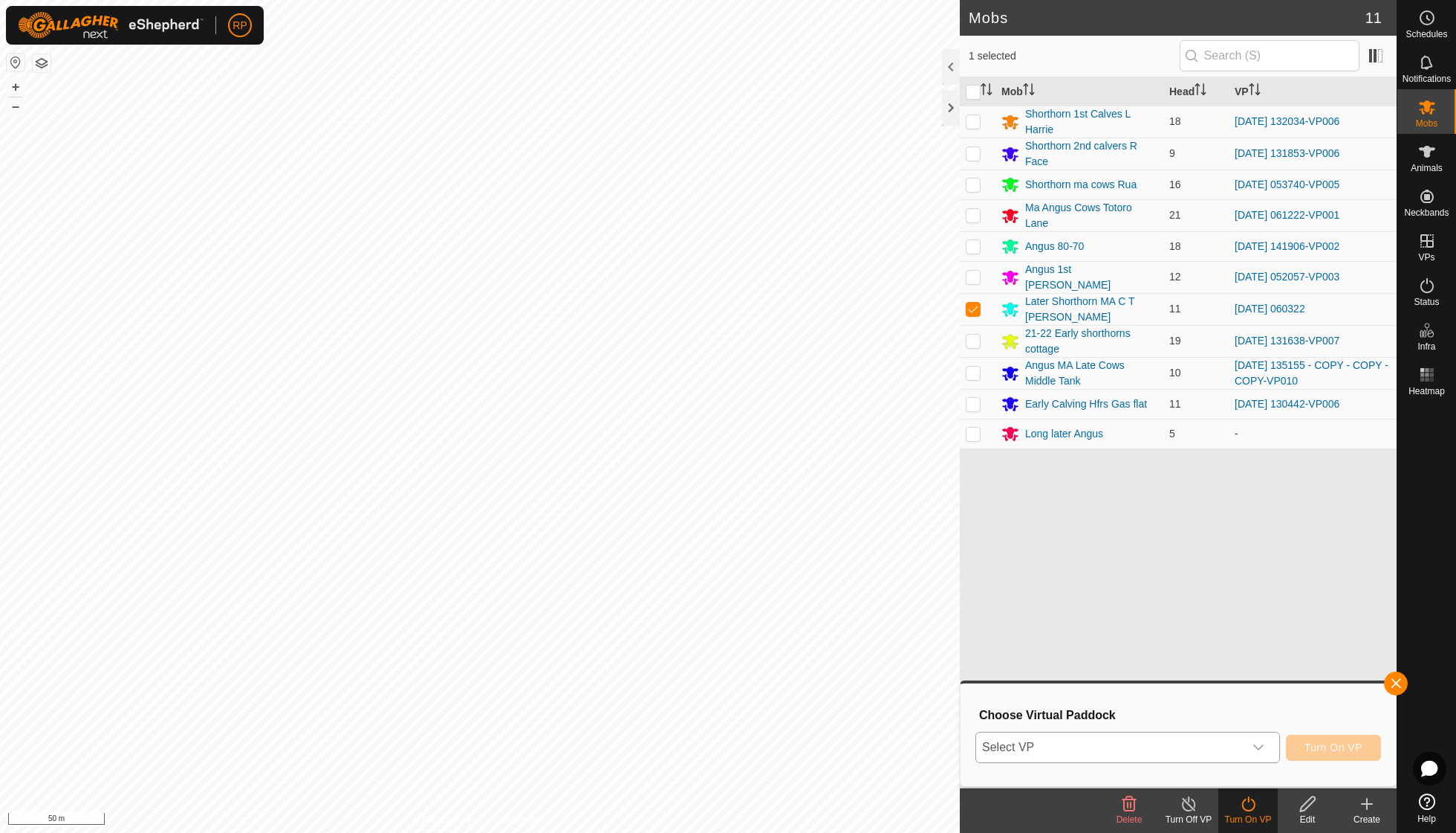
click at [1258, 744] on icon "dropdown trigger" at bounding box center [1259, 747] width 12 height 12
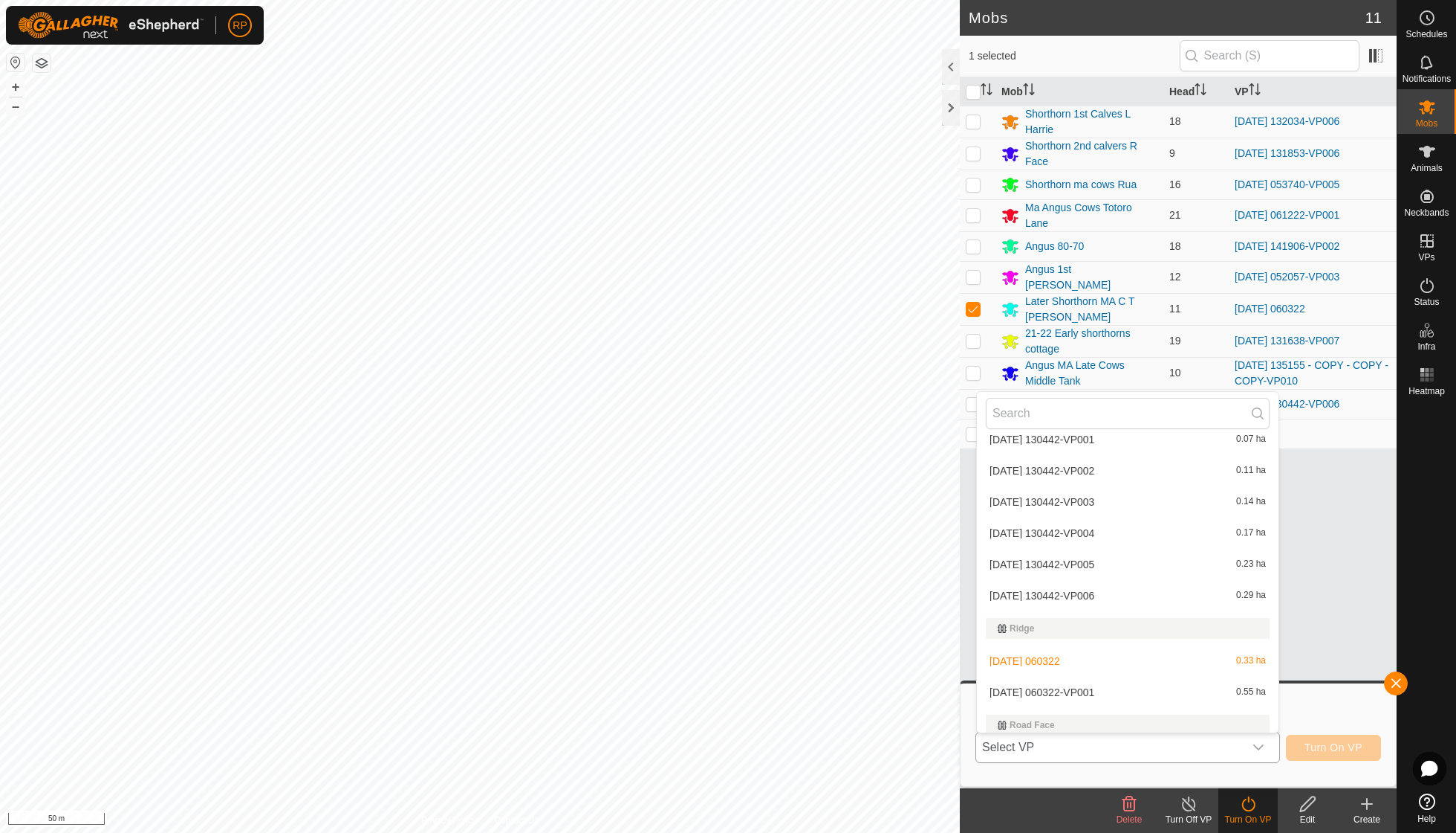
scroll to position [1988, 0]
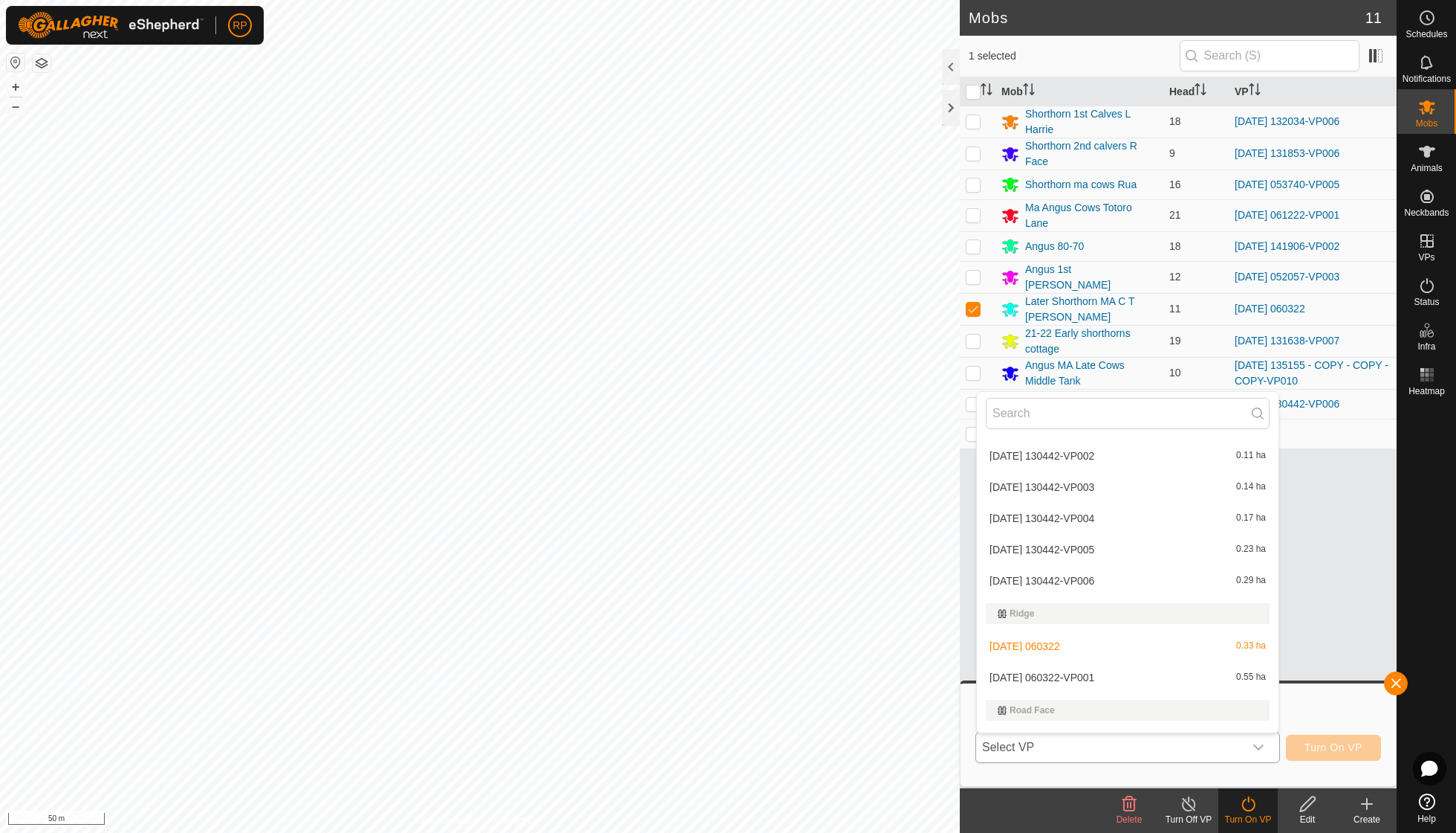
click at [1097, 663] on li "[DATE] 060322-VP001 0.55 ha" at bounding box center [1128, 677] width 302 height 29
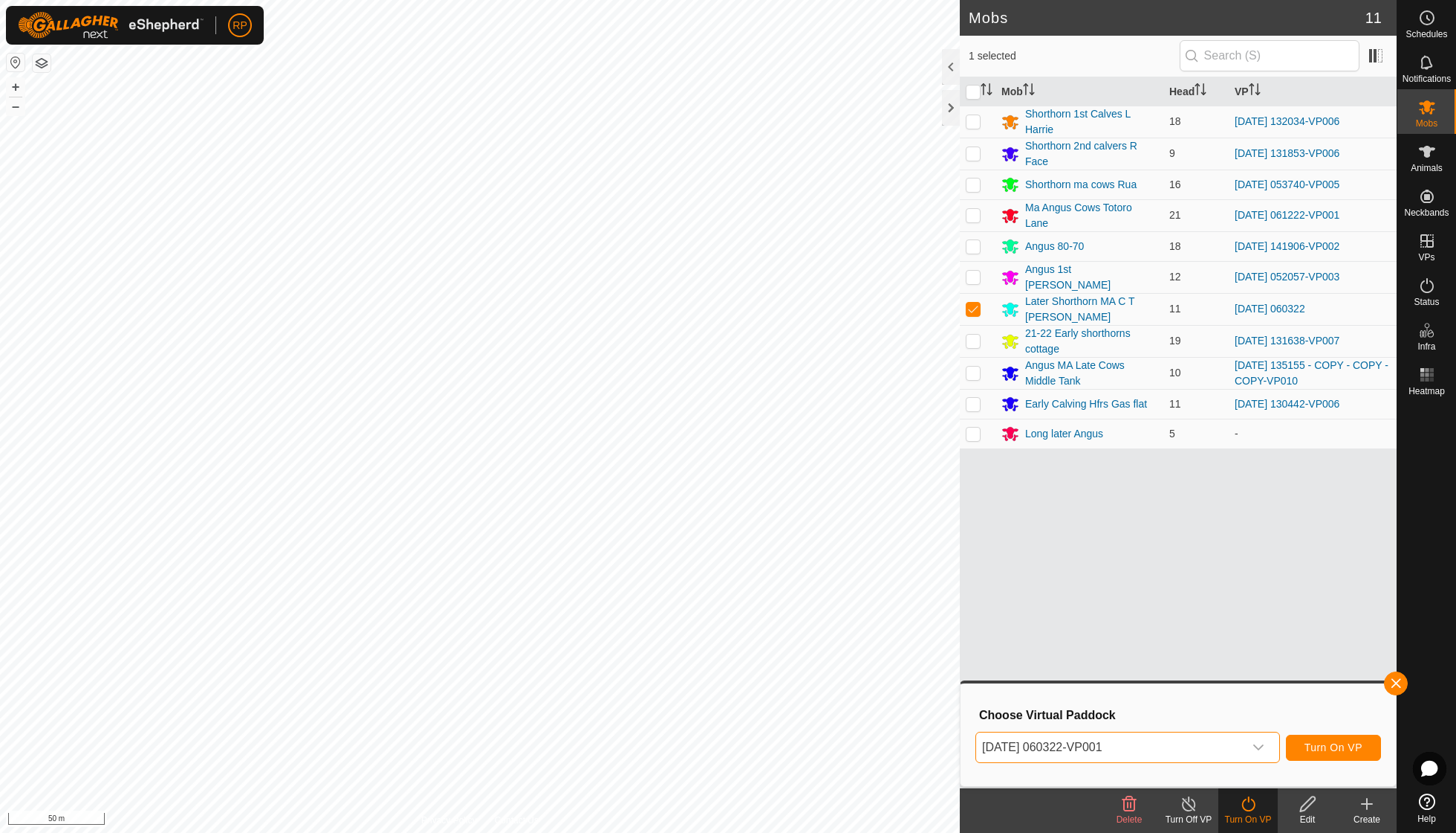
click at [1324, 746] on span "Turn On VP" at bounding box center [1334, 747] width 58 height 12
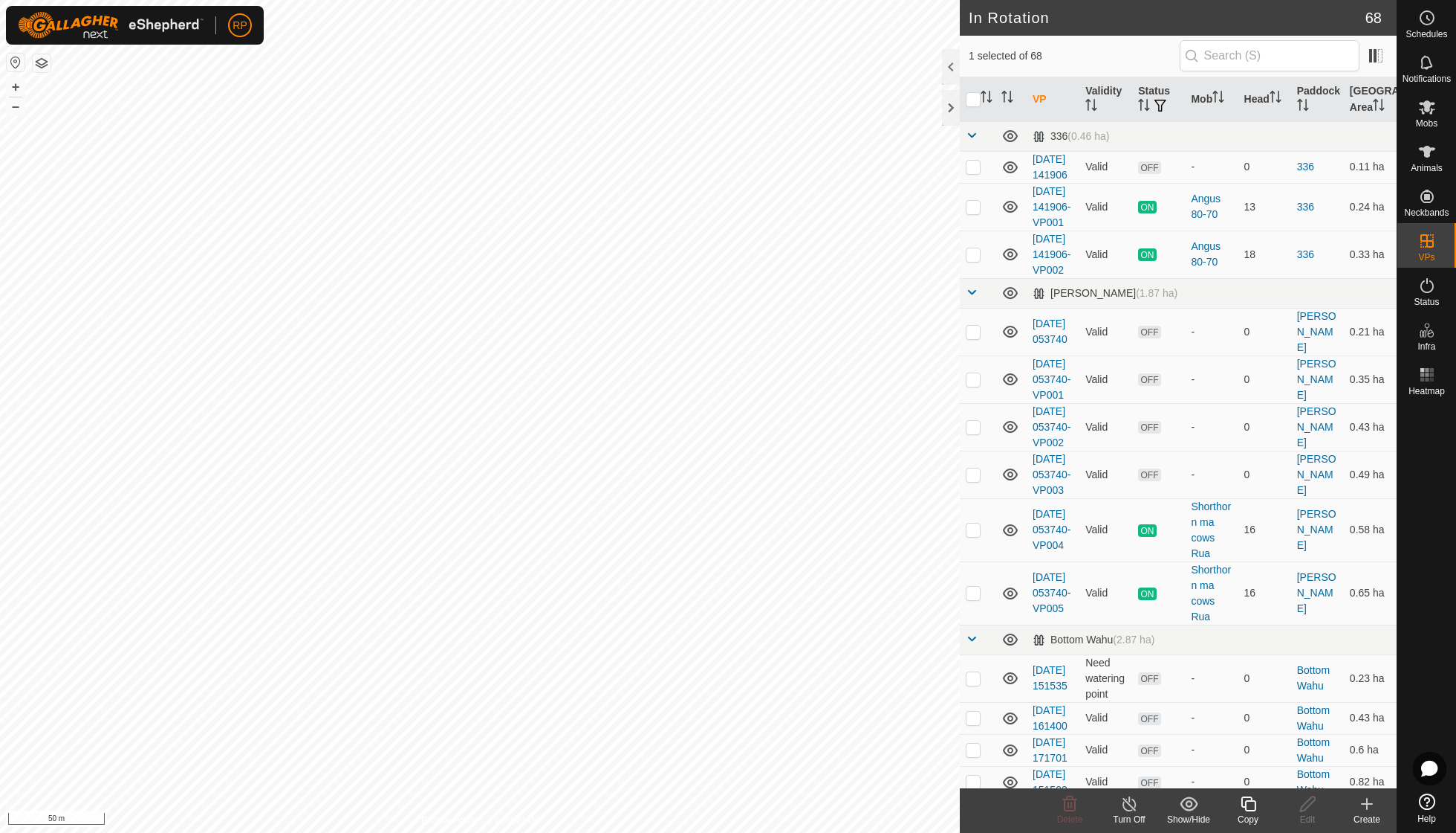
click at [1244, 807] on icon at bounding box center [1248, 804] width 19 height 18
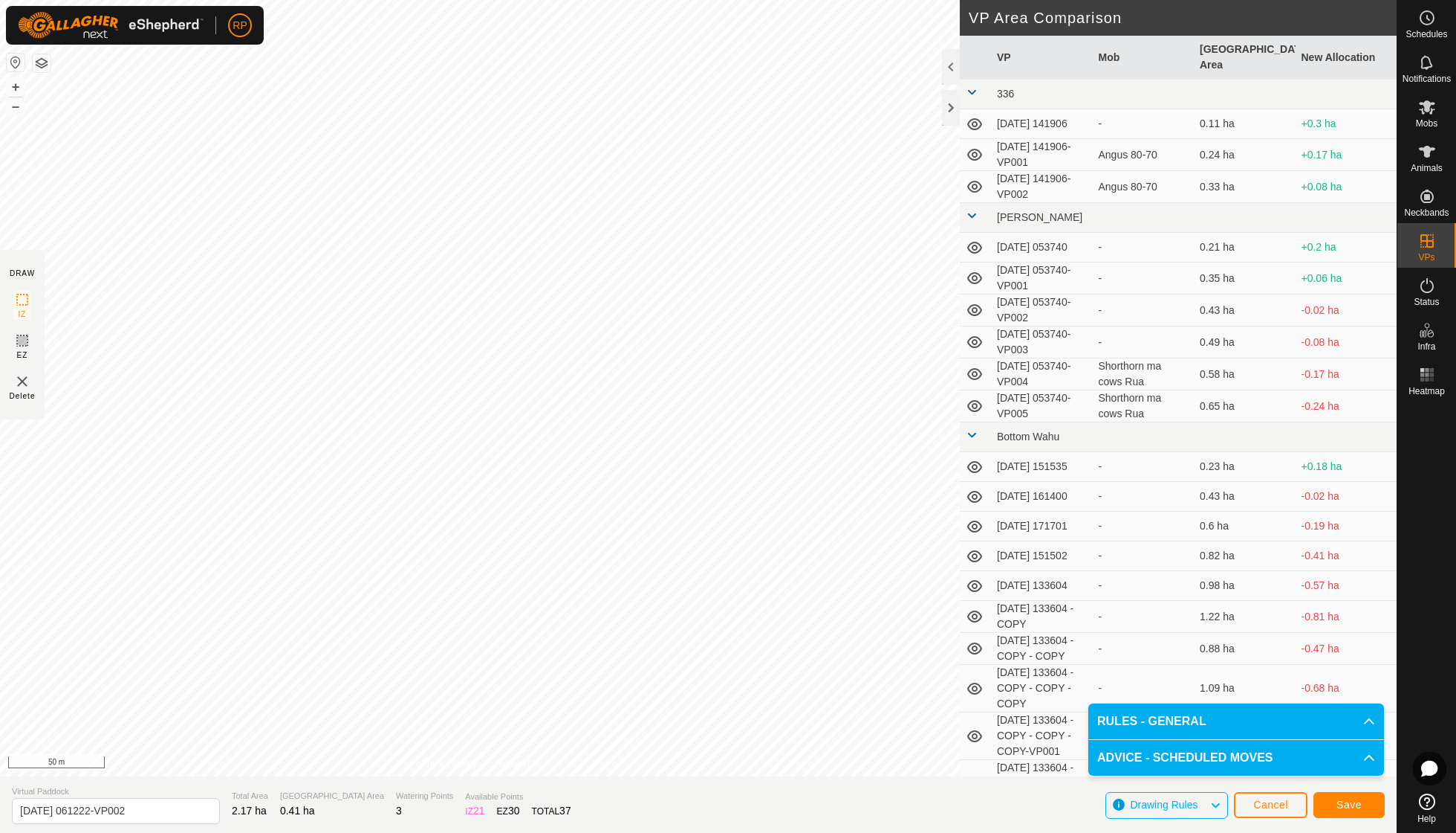
click at [1348, 803] on span "Save" at bounding box center [1349, 804] width 26 height 12
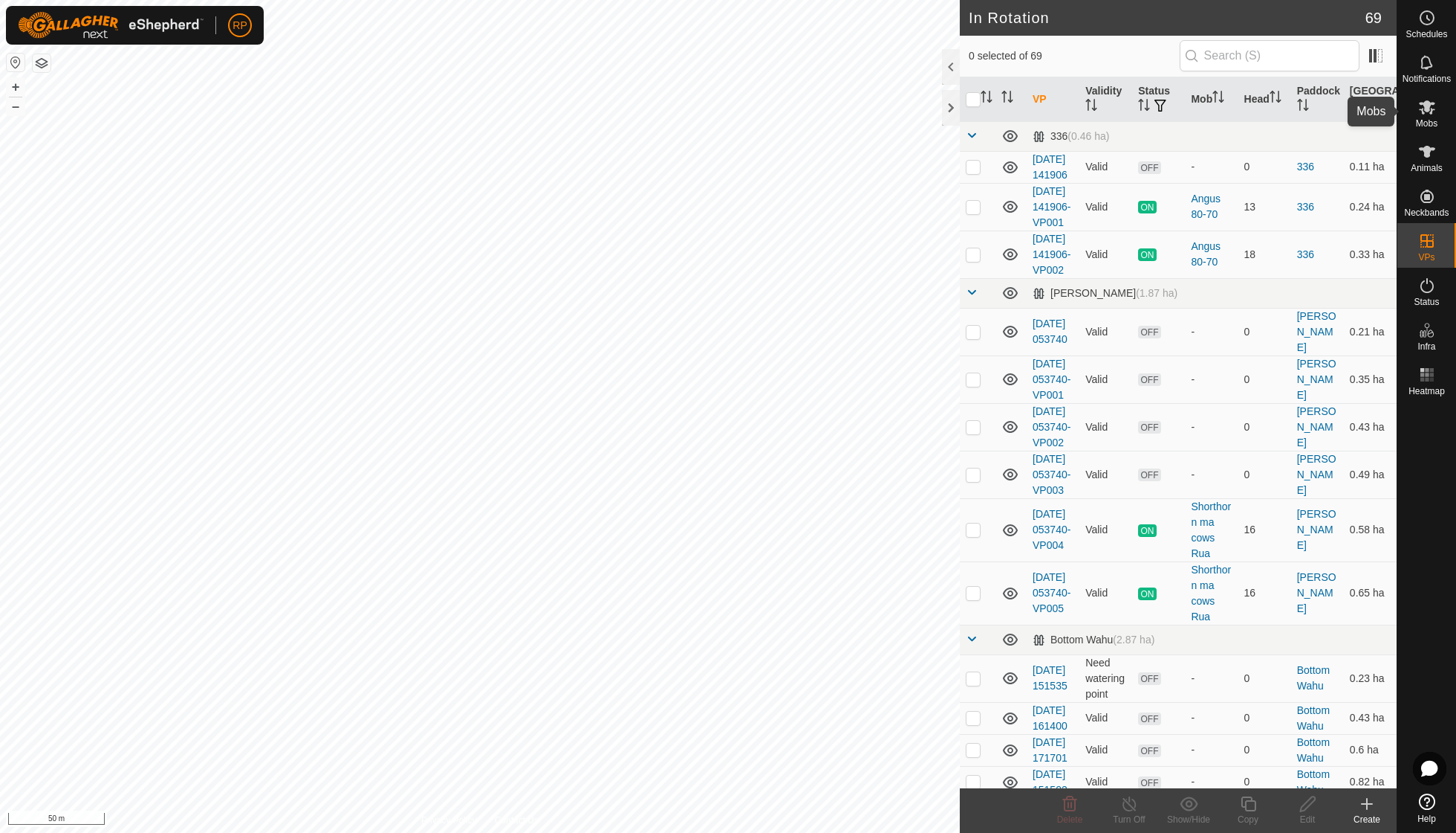
click at [1430, 115] on icon at bounding box center [1427, 107] width 18 height 18
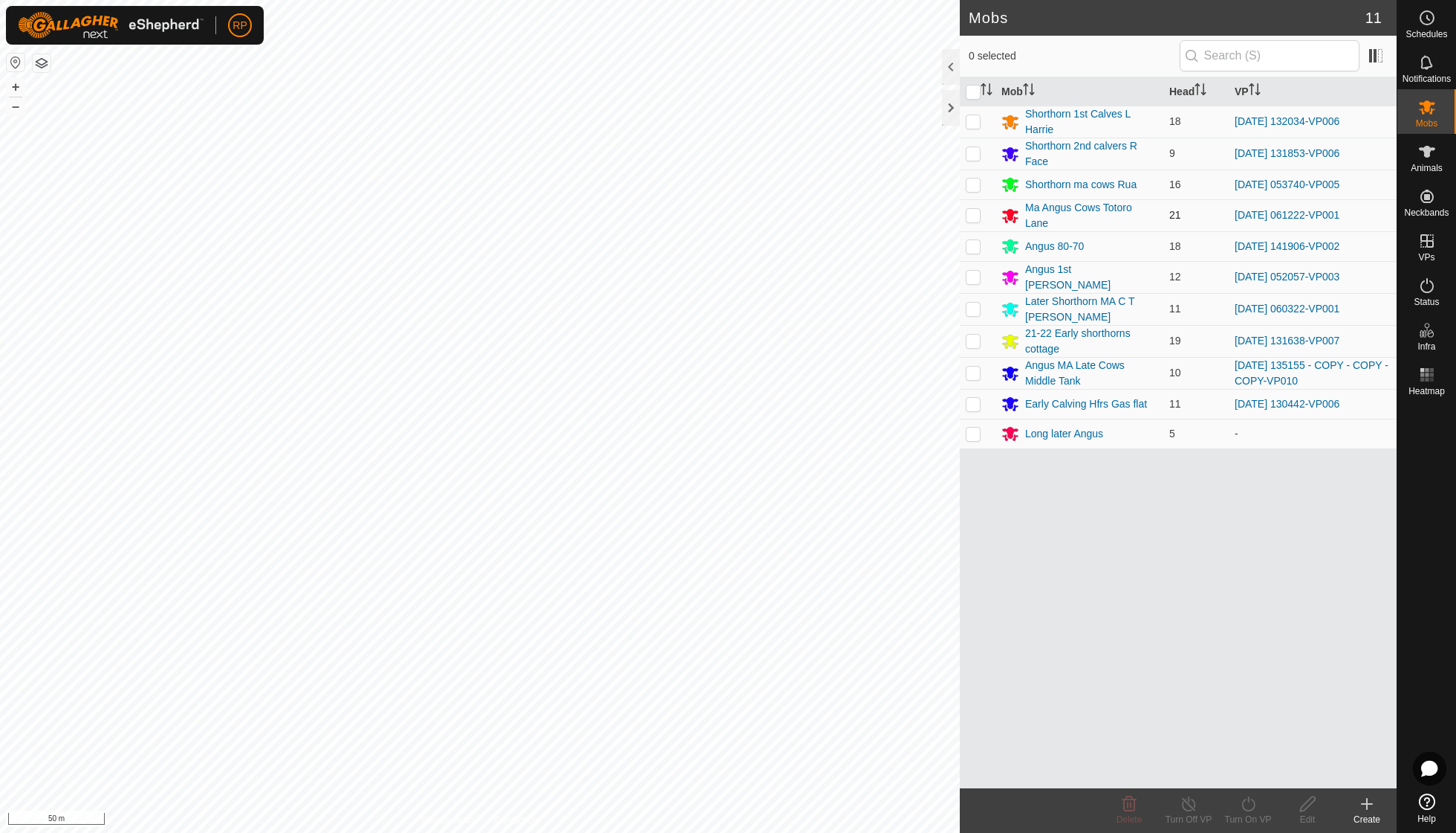
click at [972, 211] on p-checkbox at bounding box center [973, 215] width 15 height 12
checkbox input "true"
click at [1248, 803] on icon at bounding box center [1248, 804] width 19 height 18
click at [1252, 770] on link "Now" at bounding box center [1293, 770] width 147 height 29
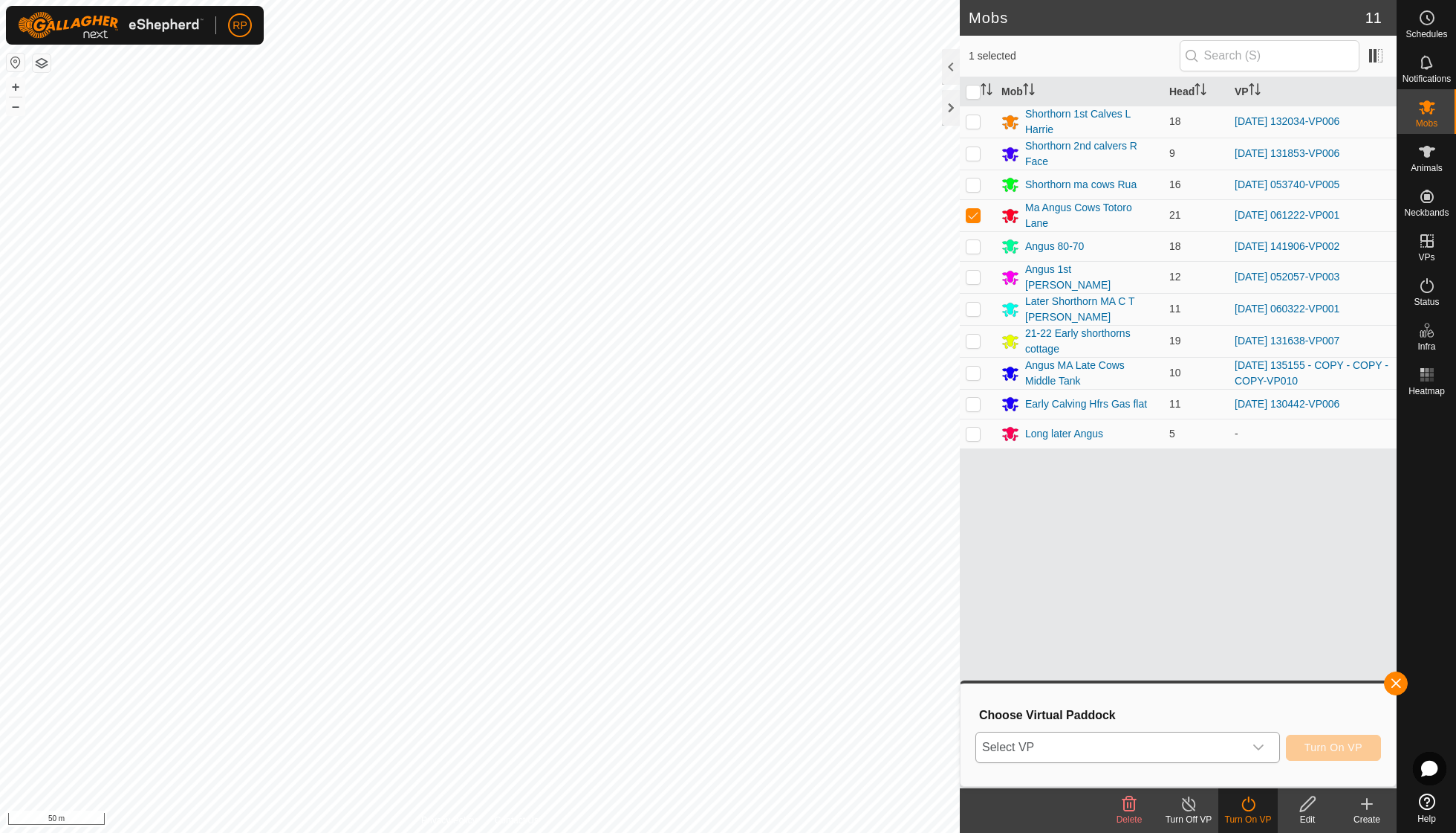
click at [1255, 745] on icon "dropdown trigger" at bounding box center [1259, 747] width 12 height 12
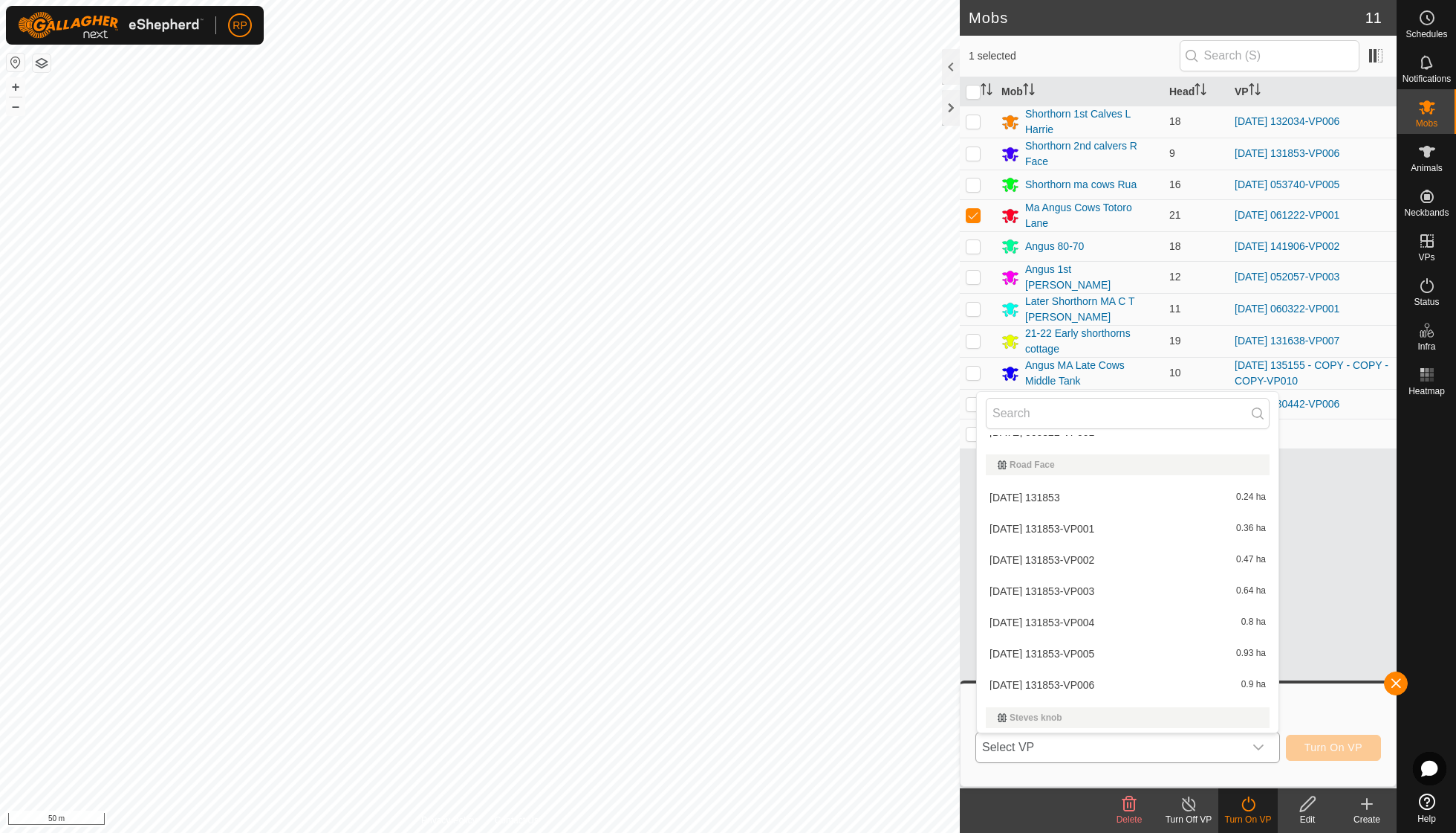
scroll to position [2232, 0]
click at [1219, 737] on li "[DATE] 061222-VP002 0.41 ha" at bounding box center [1128, 752] width 302 height 29
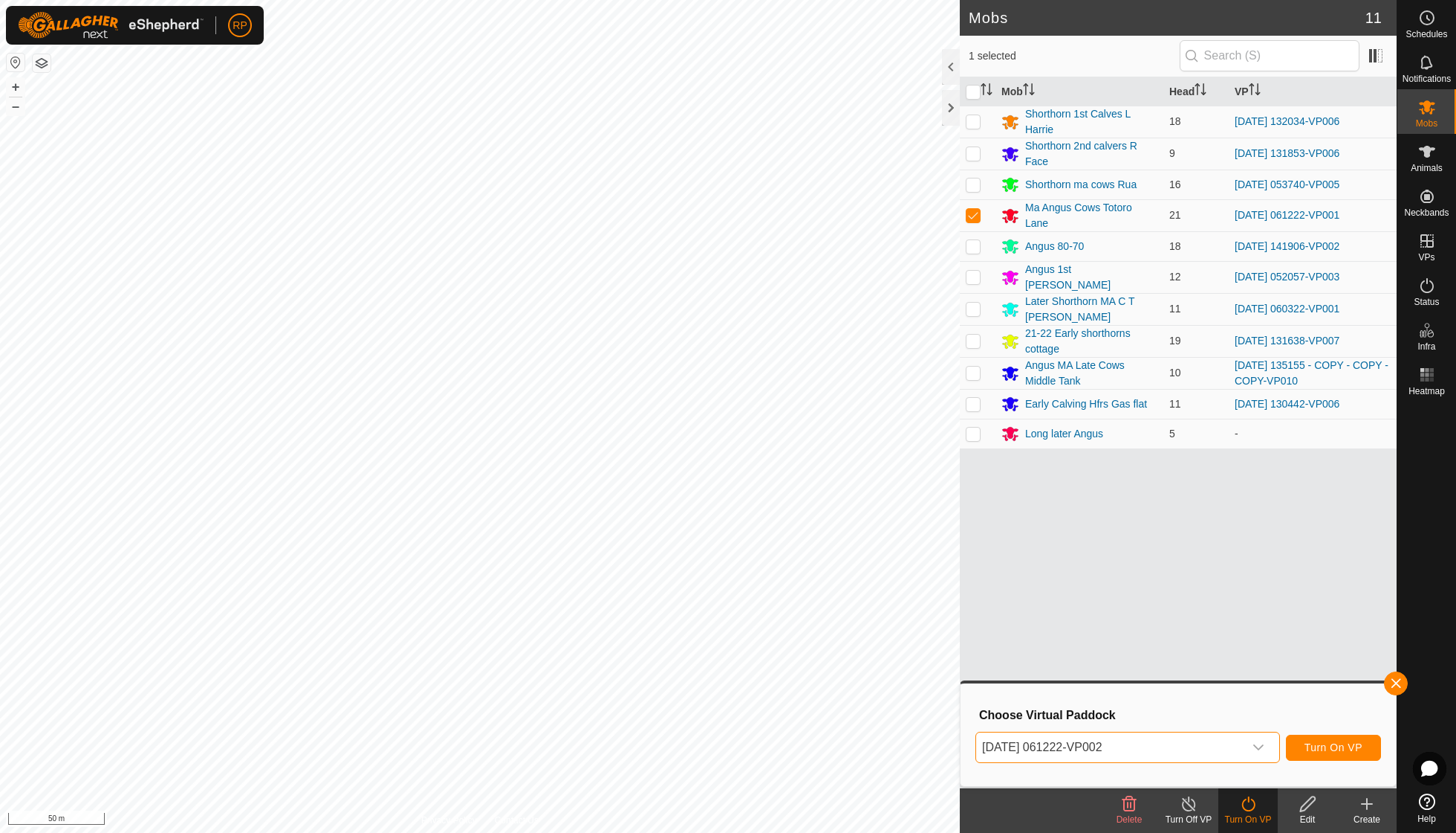
click at [1315, 752] on span "Turn On VP" at bounding box center [1334, 747] width 58 height 12
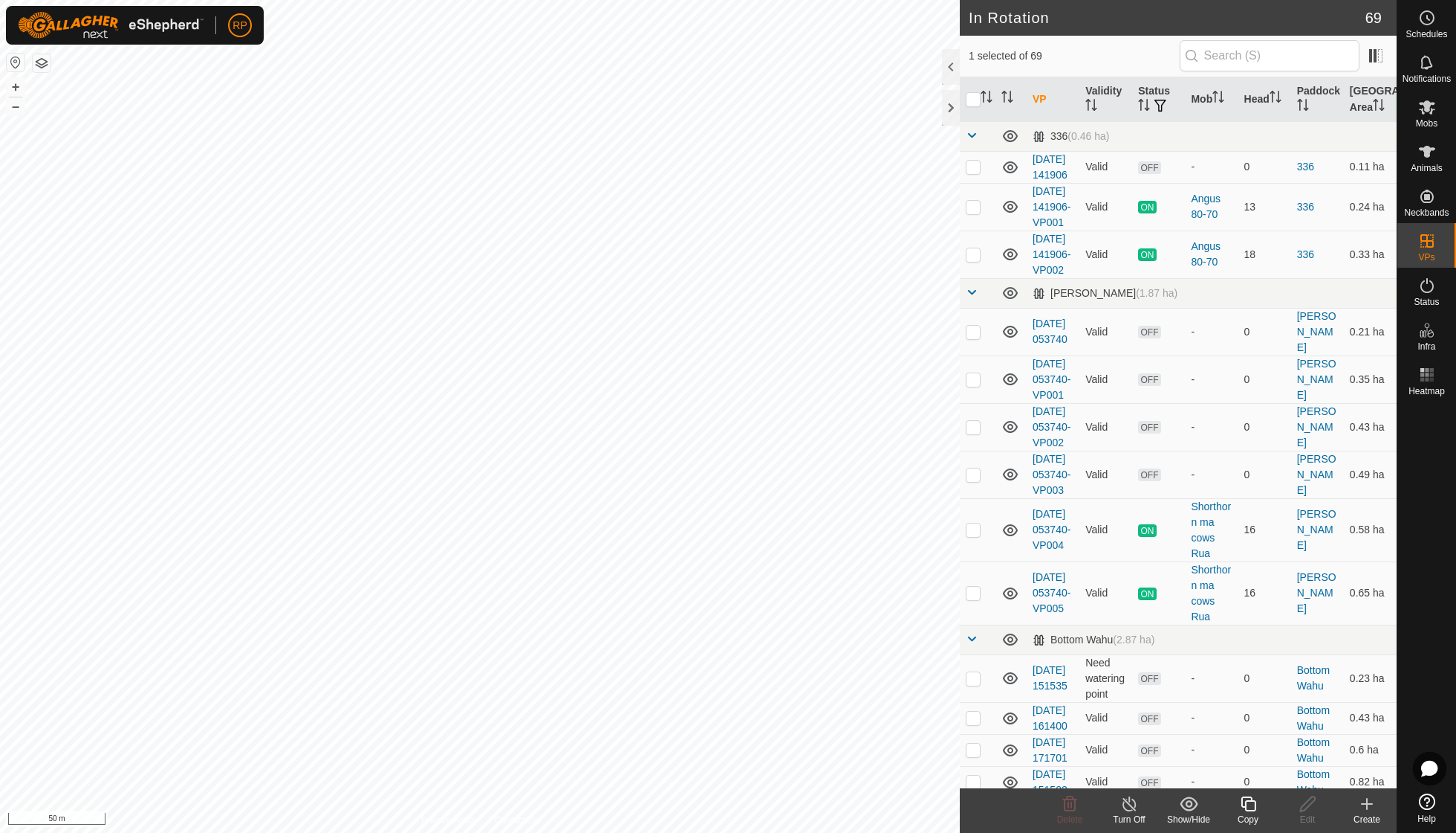
click at [1129, 804] on line at bounding box center [1129, 804] width 12 height 12
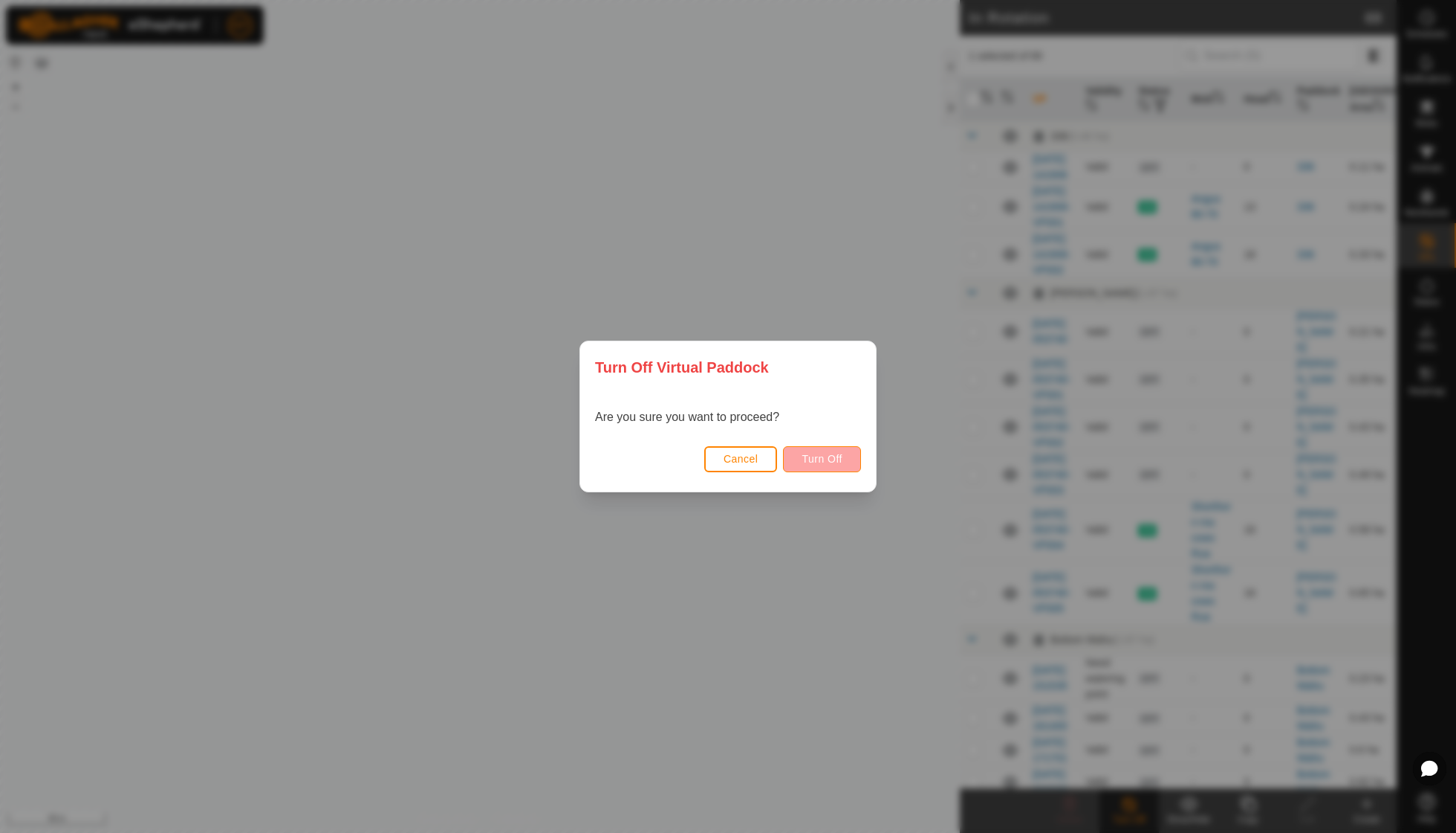
click at [826, 456] on span "Turn Off" at bounding box center [822, 458] width 41 height 12
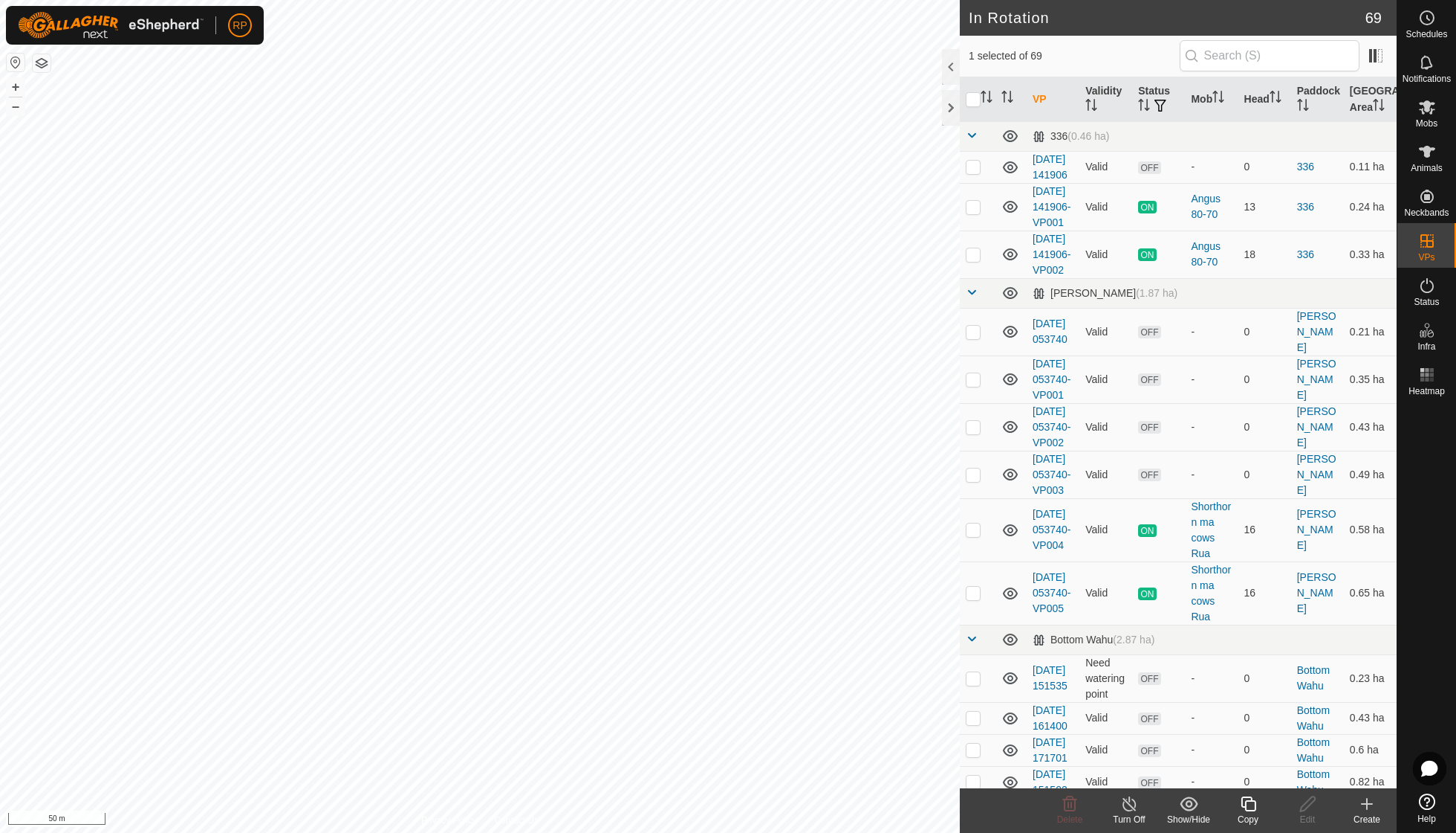
click at [1246, 804] on icon at bounding box center [1248, 804] width 15 height 15
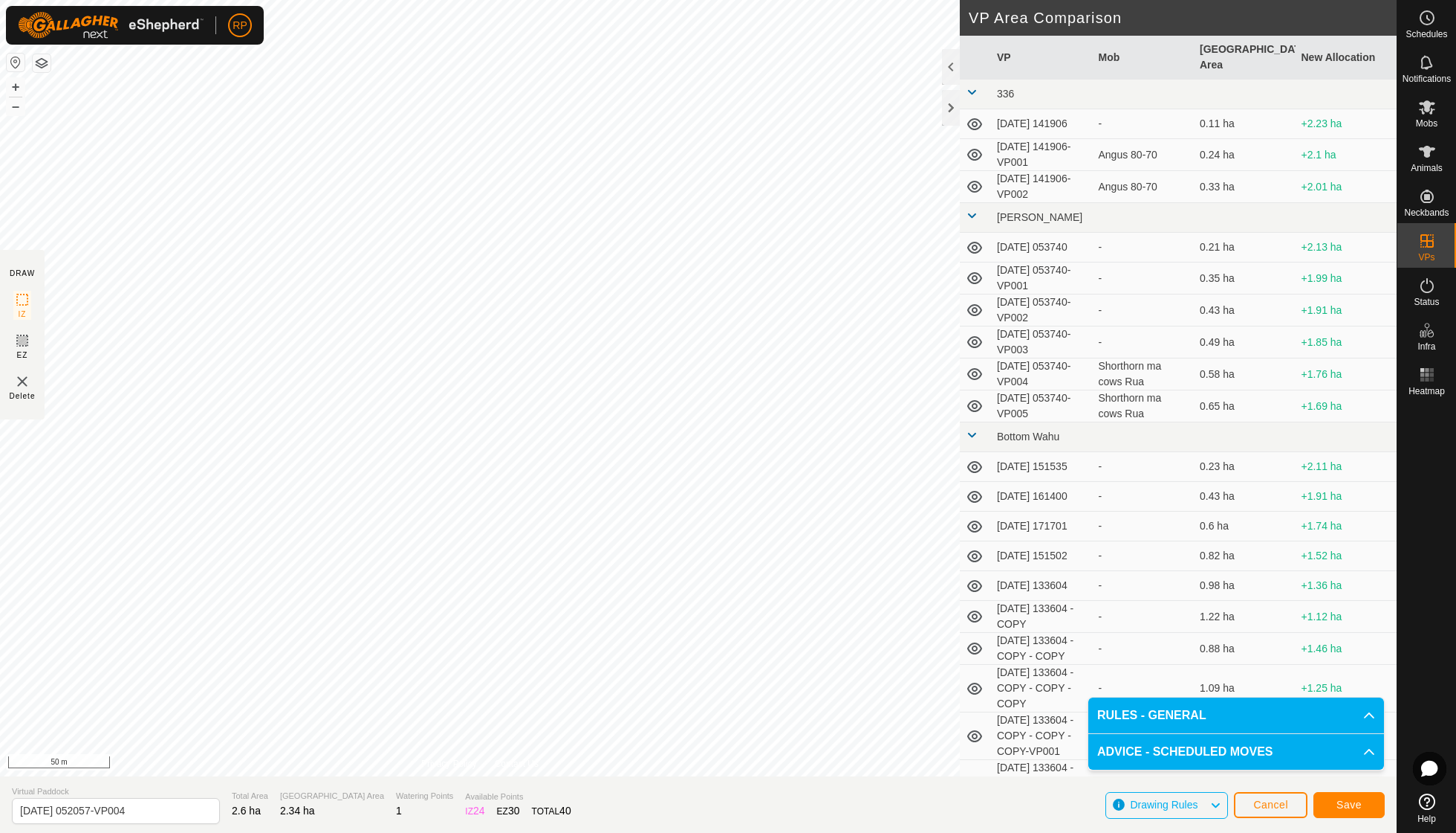
click at [1353, 803] on span "Save" at bounding box center [1349, 804] width 26 height 12
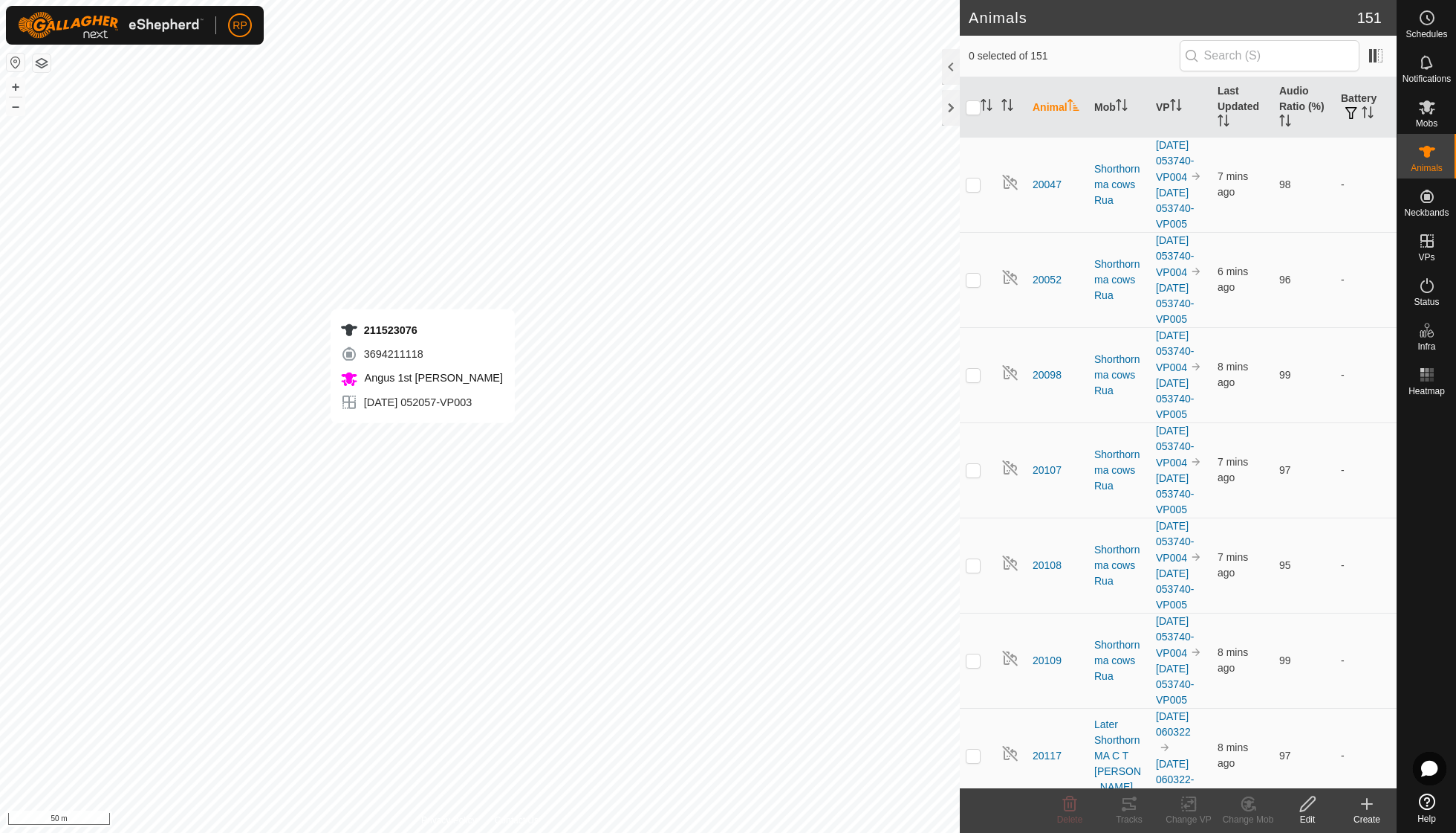
checkbox input "true"
click at [1132, 806] on icon at bounding box center [1129, 803] width 13 height 12
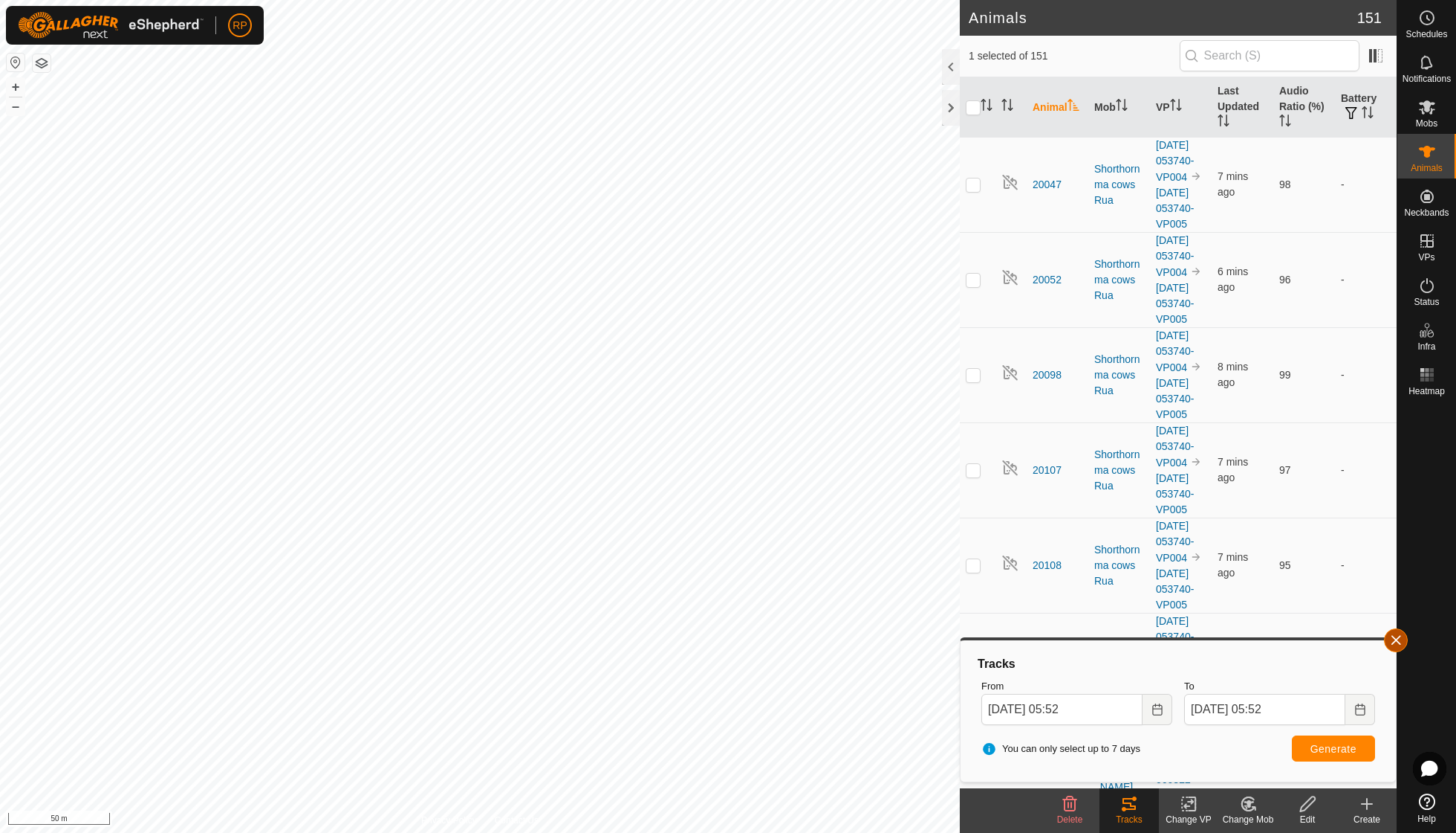
click at [1392, 634] on button "button" at bounding box center [1396, 640] width 24 height 24
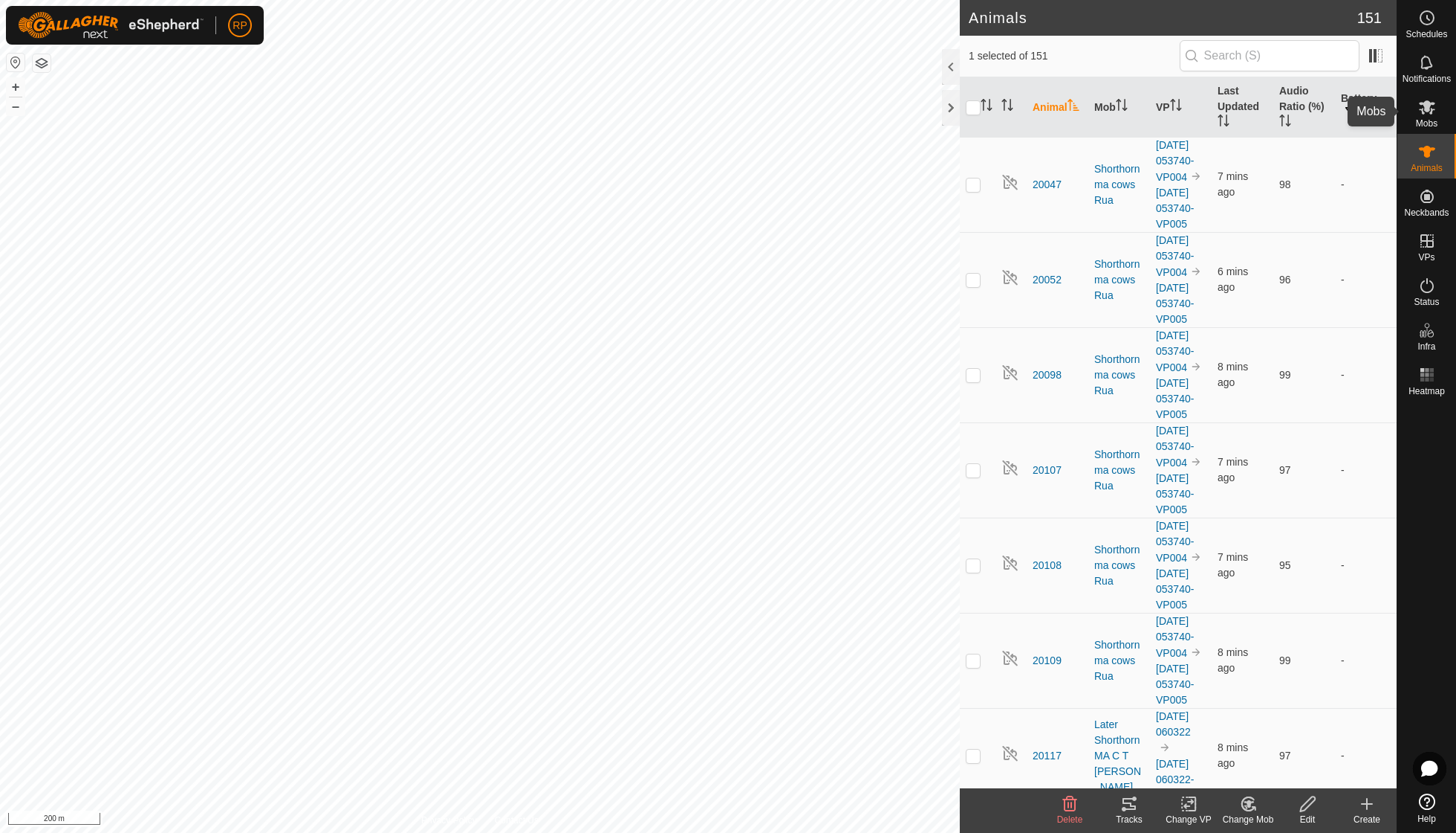
click at [1427, 116] on es-mob-svg-icon at bounding box center [1427, 107] width 27 height 24
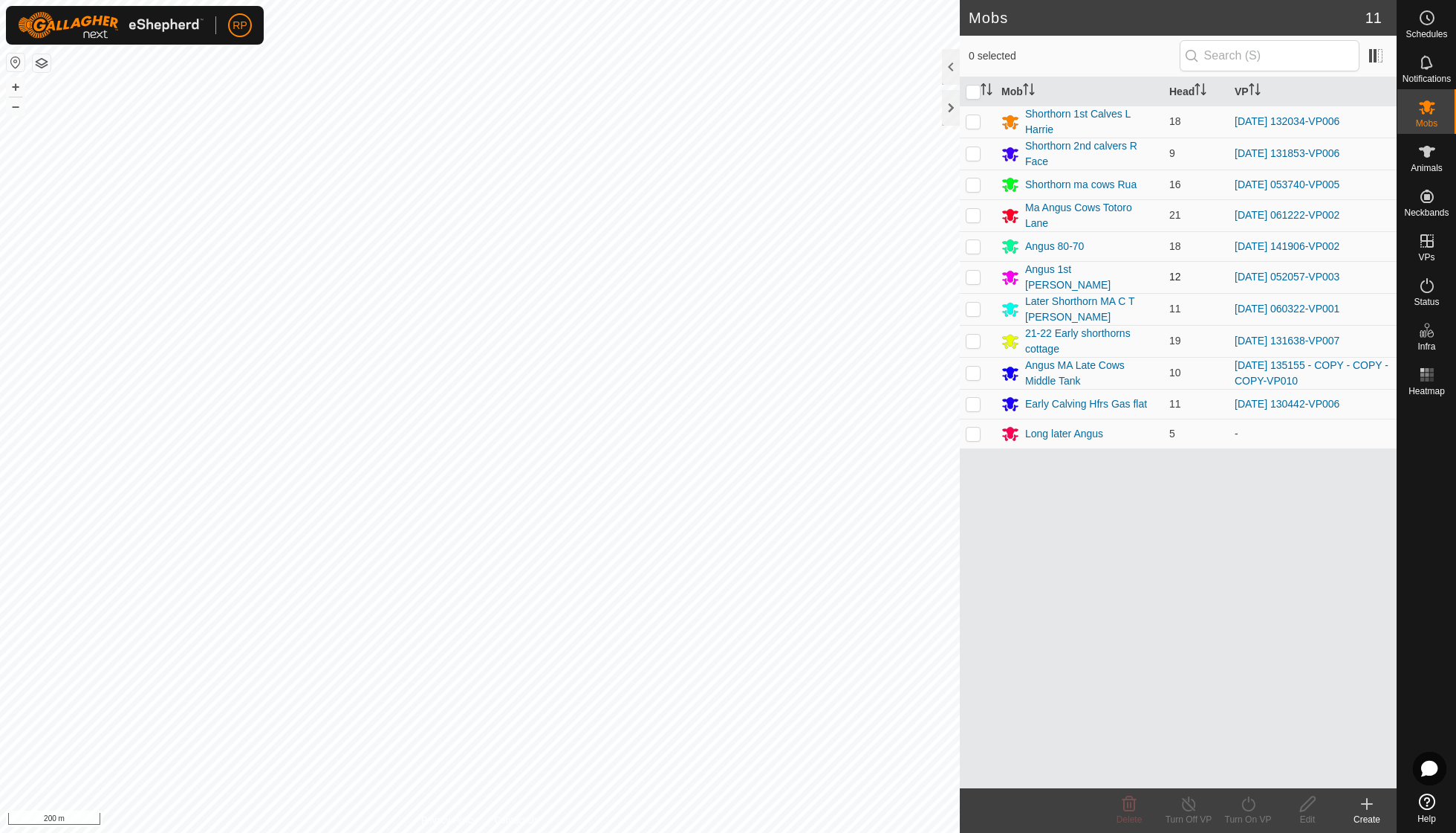
click at [977, 274] on p-checkbox at bounding box center [973, 276] width 15 height 12
checkbox input "true"
click at [1247, 803] on icon at bounding box center [1248, 804] width 19 height 18
click at [1246, 768] on link "Now" at bounding box center [1293, 770] width 147 height 29
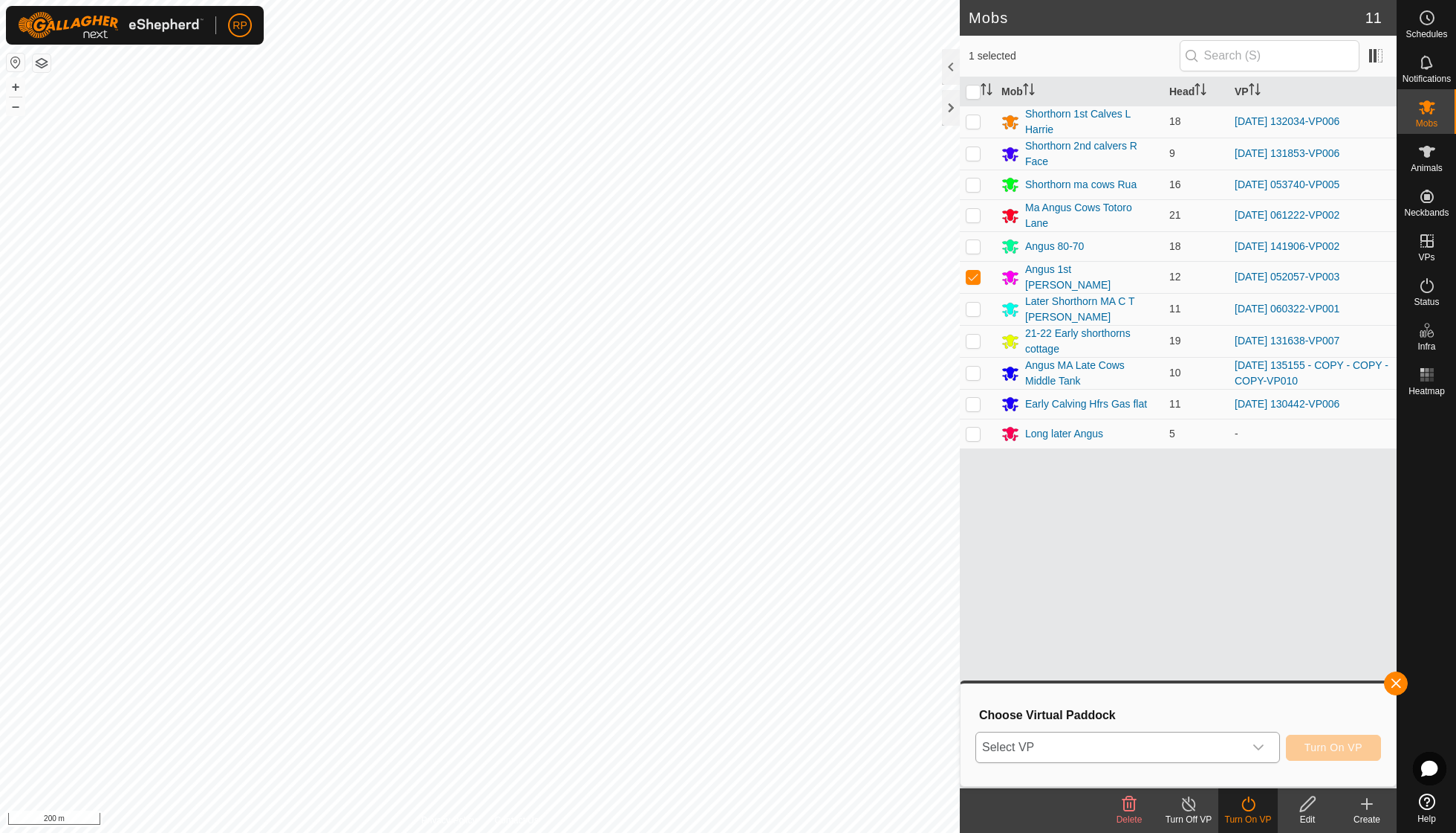
click at [1255, 742] on icon "dropdown trigger" at bounding box center [1259, 747] width 12 height 12
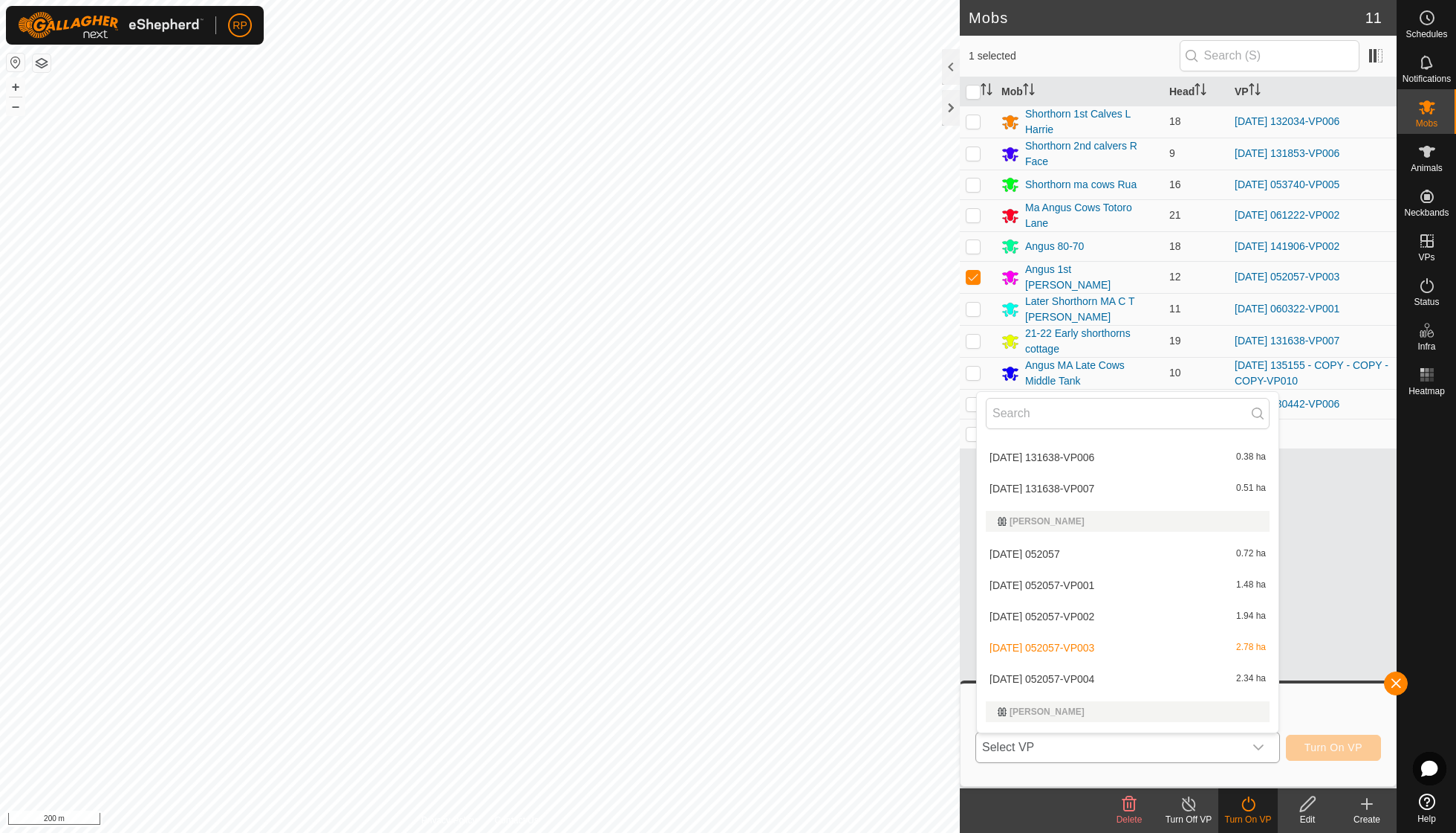
scroll to position [1130, 0]
click at [1094, 672] on span "[DATE] 052057-VP004" at bounding box center [1042, 676] width 105 height 10
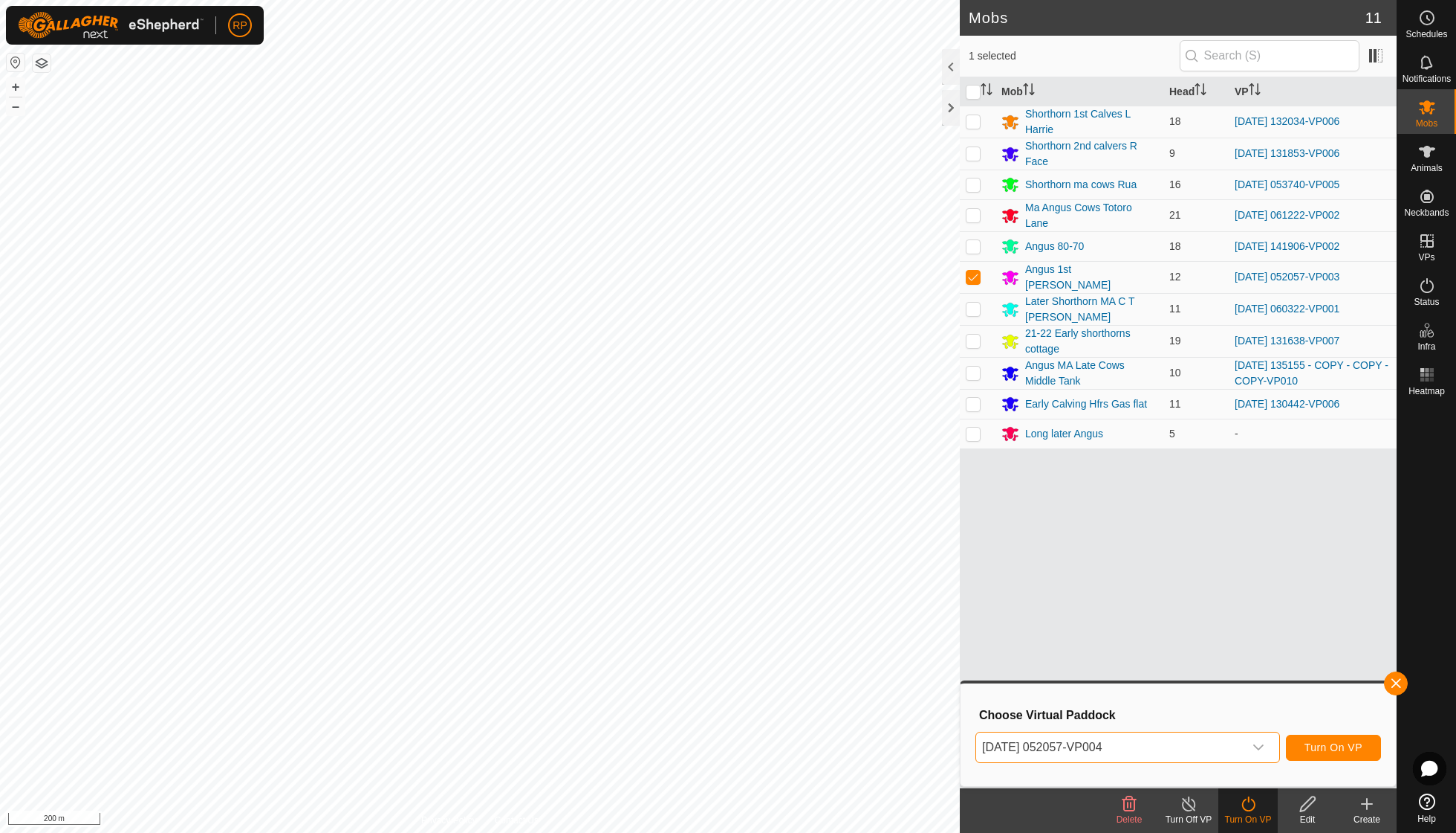
click at [1314, 743] on span "Turn On VP" at bounding box center [1334, 747] width 58 height 12
